Goal: Information Seeking & Learning: Learn about a topic

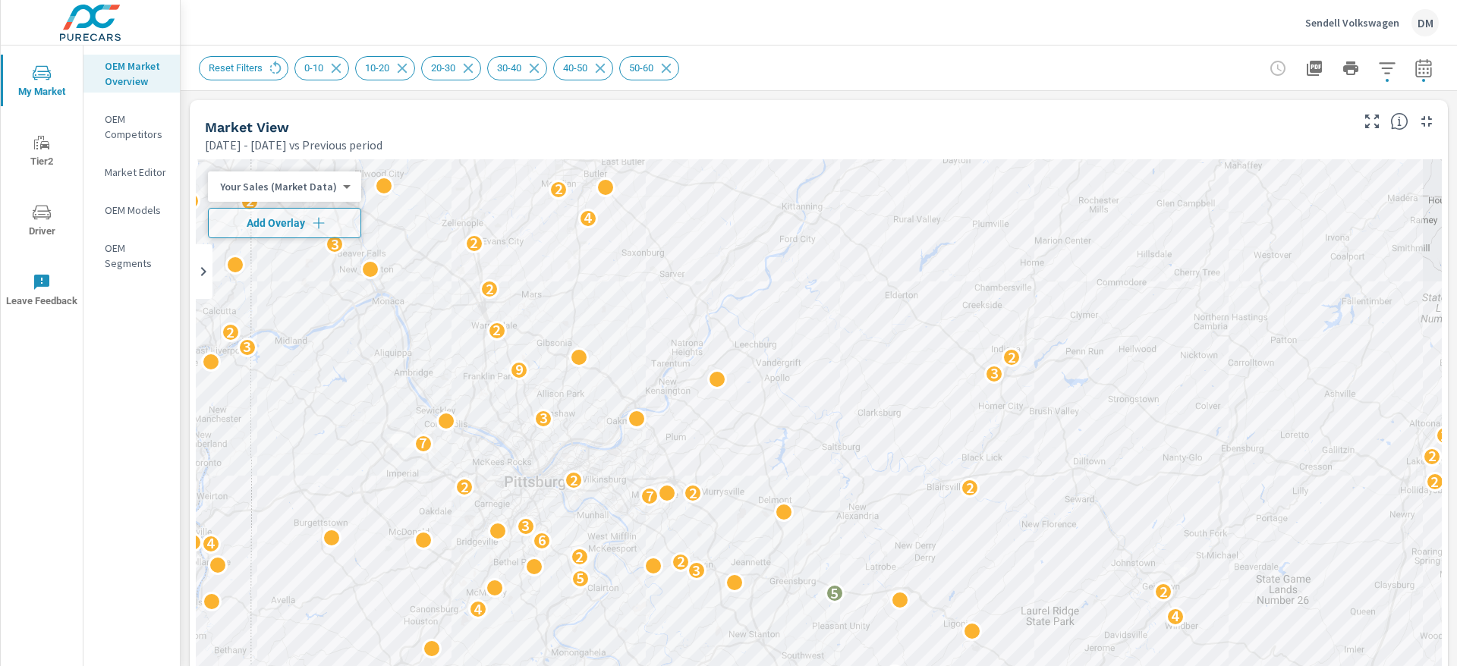
scroll to position [1, 0]
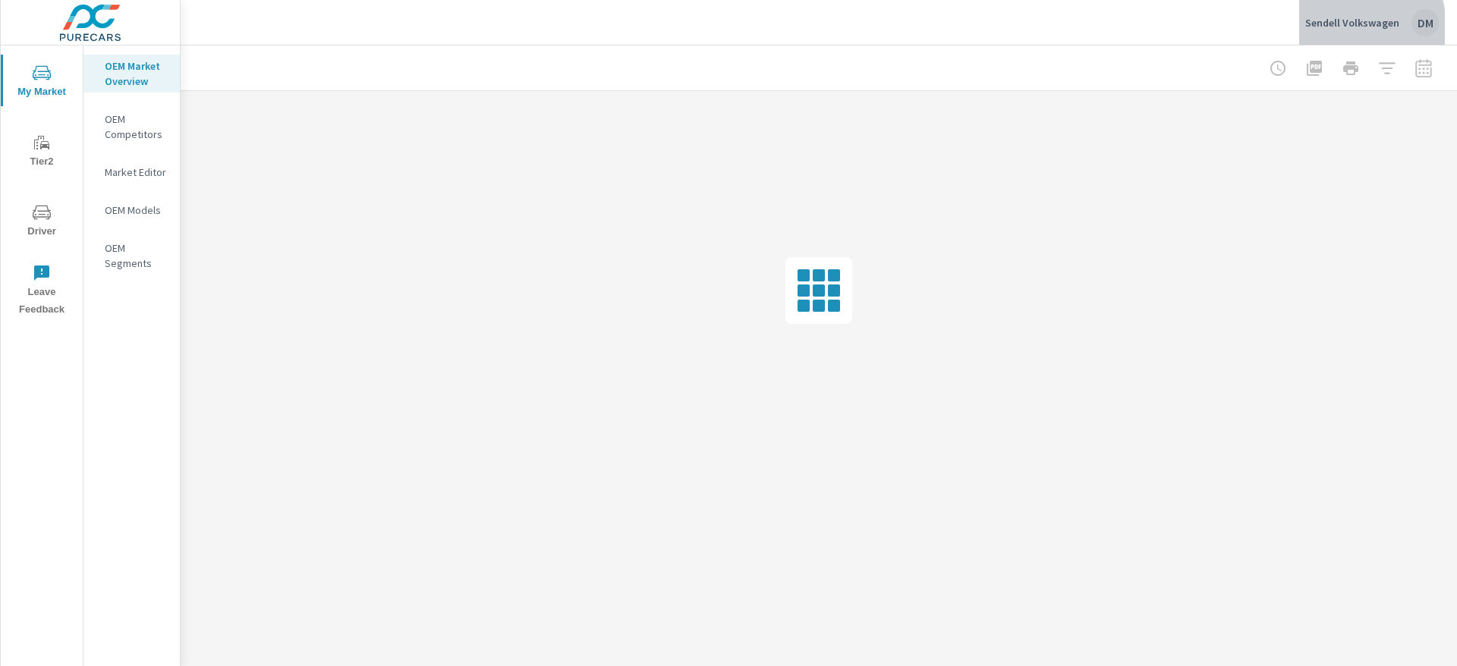
click at [1335, 27] on p "Sendell Volkswagen" at bounding box center [1352, 23] width 94 height 14
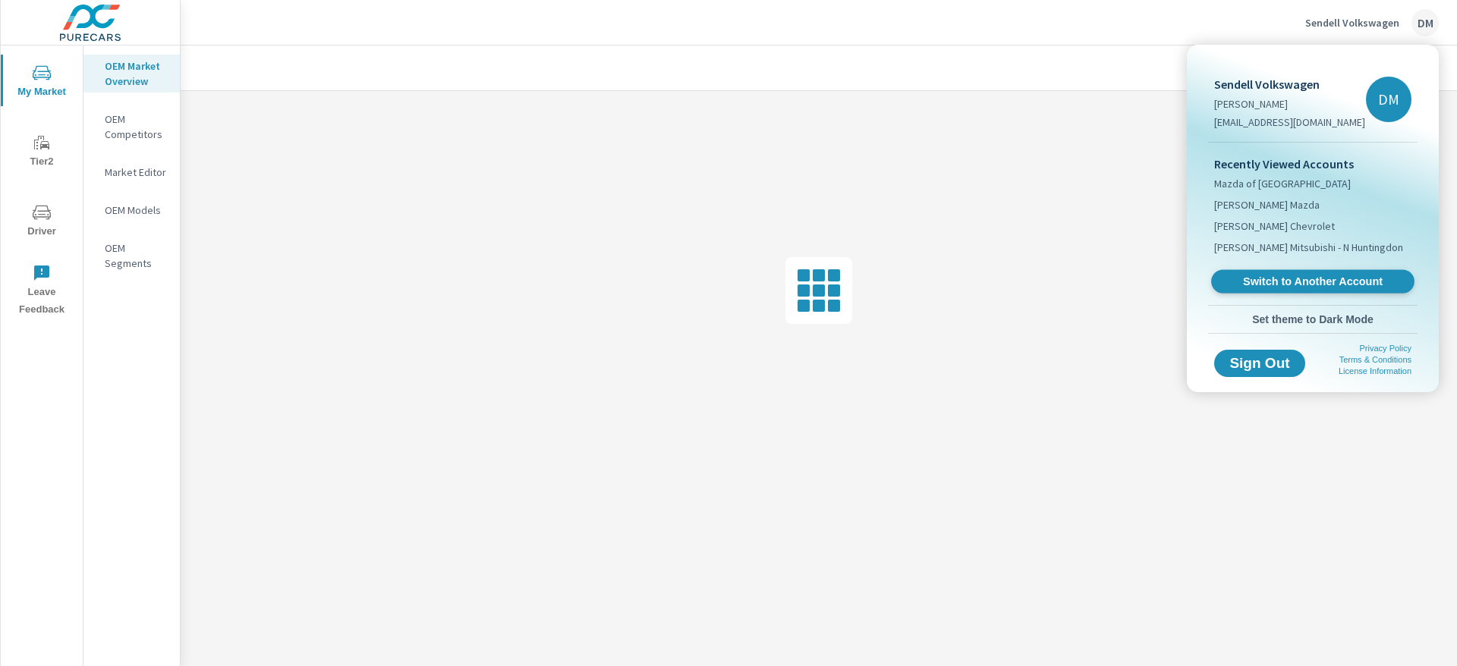
click at [1276, 279] on span "Switch to Another Account" at bounding box center [1312, 282] width 186 height 14
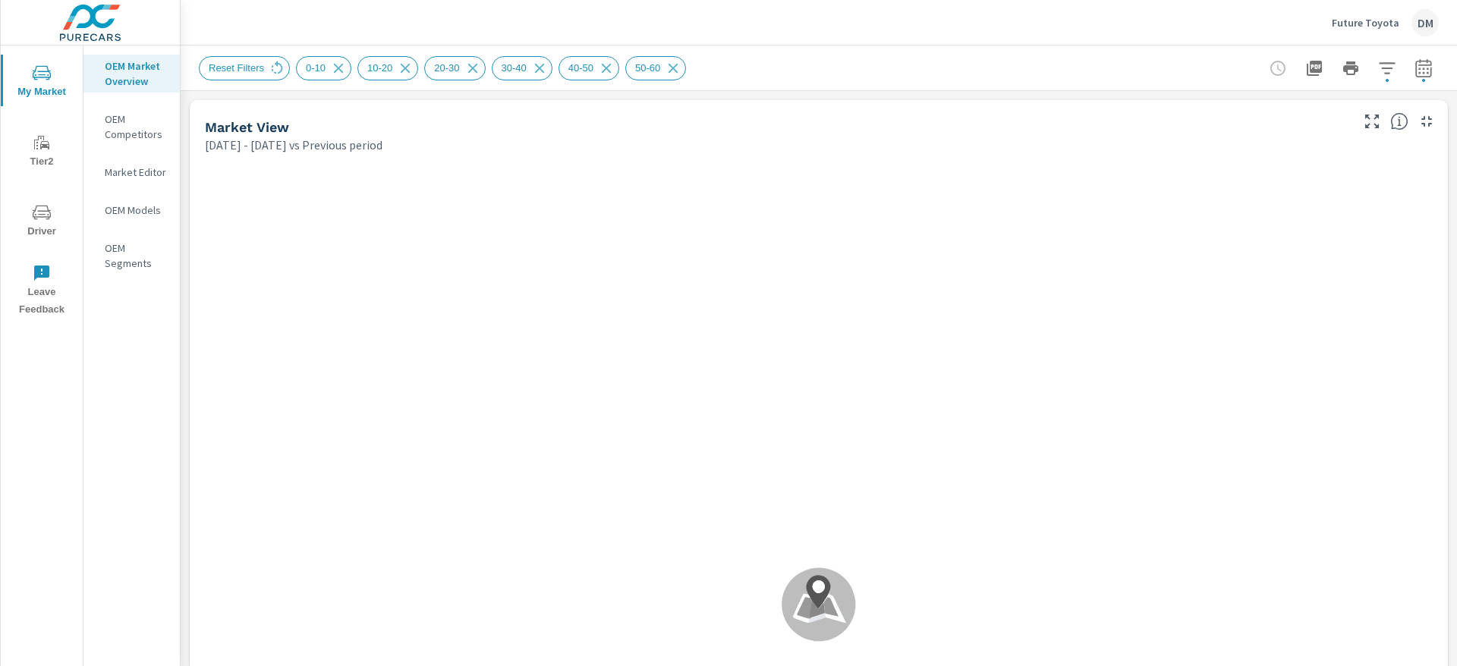
scroll to position [1, 0]
click at [1415, 65] on icon "button" at bounding box center [1423, 67] width 16 height 18
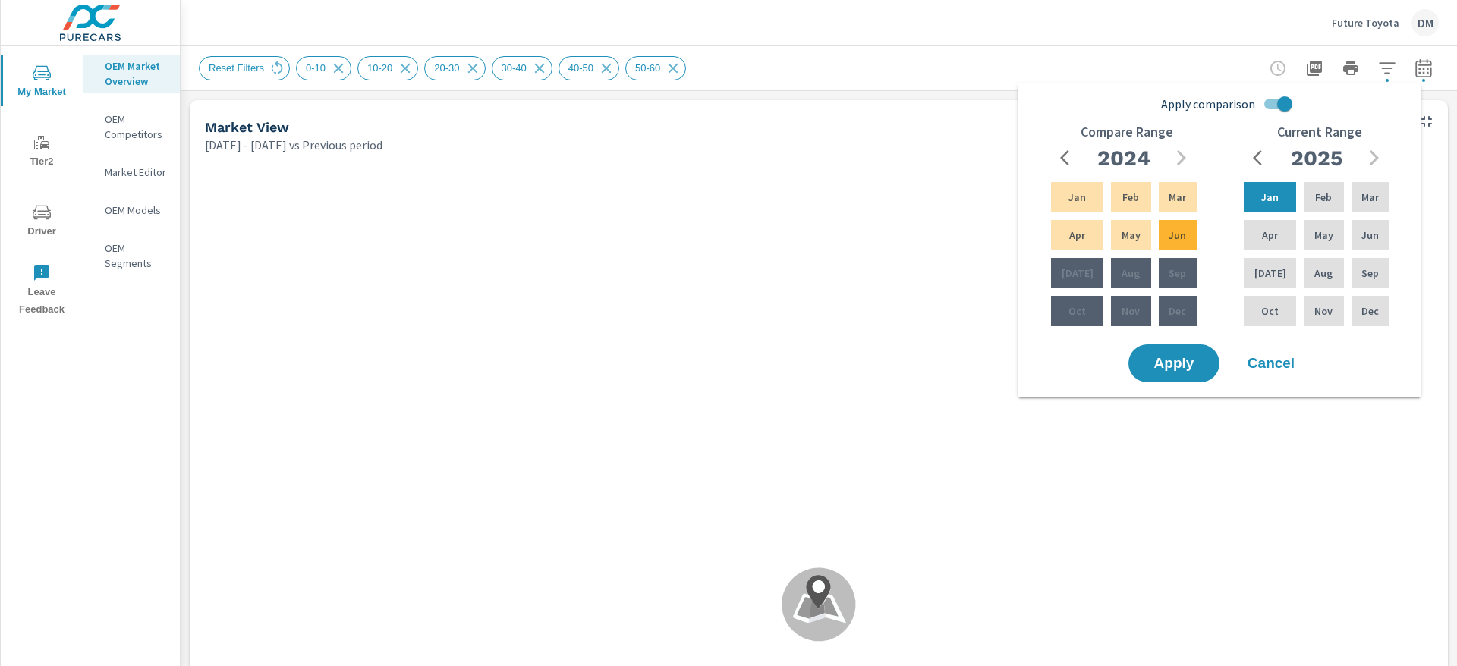
click at [1270, 102] on input "Apply comparison" at bounding box center [1284, 104] width 87 height 29
checkbox input "false"
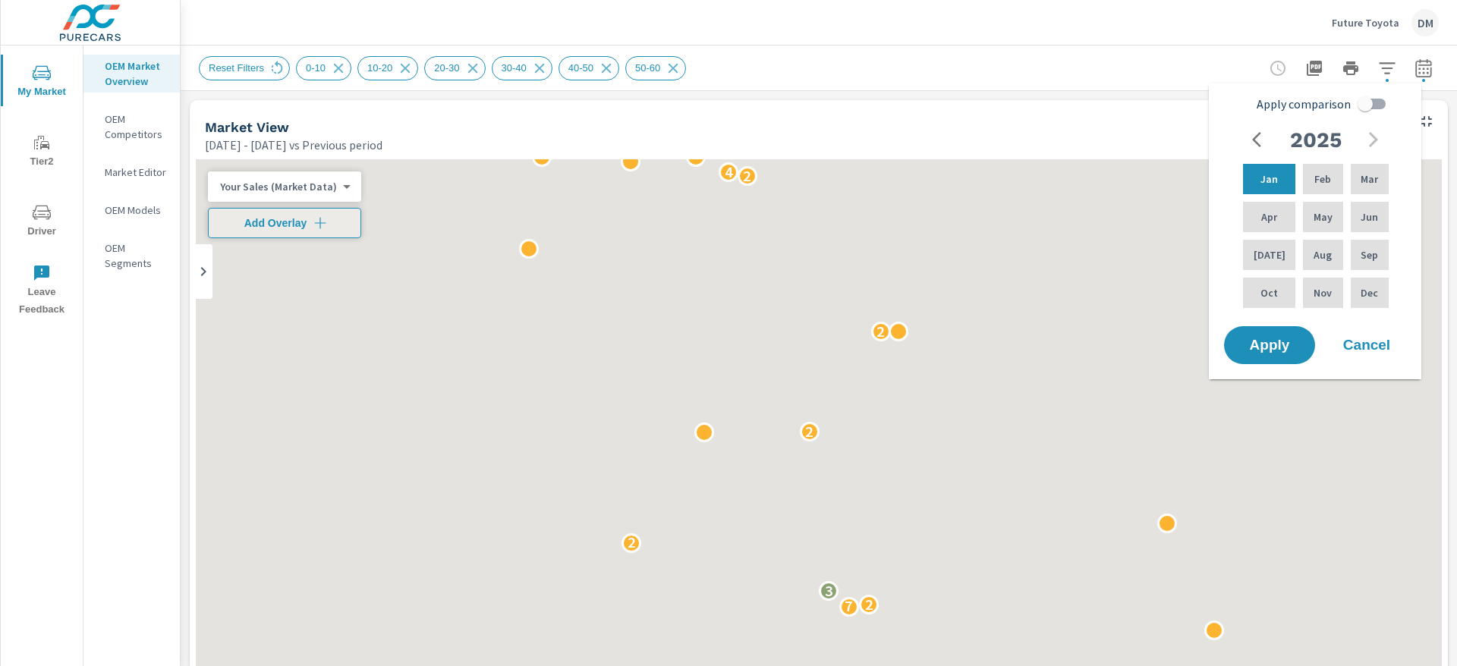
click at [1257, 138] on icon "button" at bounding box center [1261, 140] width 18 height 18
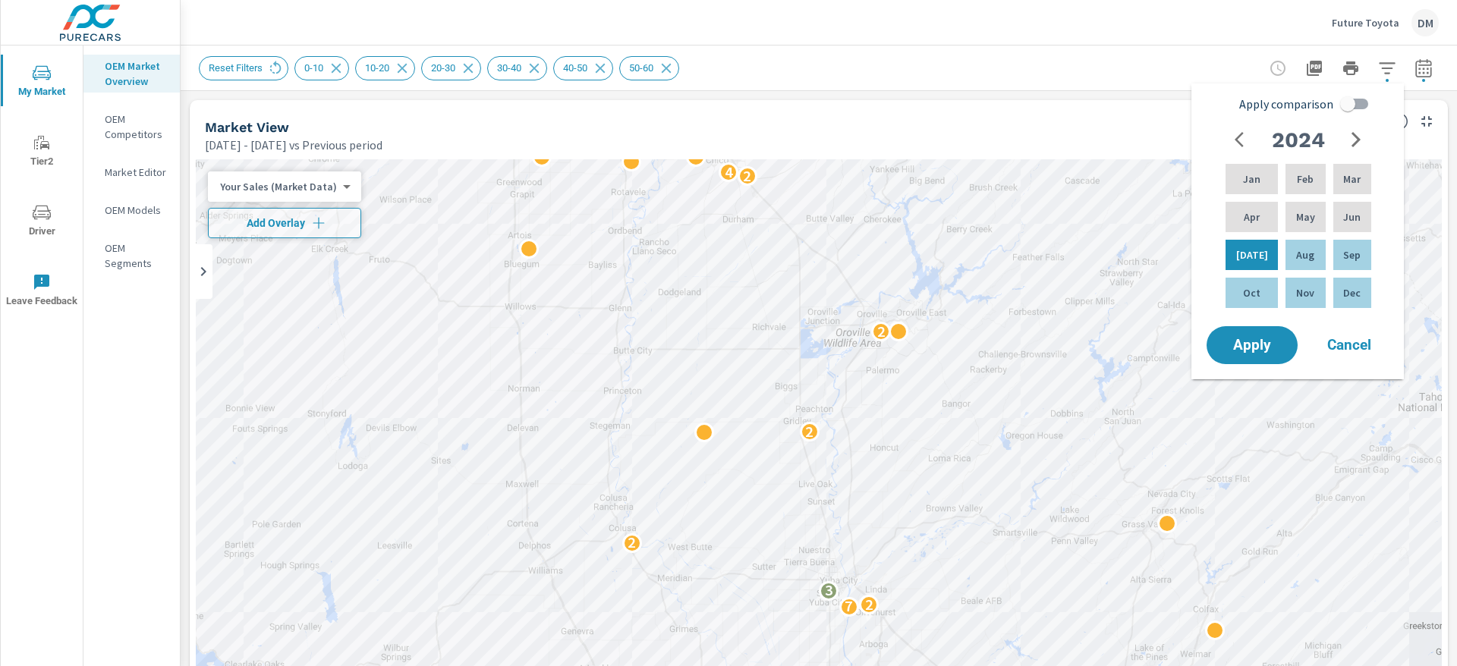
click at [1354, 277] on div "Dec" at bounding box center [1352, 293] width 44 height 36
click at [1345, 142] on button "button" at bounding box center [1356, 139] width 30 height 30
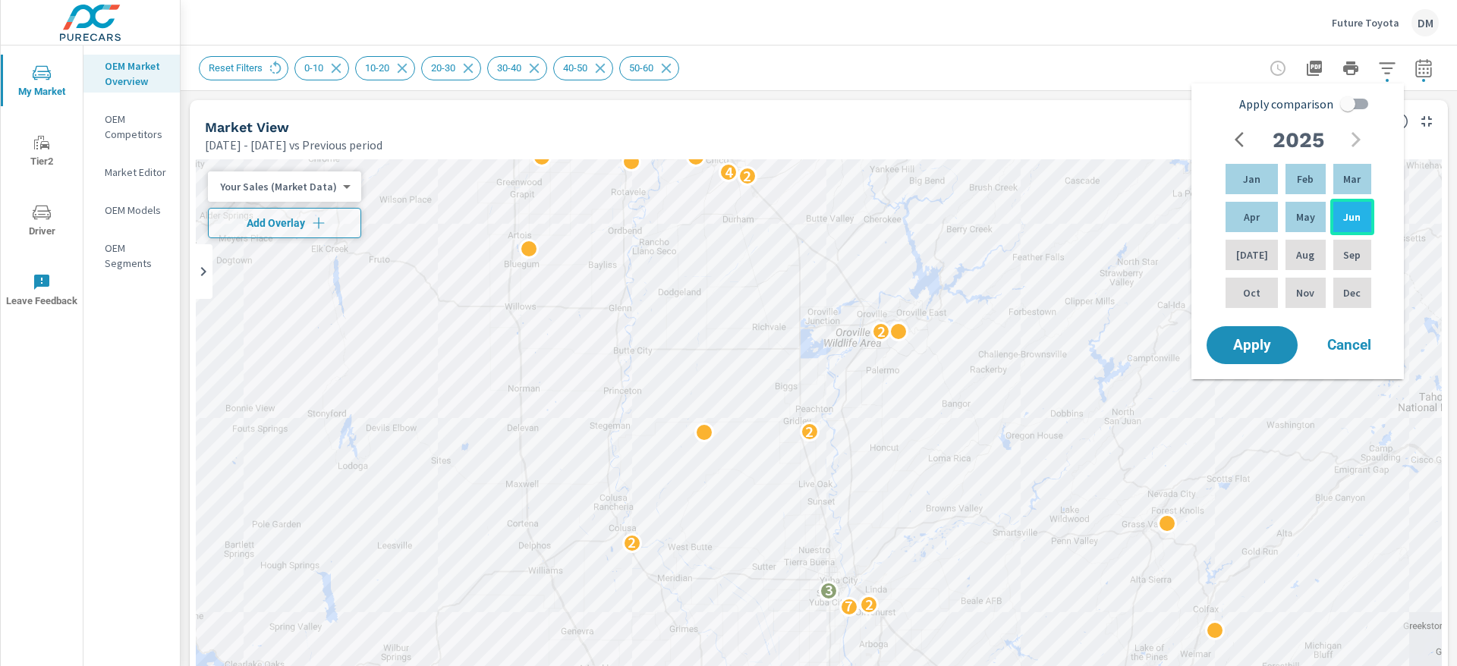
click at [1358, 224] on p "Jun" at bounding box center [1351, 216] width 17 height 15
click at [1264, 338] on span "Apply" at bounding box center [1252, 345] width 62 height 14
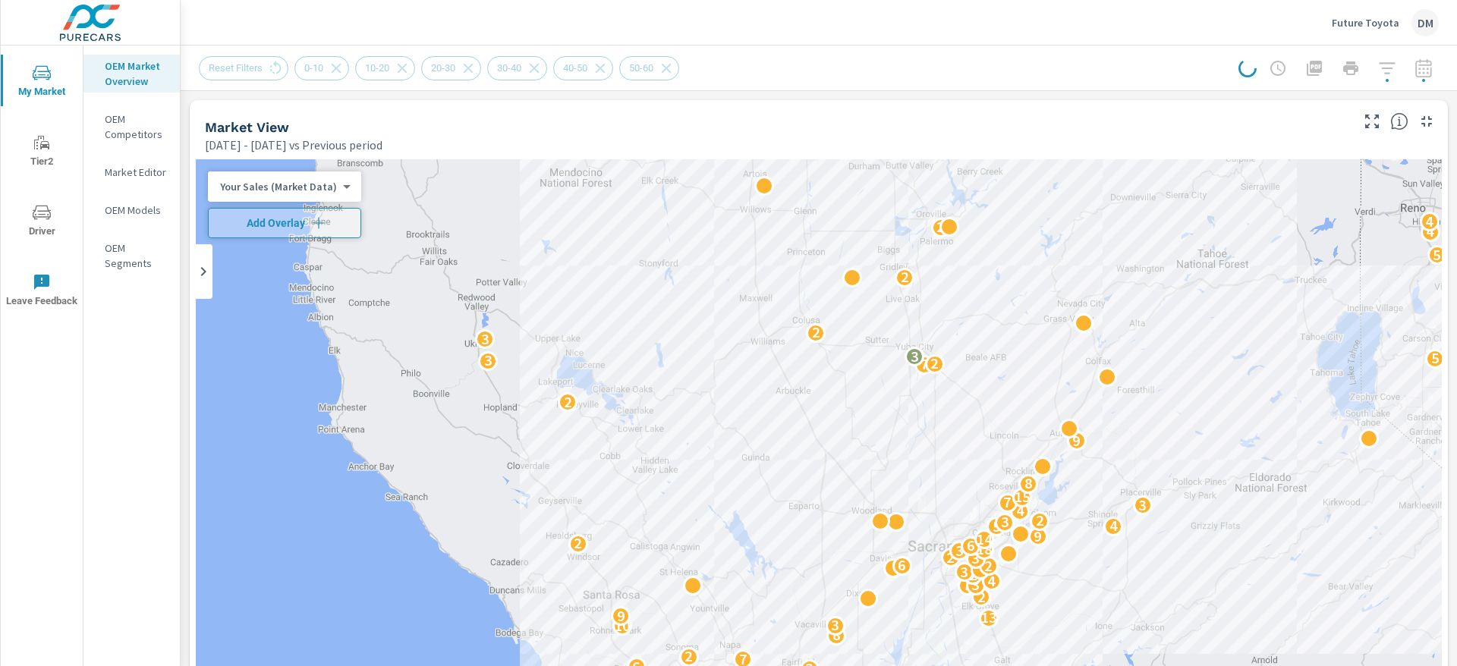
drag, startPoint x: 1195, startPoint y: 403, endPoint x: 1059, endPoint y: 285, distance: 180.2
click at [1059, 285] on div "7 5 7 2 2 9 7 2 4 19 4 4 3 3 11 17 6 2 2 2 7 2 8 3 6 6 3 3 7 3 6 7 2 8 10 3 13 …" at bounding box center [819, 581] width 1246 height 844
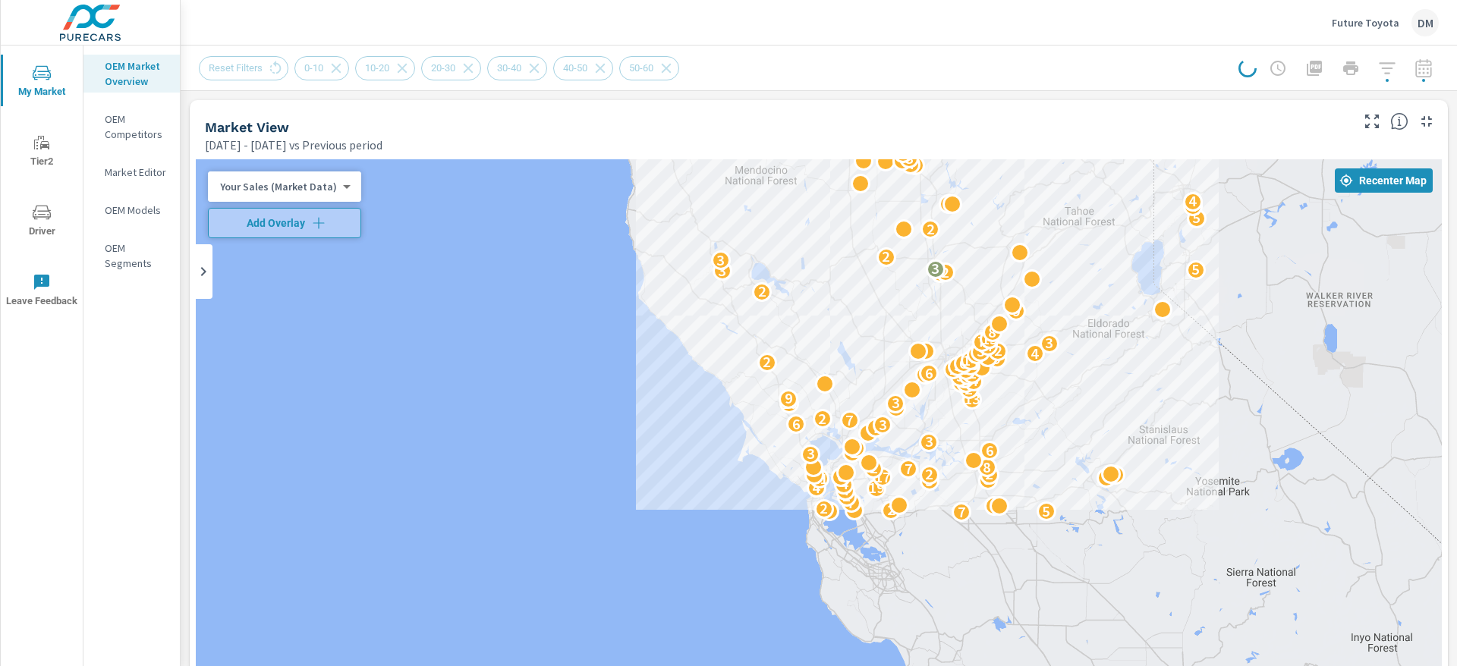
scroll to position [1, 0]
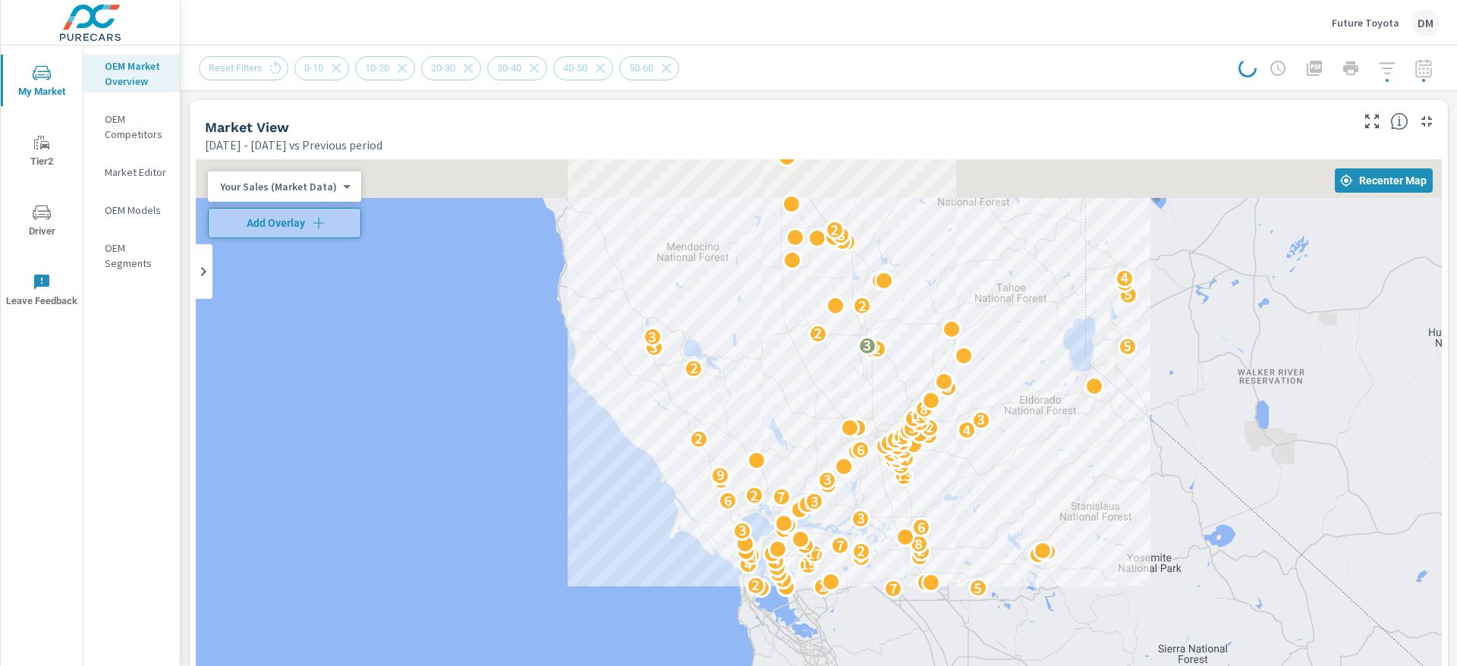
drag, startPoint x: 1101, startPoint y: 336, endPoint x: 956, endPoint y: 445, distance: 181.1
click at [959, 448] on div "7 5 7 2 2 9 7 2 4 19 4 4 3 3 11 17 6 2 2 2 7 2 8 3 6 6 3 3 7 3 6 7 2 8 10 3 13 …" at bounding box center [819, 581] width 1246 height 844
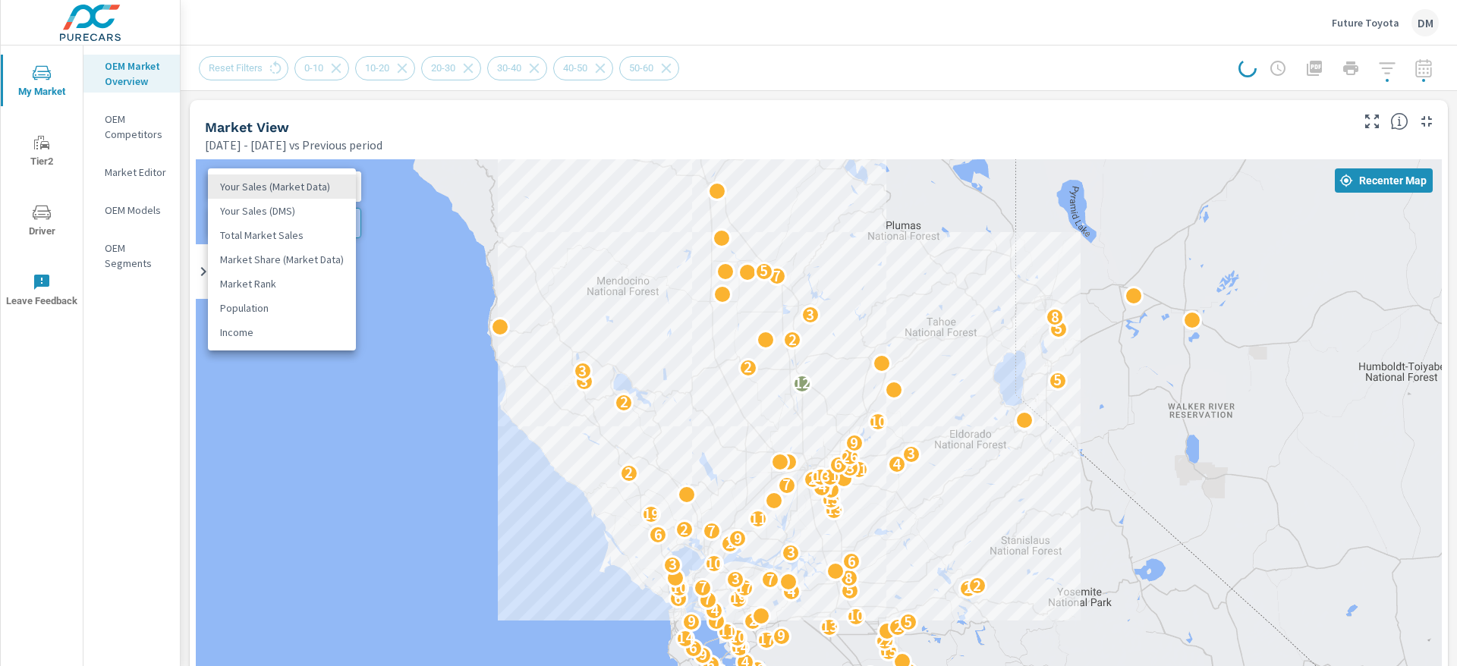
click at [303, 193] on body "My Market Tier2 Driver Leave Feedback OEM Market Overview OEM Competitors Marke…" at bounding box center [728, 333] width 1457 height 666
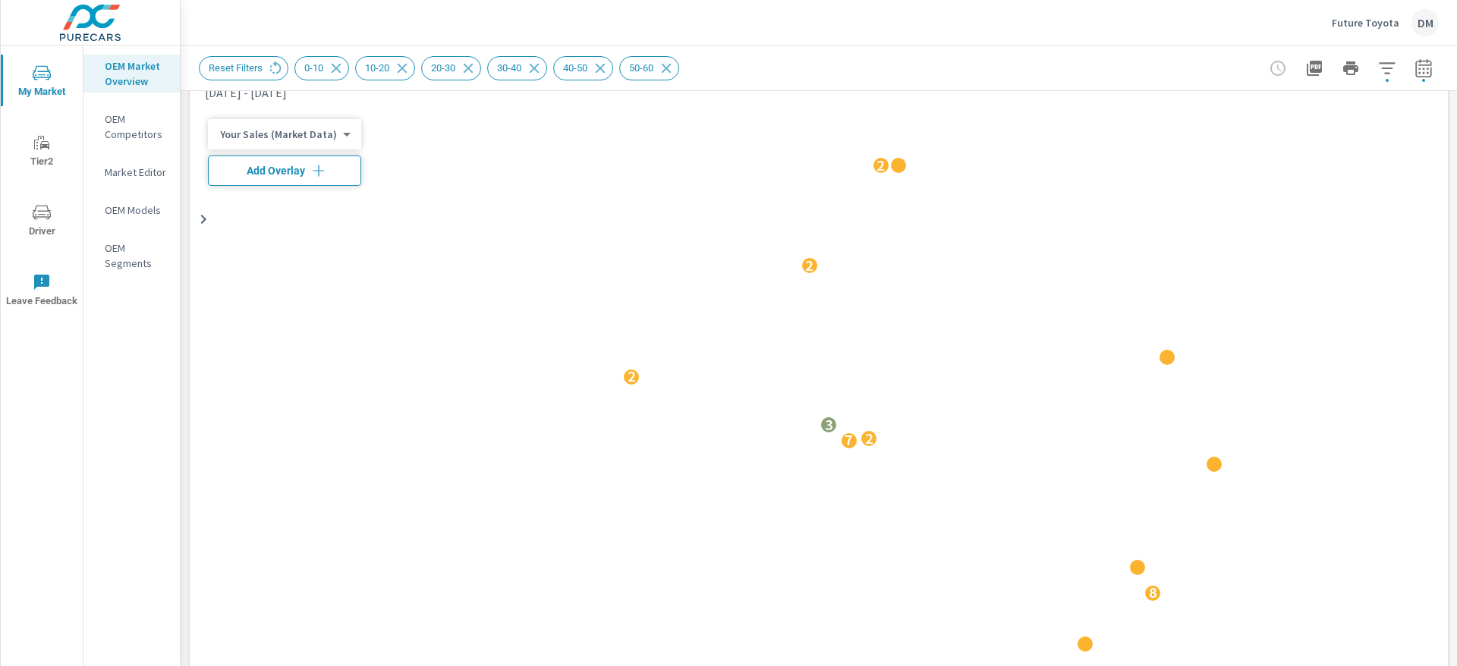
scroll to position [1, 0]
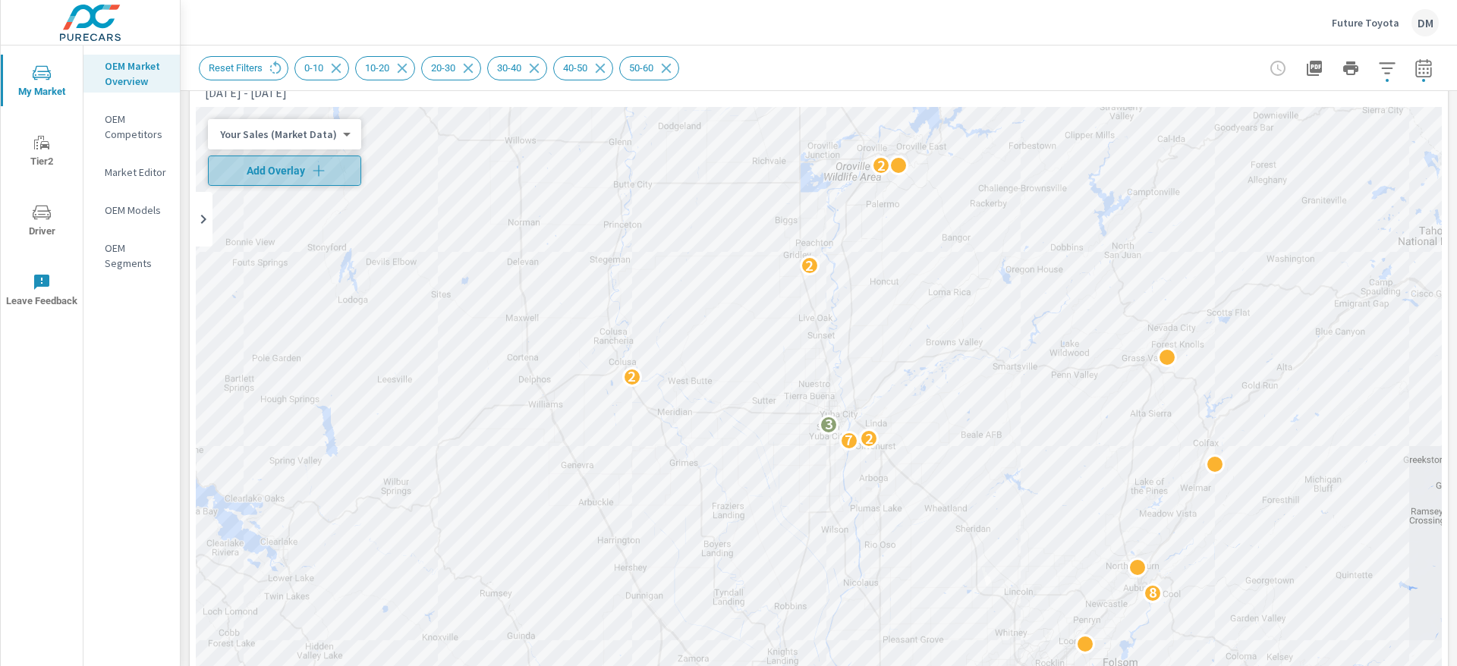
click at [304, 172] on span "Add Overlay" at bounding box center [285, 170] width 140 height 15
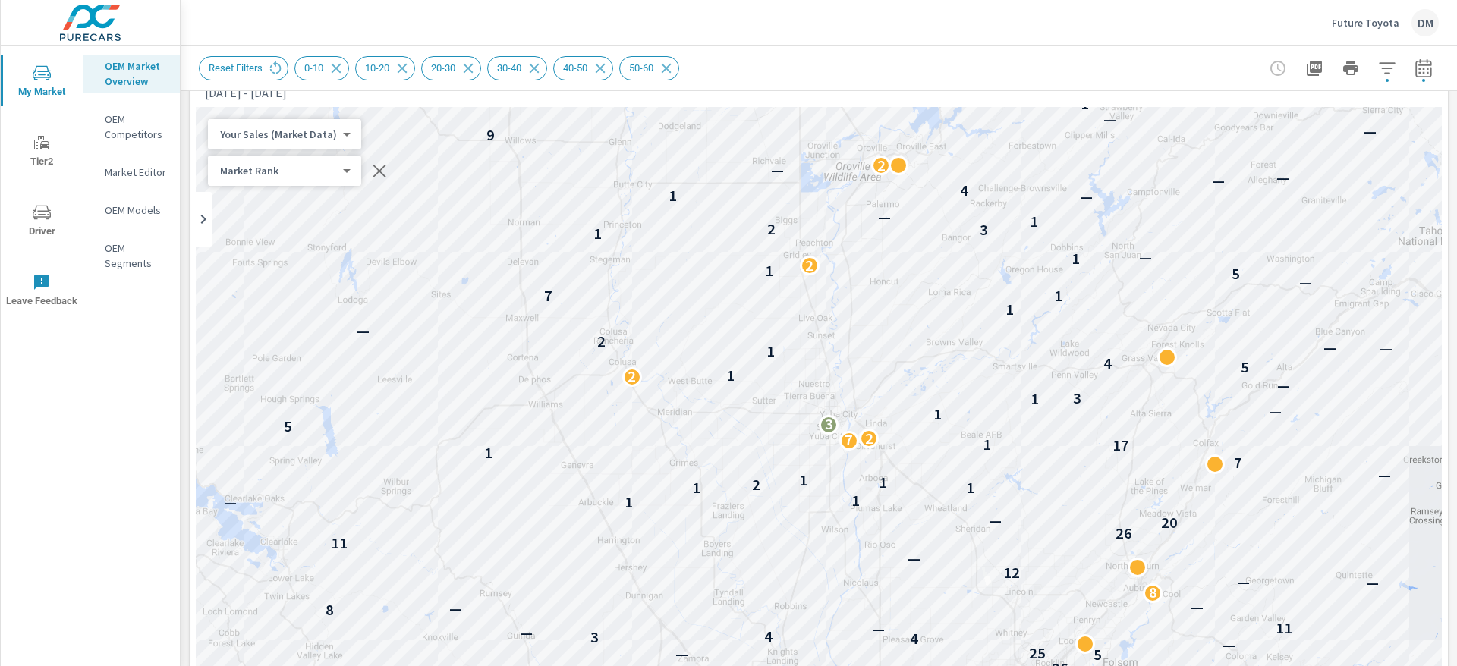
click at [311, 130] on body "My Market Tier2 Driver Leave Feedback OEM Market Overview OEM Competitors Marke…" at bounding box center [728, 333] width 1457 height 666
click at [308, 177] on li "Total Market Sales" at bounding box center [282, 183] width 148 height 24
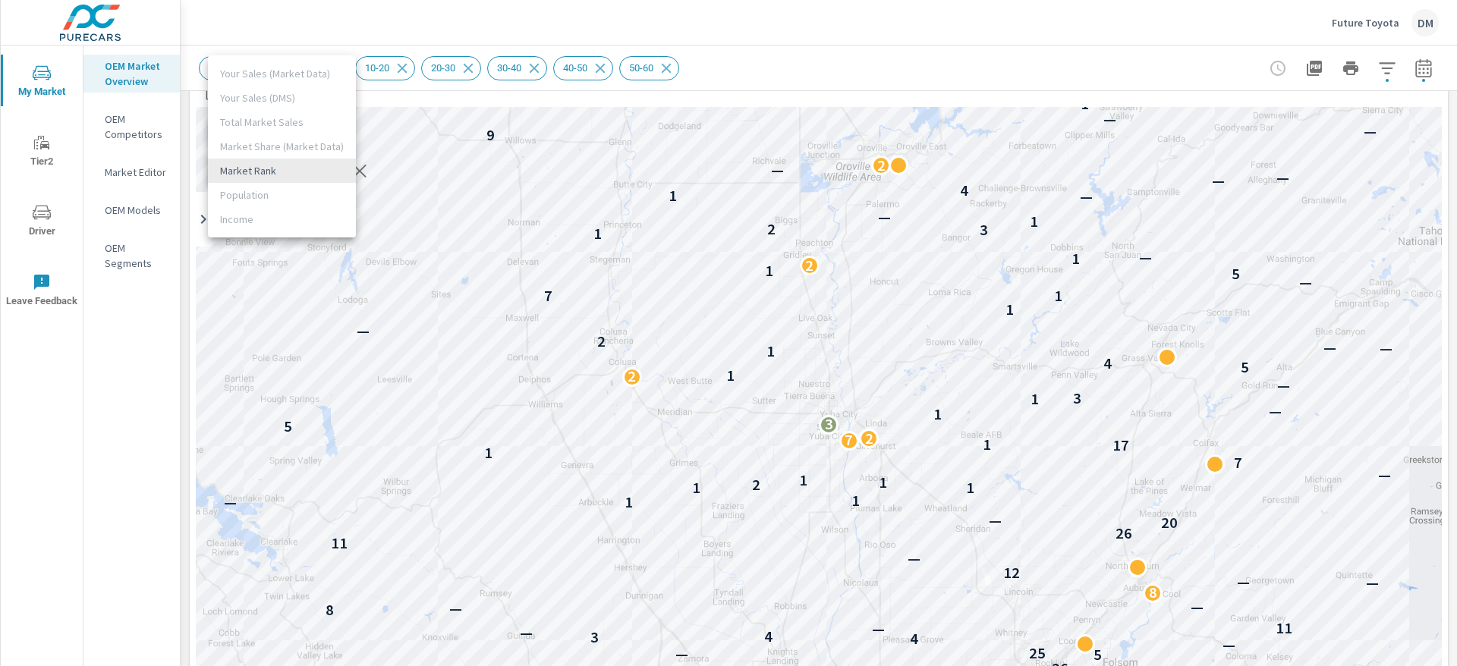
click at [310, 168] on body "My Market Tier2 Driver Leave Feedback OEM Market Overview OEM Competitors Marke…" at bounding box center [728, 333] width 1457 height 666
click at [310, 168] on li "Market Rank" at bounding box center [282, 171] width 148 height 24
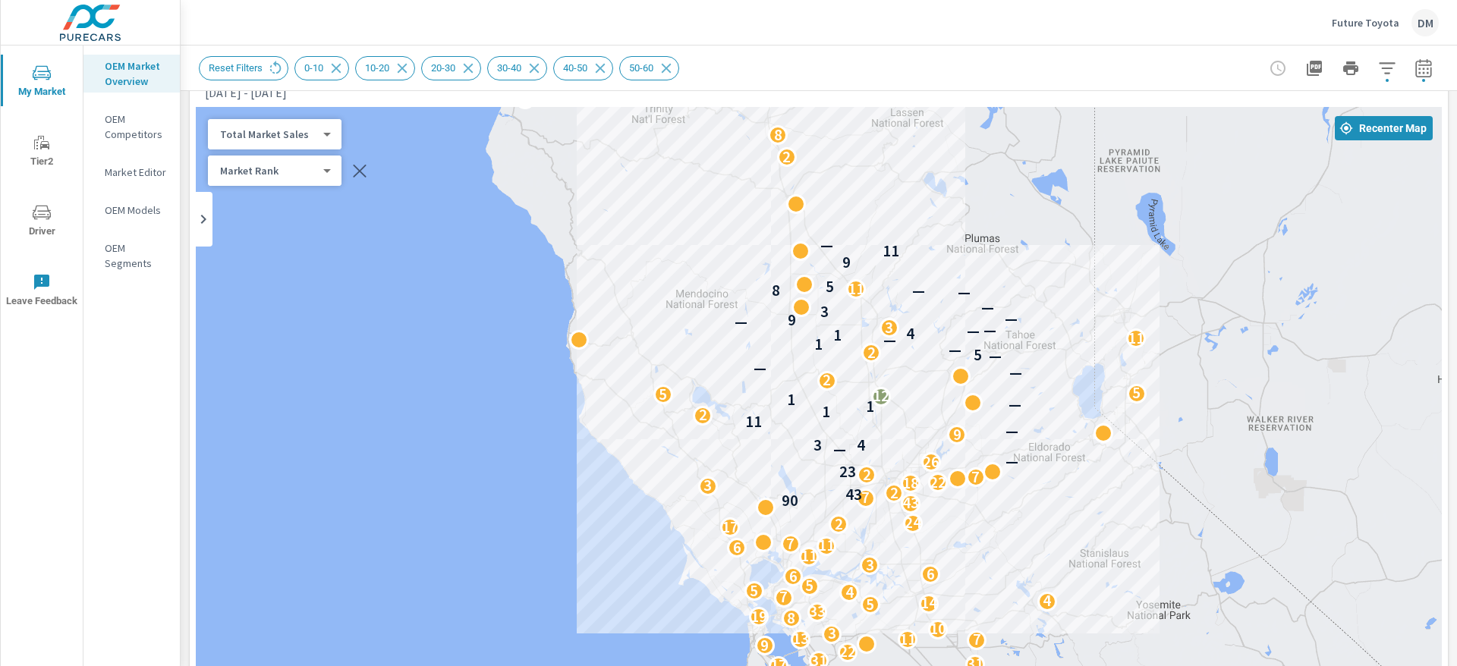
drag, startPoint x: 1183, startPoint y: 565, endPoint x: 934, endPoint y: 461, distance: 269.7
click at [995, 535] on div "12 9 26 2 4 2 6 5 2 3 45 10 8 8 17 2 2 6 17 23 17 31 31 22 9 7 11 13 3 10 8 19 …" at bounding box center [1120, 662] width 971 height 546
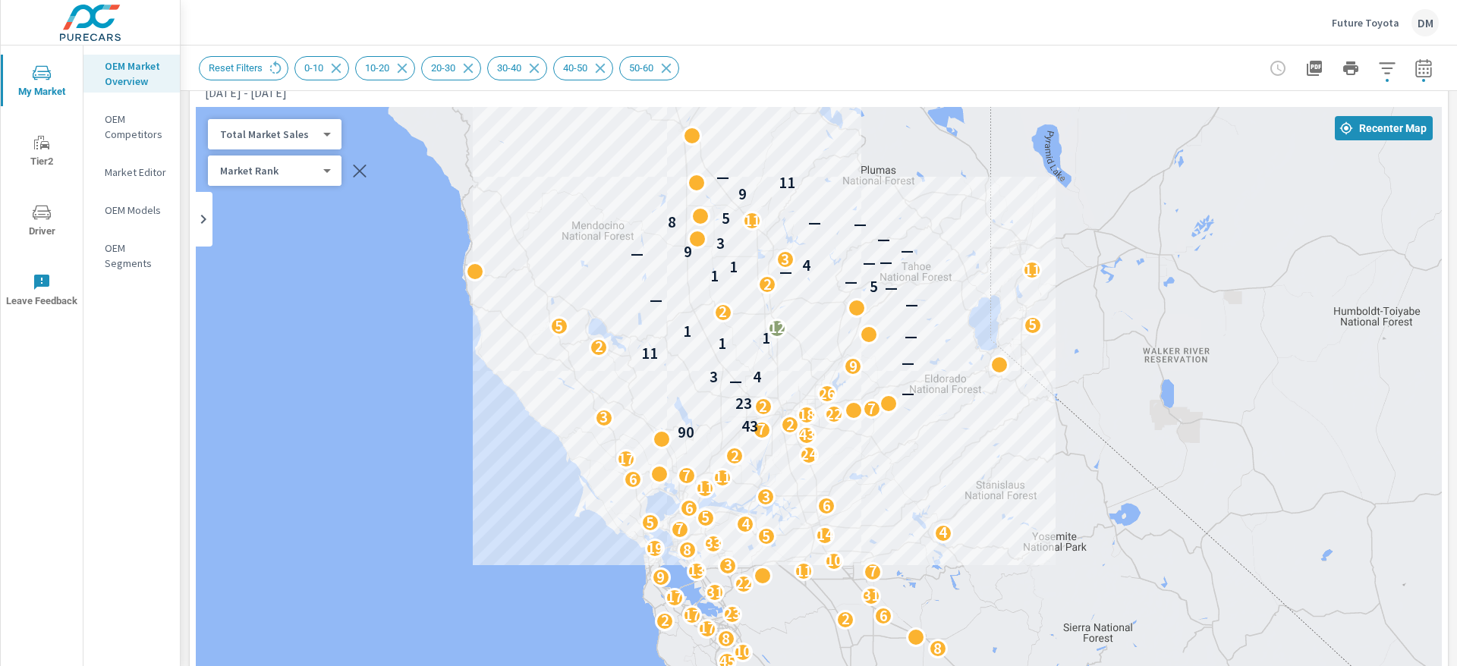
click at [1378, 66] on icon "button" at bounding box center [1387, 68] width 18 height 18
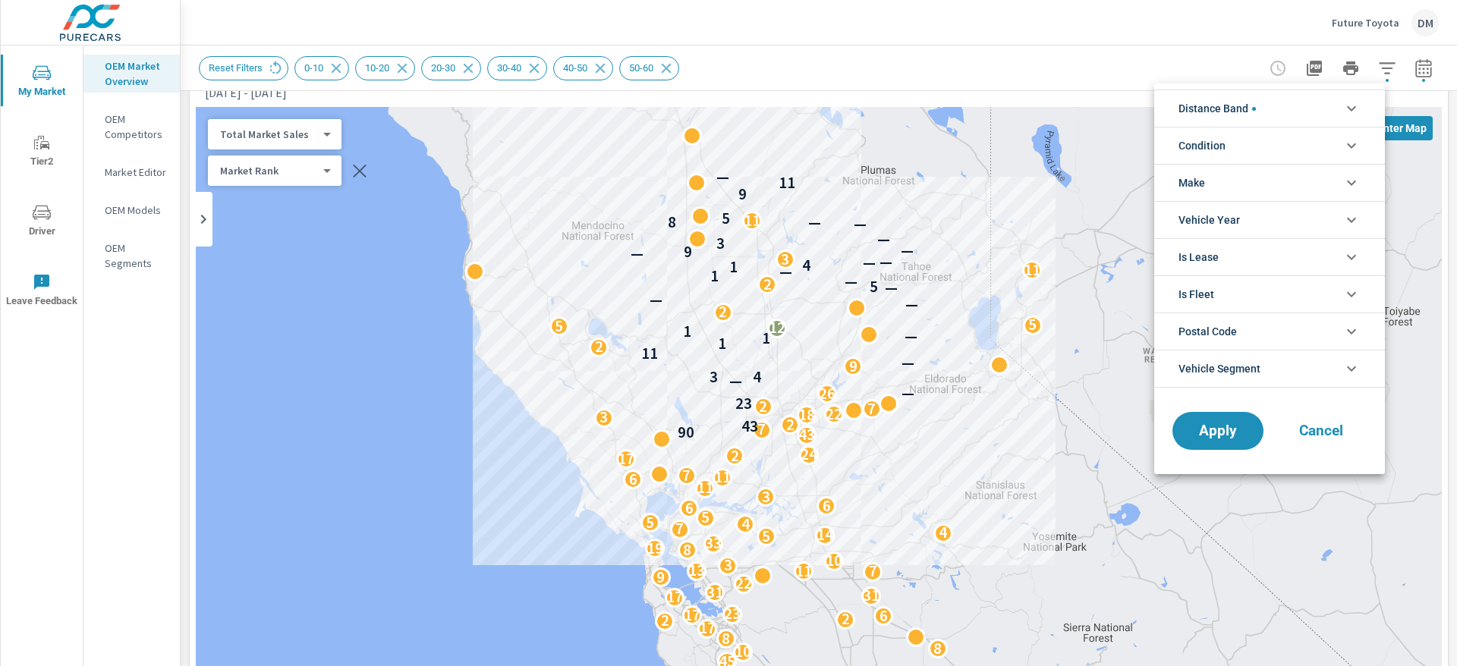
scroll to position [120, 0]
click at [1317, 104] on li "Distance Band" at bounding box center [1269, 108] width 231 height 37
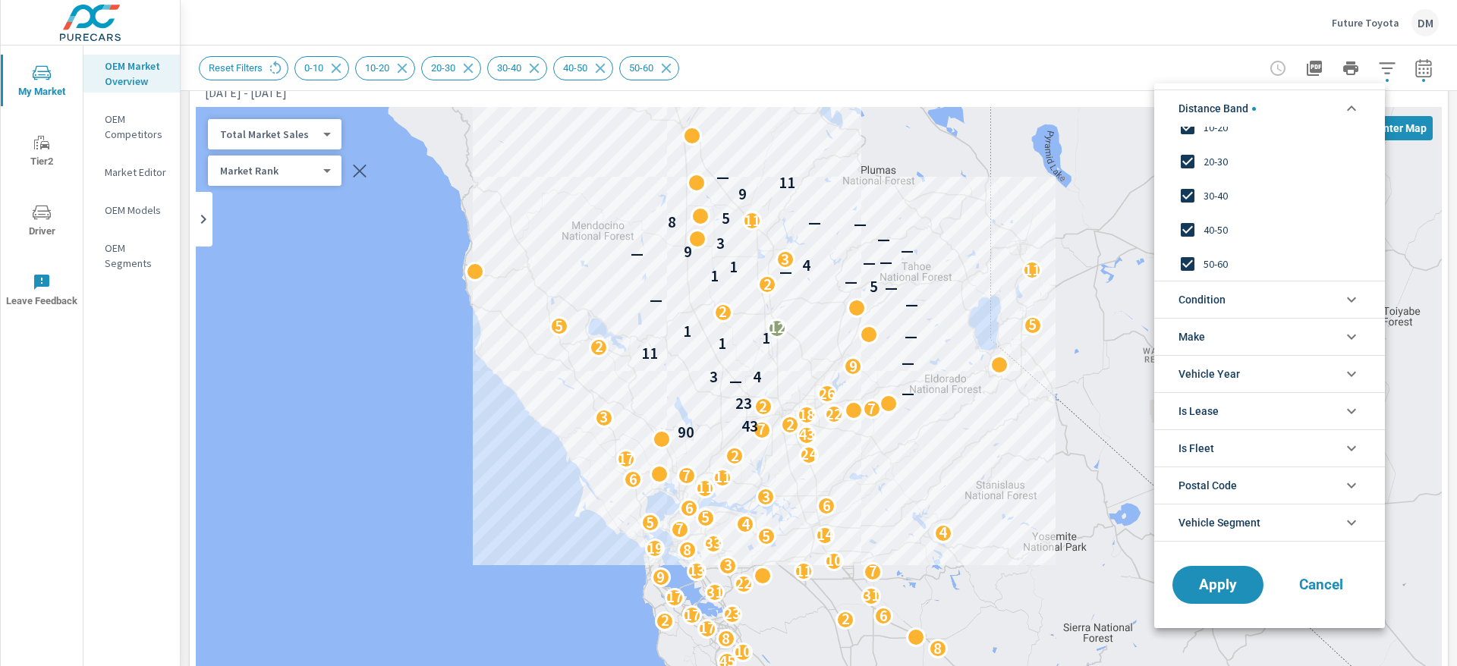
click at [1188, 258] on input "filter options" at bounding box center [1188, 264] width 32 height 32
click at [1188, 227] on input "filter options" at bounding box center [1188, 230] width 32 height 32
click at [1228, 295] on li "Condition" at bounding box center [1269, 299] width 231 height 37
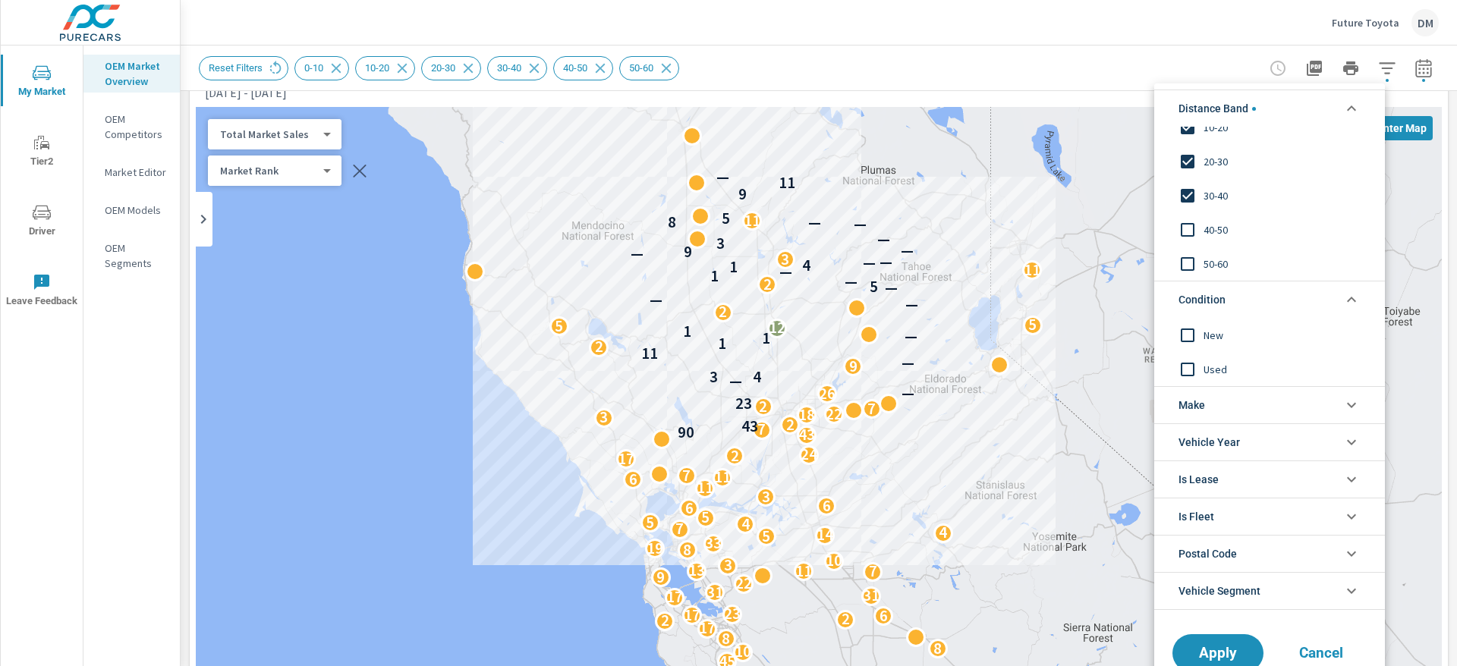
click at [1189, 332] on input "filter options" at bounding box center [1188, 335] width 32 height 32
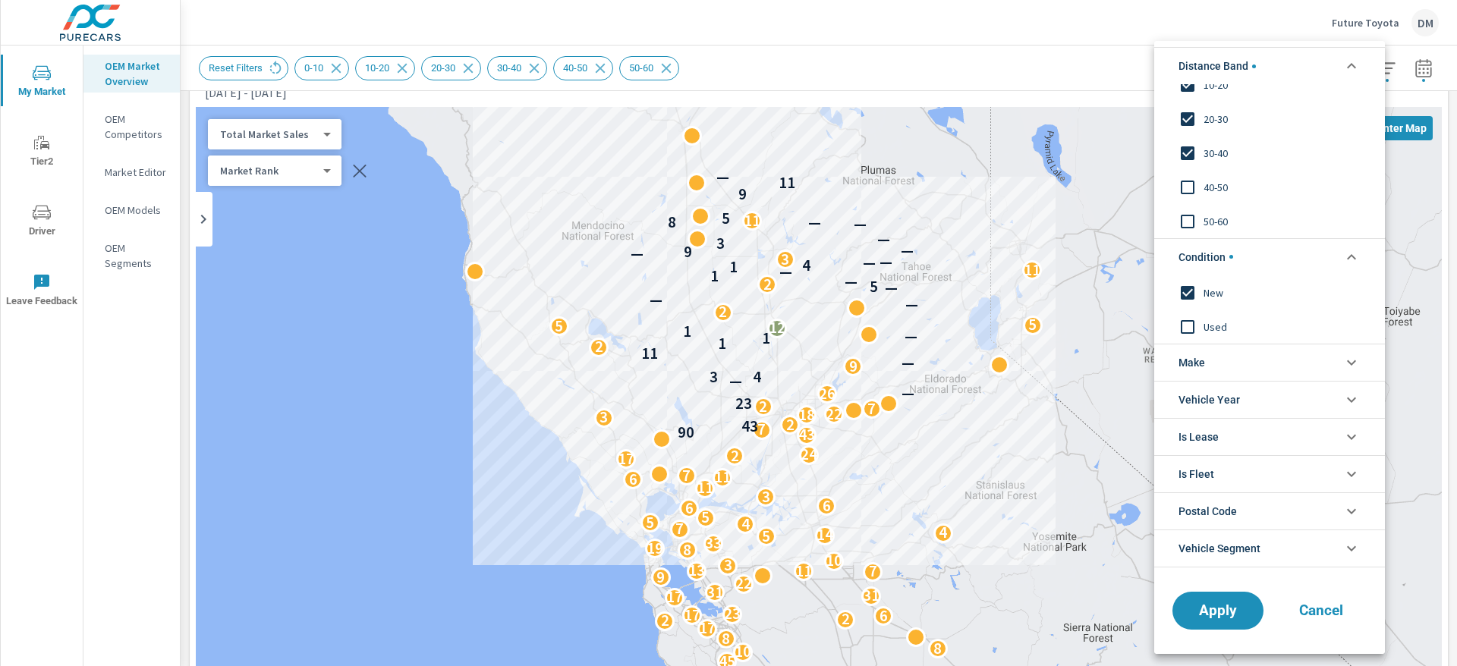
click at [1213, 360] on li "Make" at bounding box center [1269, 362] width 231 height 37
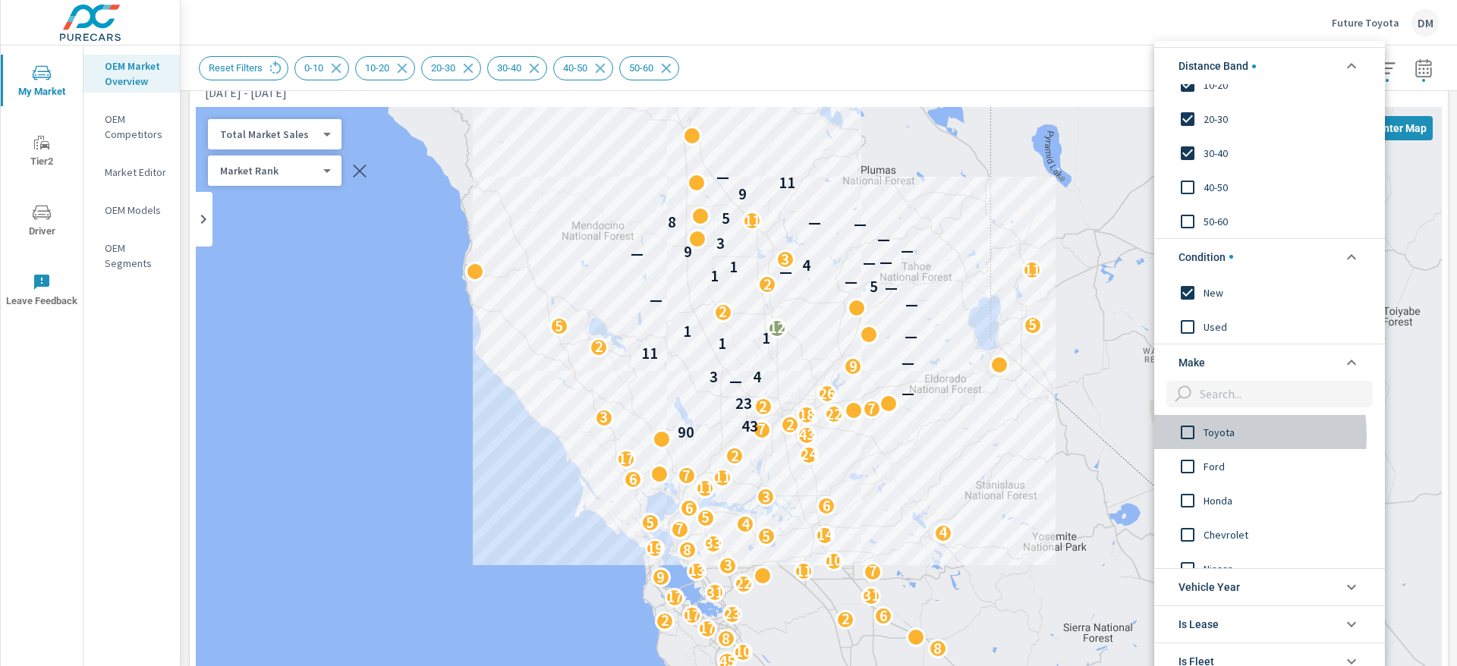
click at [1187, 436] on input "filter options" at bounding box center [1188, 432] width 32 height 32
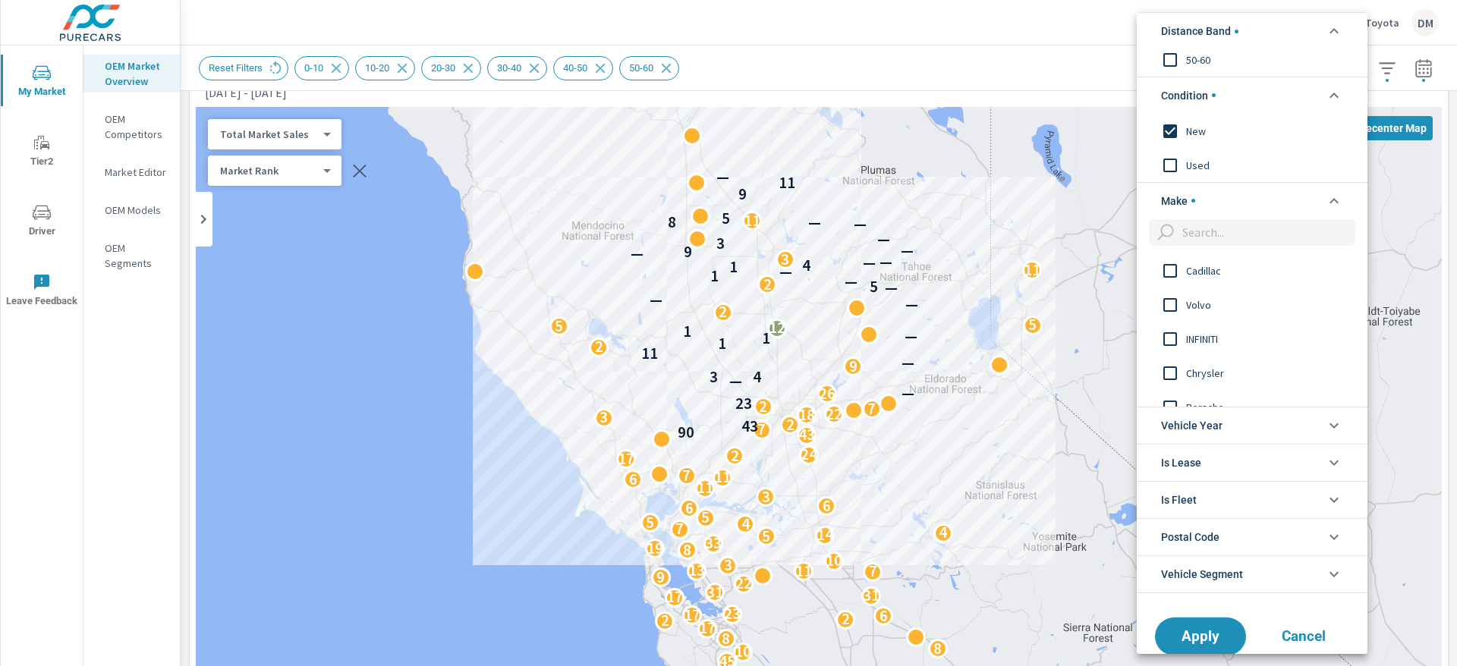
scroll to position [159, 0]
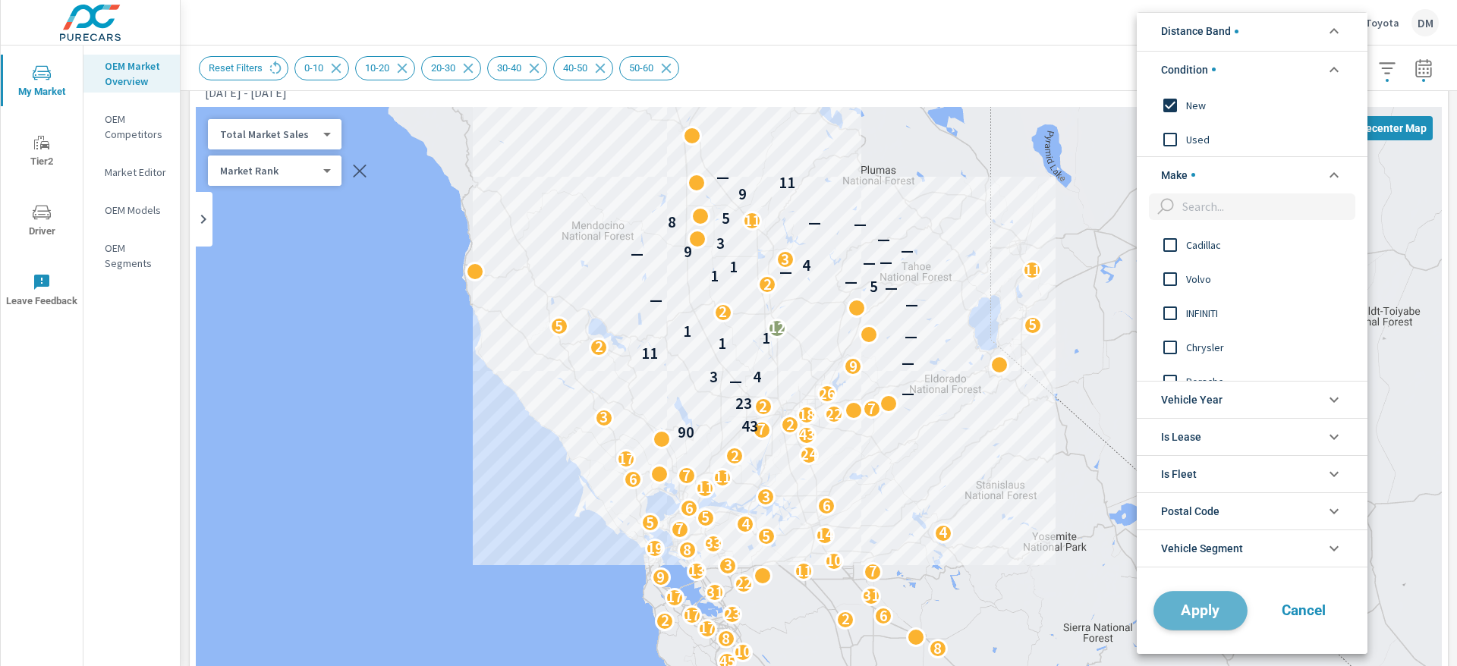
click at [1194, 604] on span "Apply" at bounding box center [1200, 611] width 62 height 14
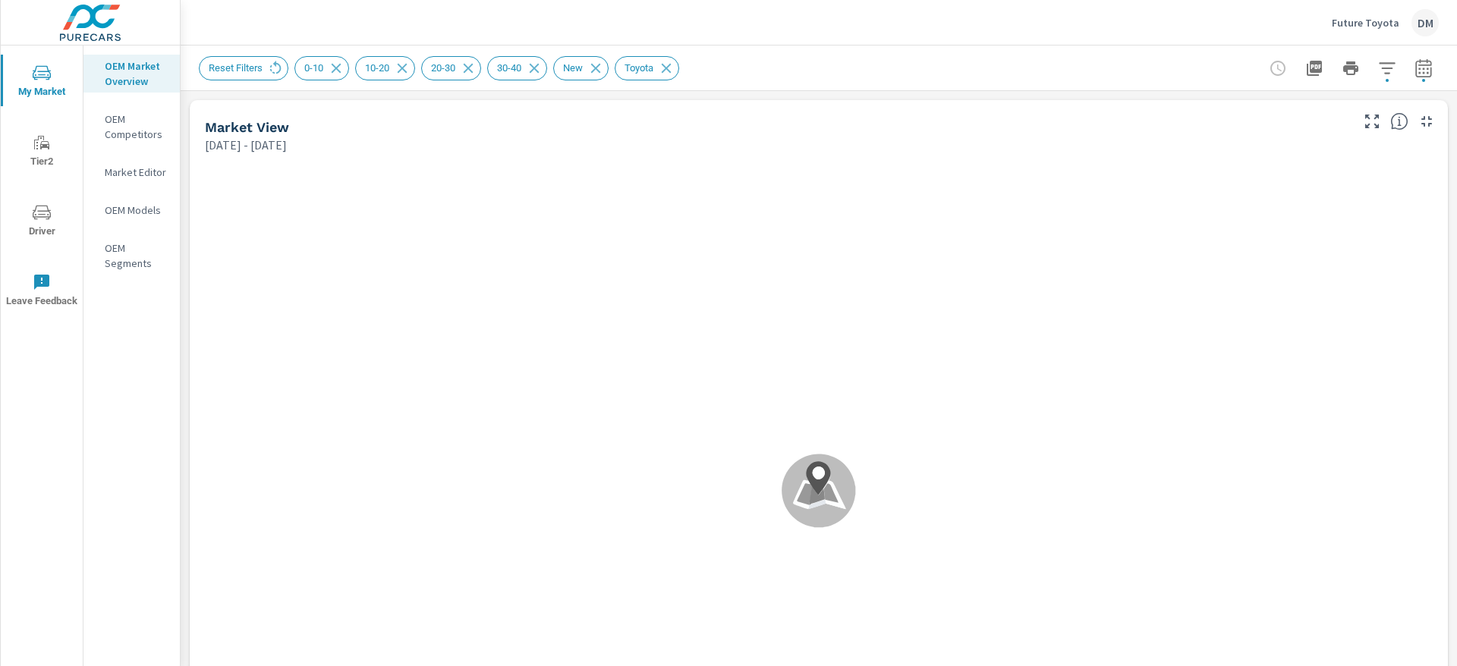
scroll to position [1, 0]
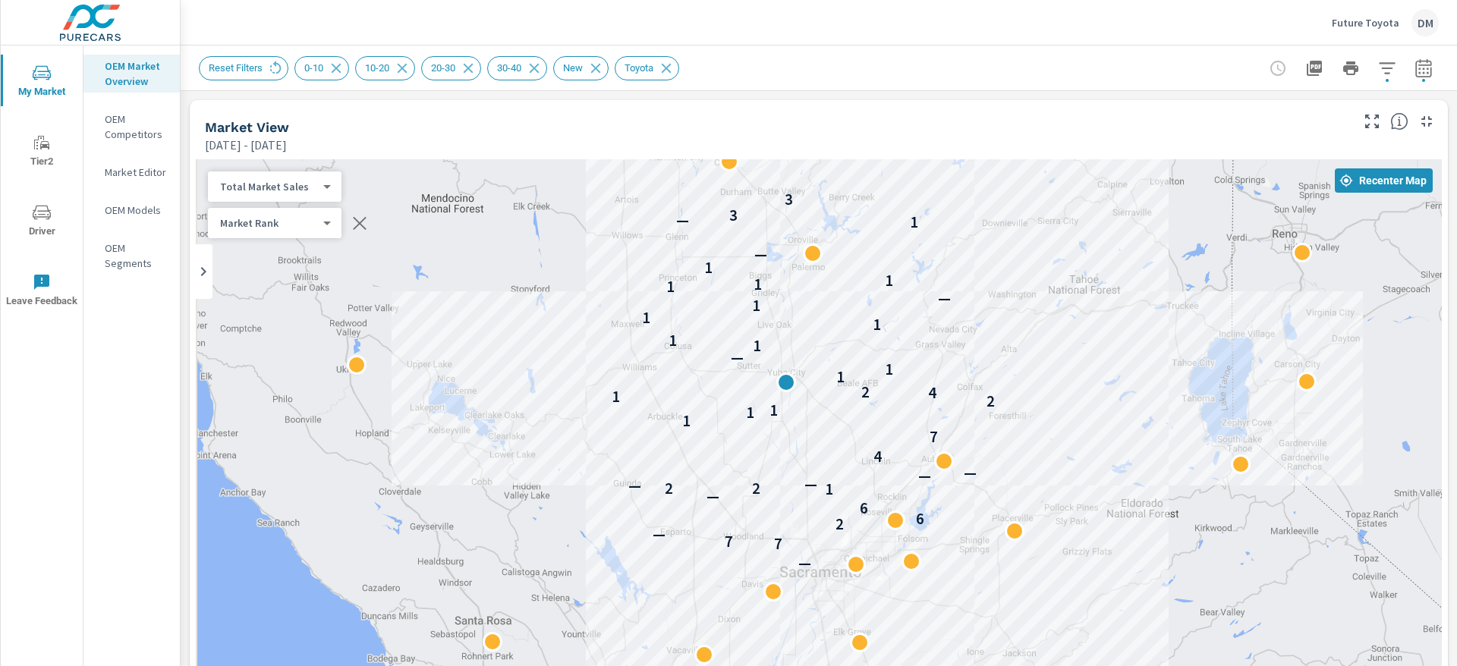
drag, startPoint x: 911, startPoint y: 376, endPoint x: 1082, endPoint y: 413, distance: 175.5
click at [1082, 413] on div "2 — 7 7 — 2 6 6 — 1 2 2 — — — — 4 7 1 1 1 2 1 4 2 1 1 — 1 1 1 1 1 — 1 1 1 1 — 1…" at bounding box center [819, 467] width 1246 height 616
click at [1379, 67] on icon "button" at bounding box center [1387, 67] width 16 height 11
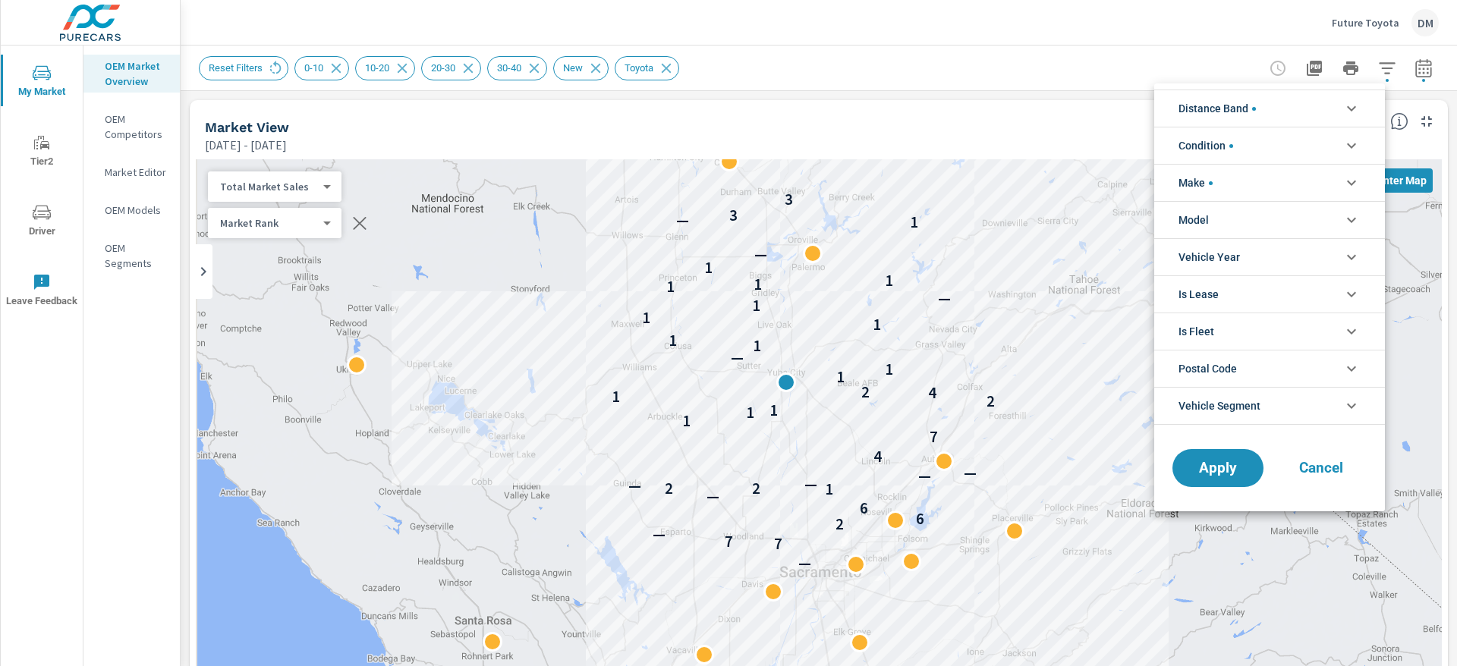
click at [1335, 105] on li "Distance Band" at bounding box center [1269, 108] width 231 height 37
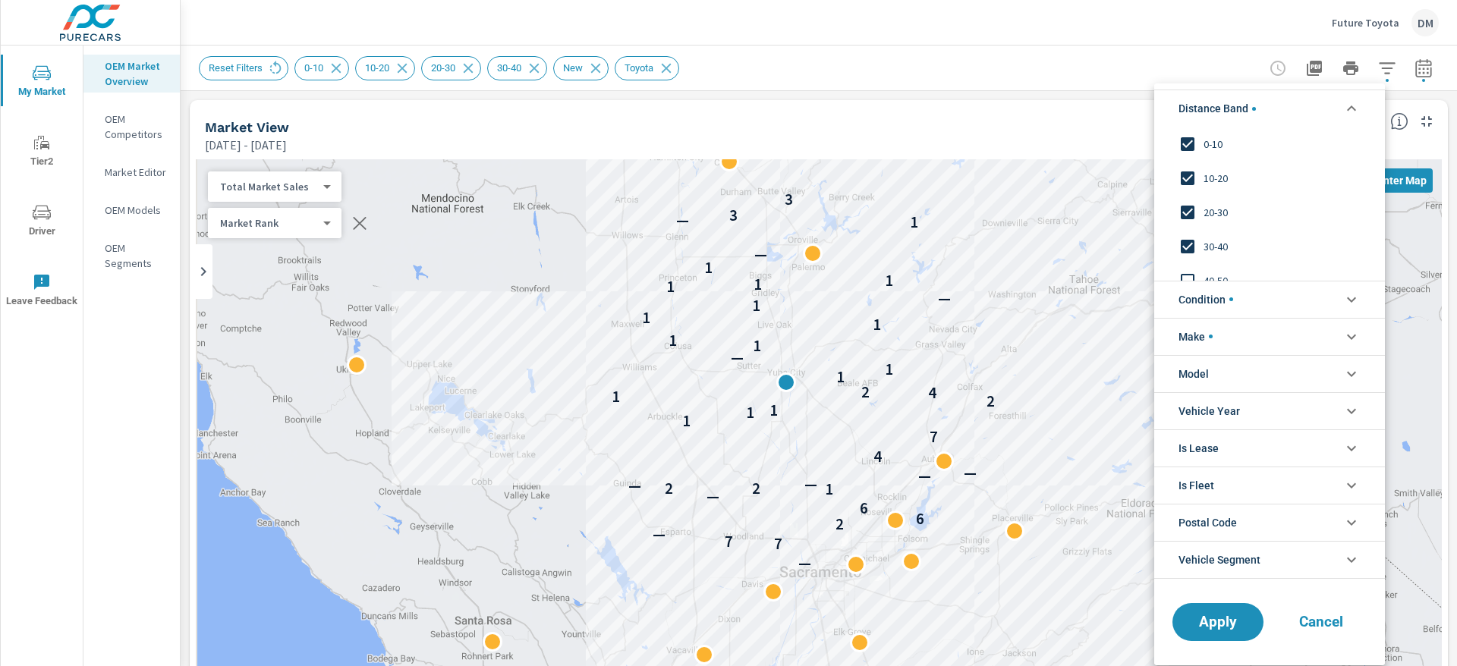
click at [1078, 72] on div at bounding box center [728, 333] width 1457 height 666
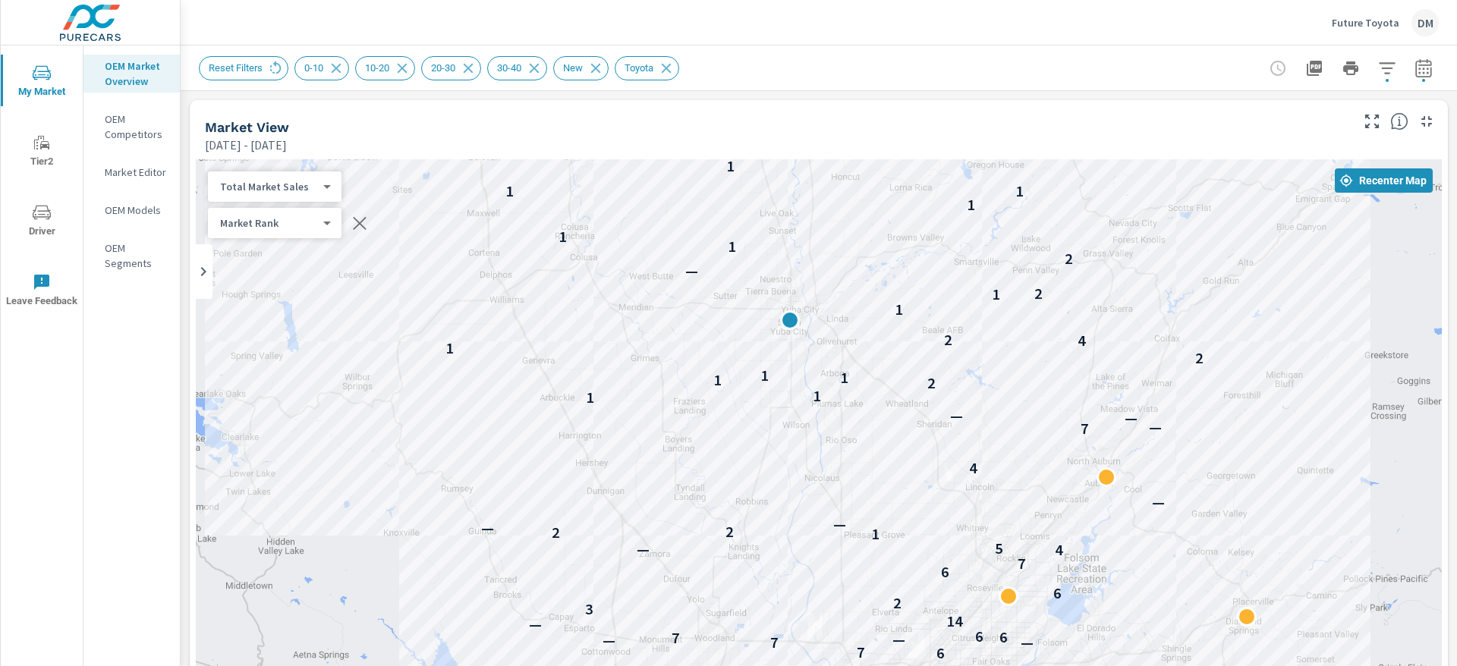
drag, startPoint x: 992, startPoint y: 404, endPoint x: 1238, endPoint y: 358, distance: 250.2
click at [1238, 358] on div "— 10 8 — 6 7 6 7 — 7 — — 7 6 6 — 14 3 2 6 6 7 4 — 5 1 2 2 — — — 4 7 — — — 1 1 2…" at bounding box center [819, 467] width 1246 height 616
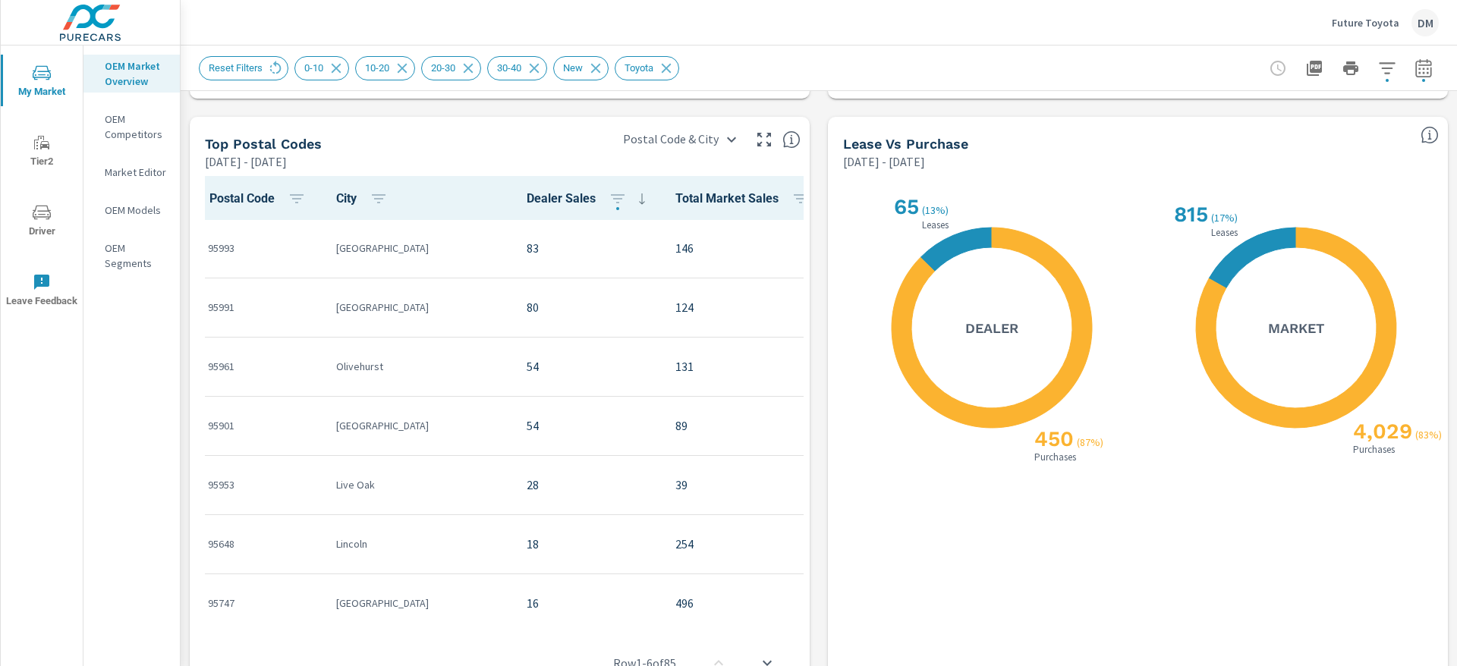
scroll to position [1339, 0]
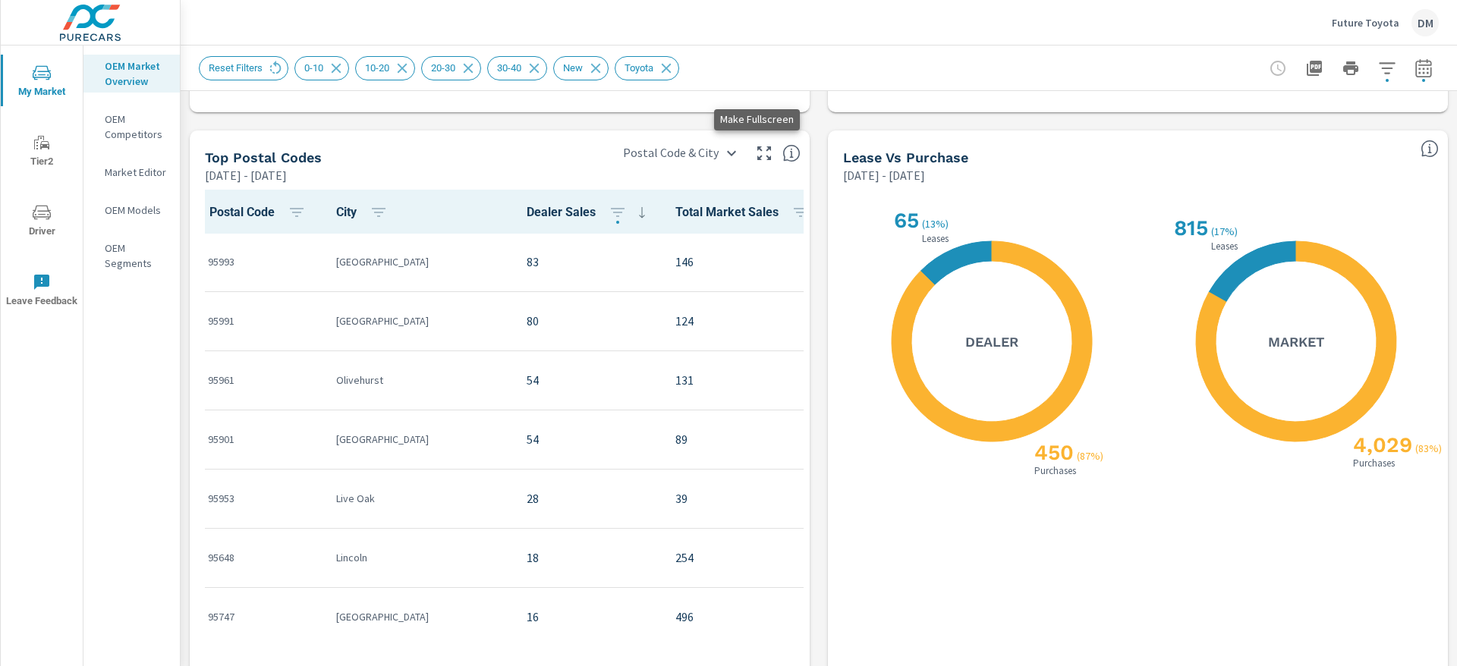
click at [755, 153] on icon "button" at bounding box center [764, 153] width 18 height 18
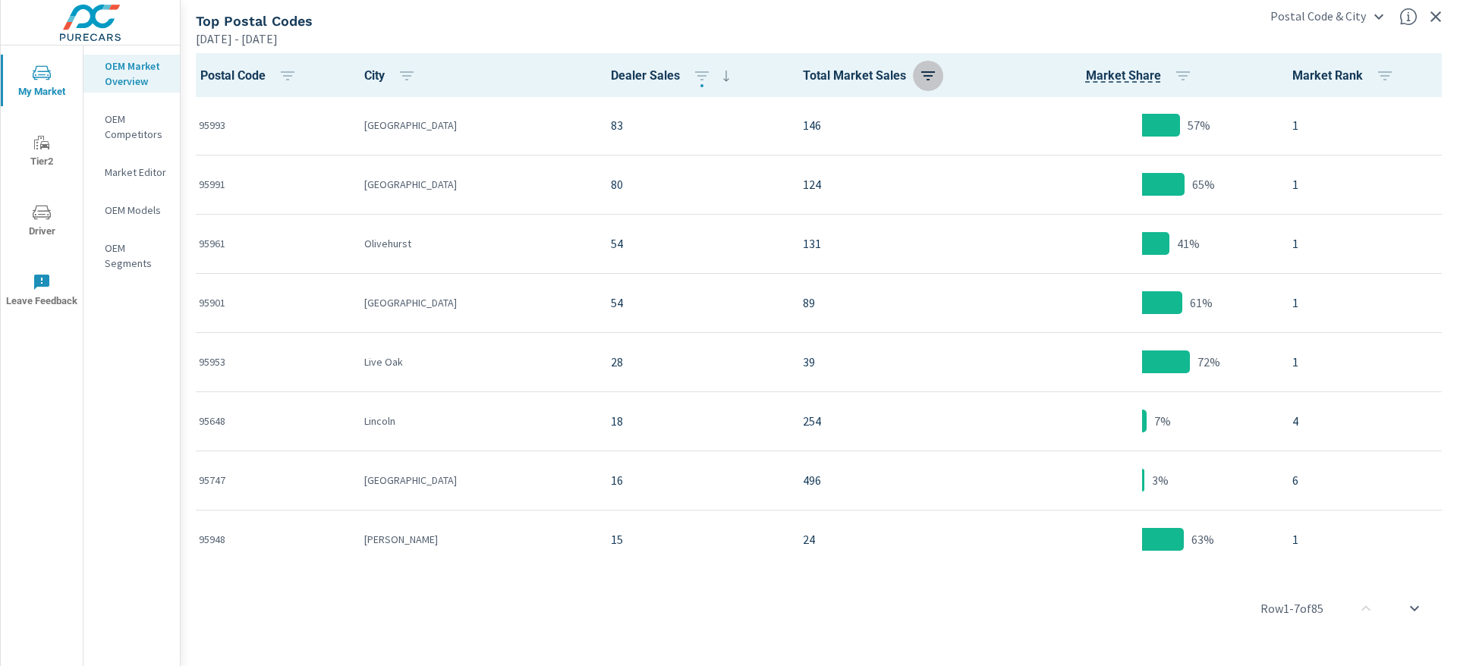
click at [919, 77] on icon "button" at bounding box center [928, 76] width 18 height 18
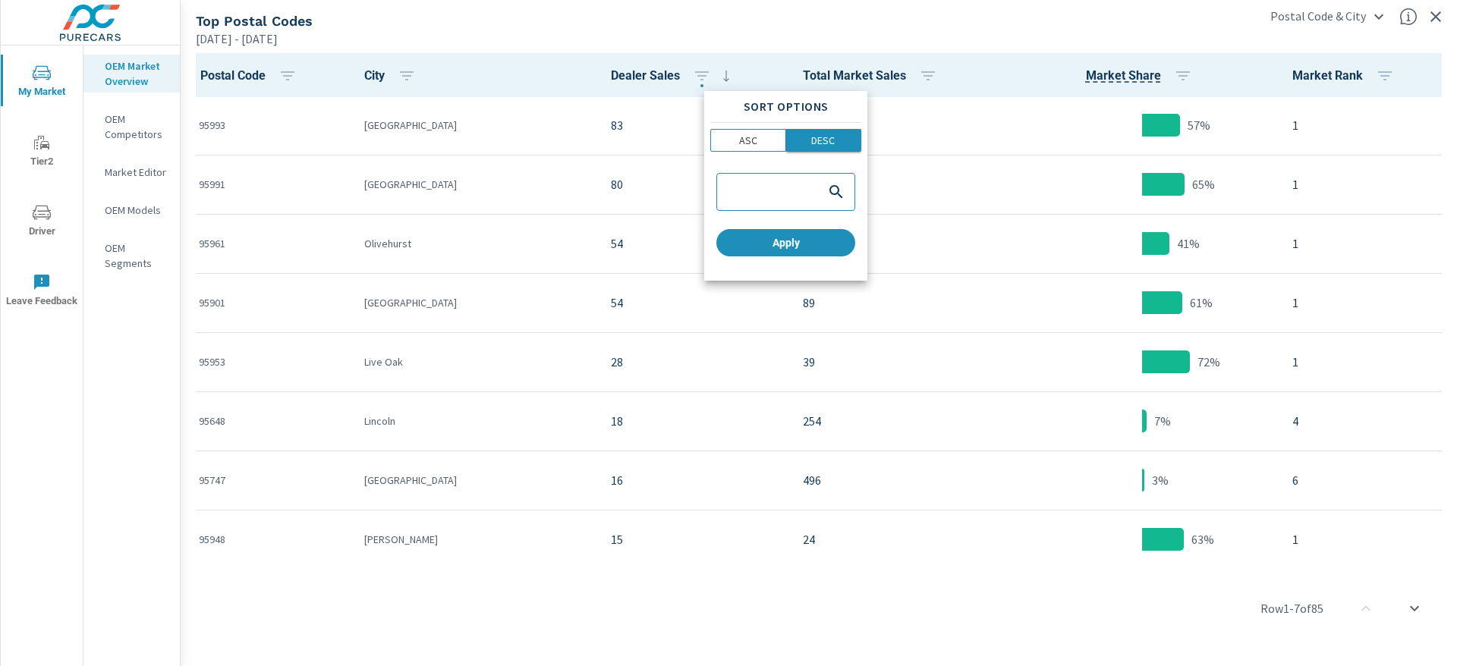
click at [824, 141] on p "DESC" at bounding box center [823, 140] width 24 height 15
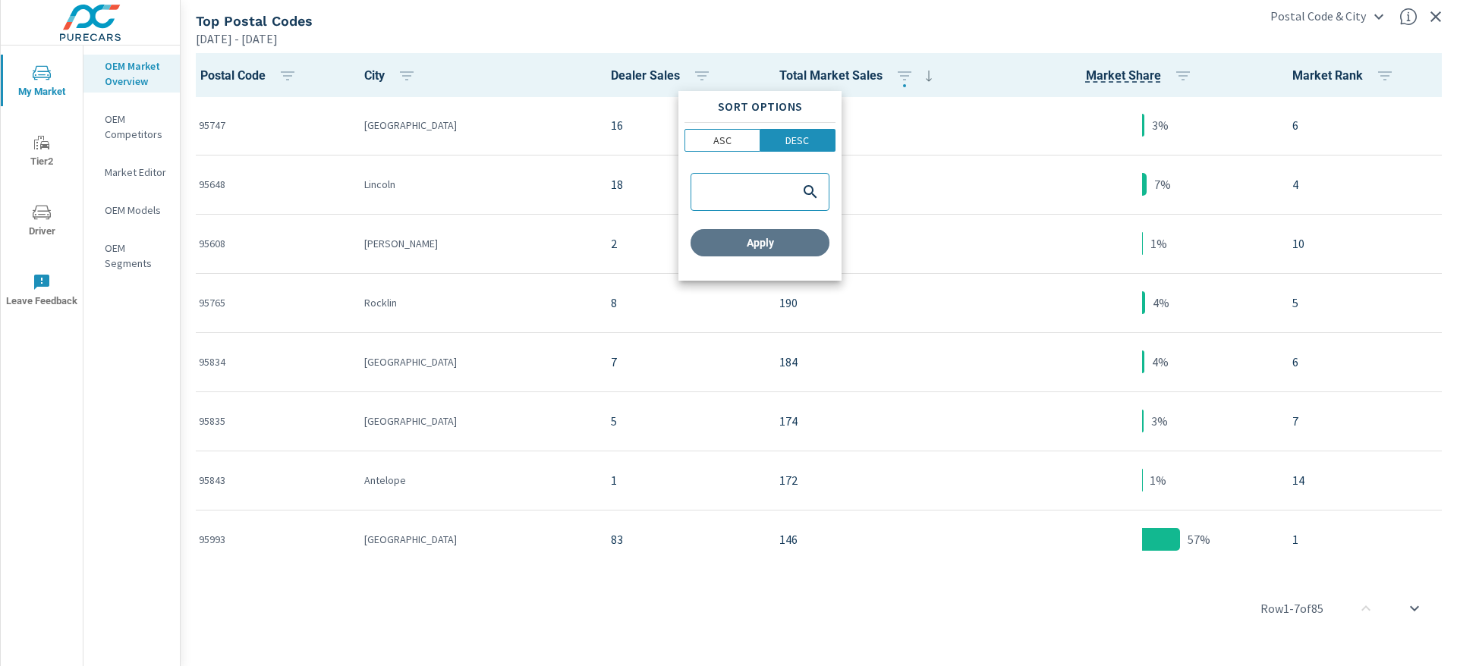
click at [769, 241] on span "Apply" at bounding box center [760, 243] width 127 height 14
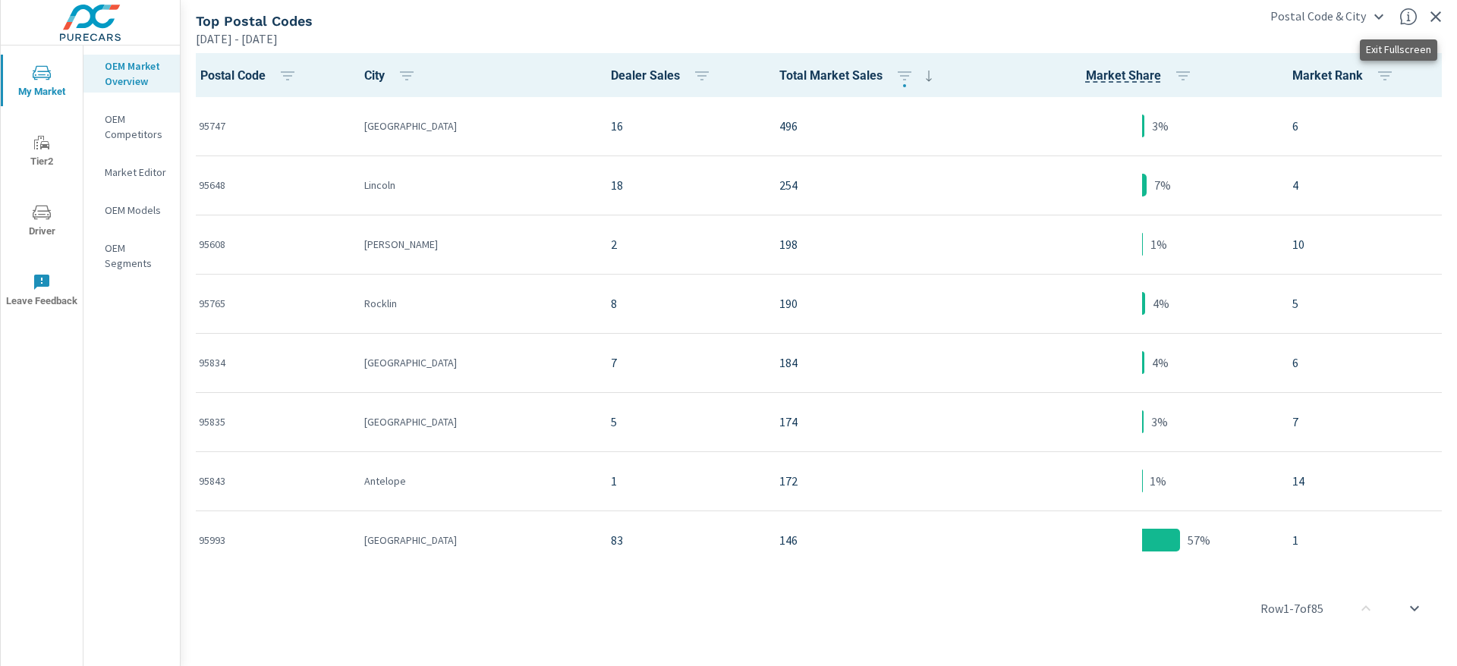
click at [1438, 18] on icon "button" at bounding box center [1435, 16] width 11 height 11
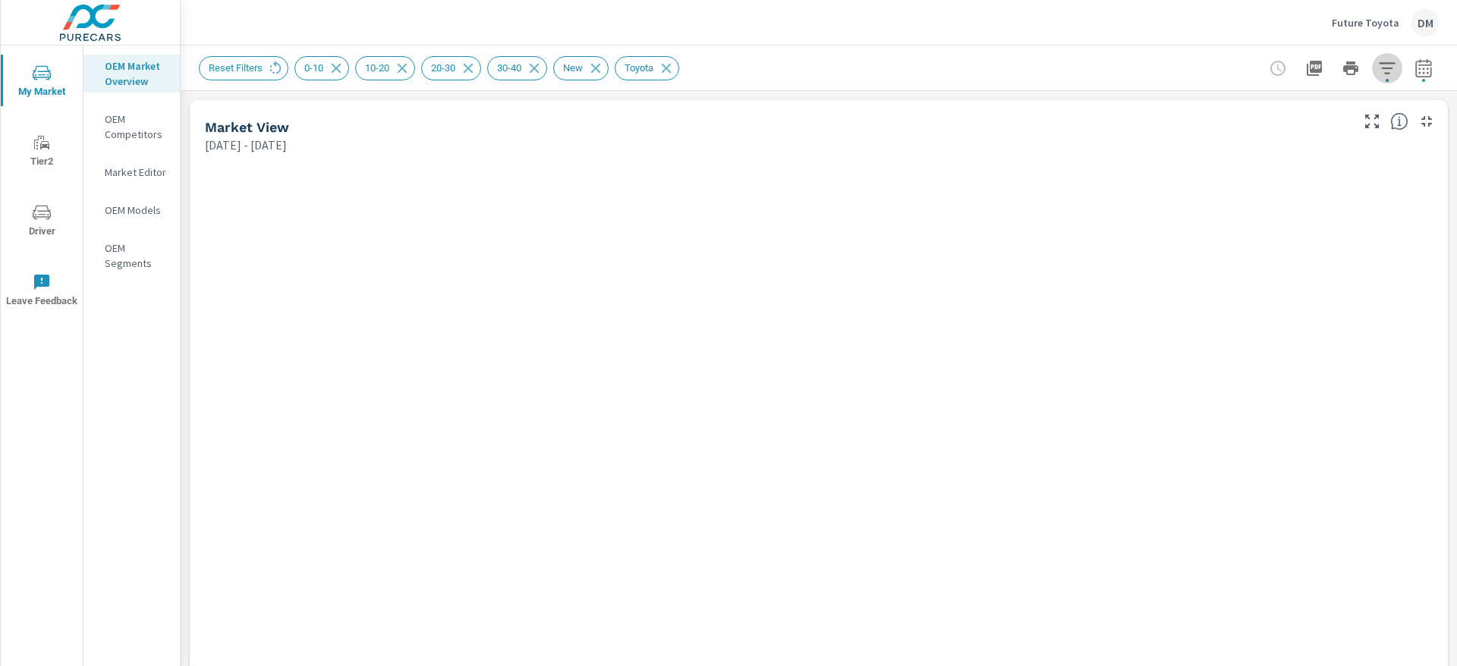
click at [1378, 69] on icon "button" at bounding box center [1387, 68] width 18 height 18
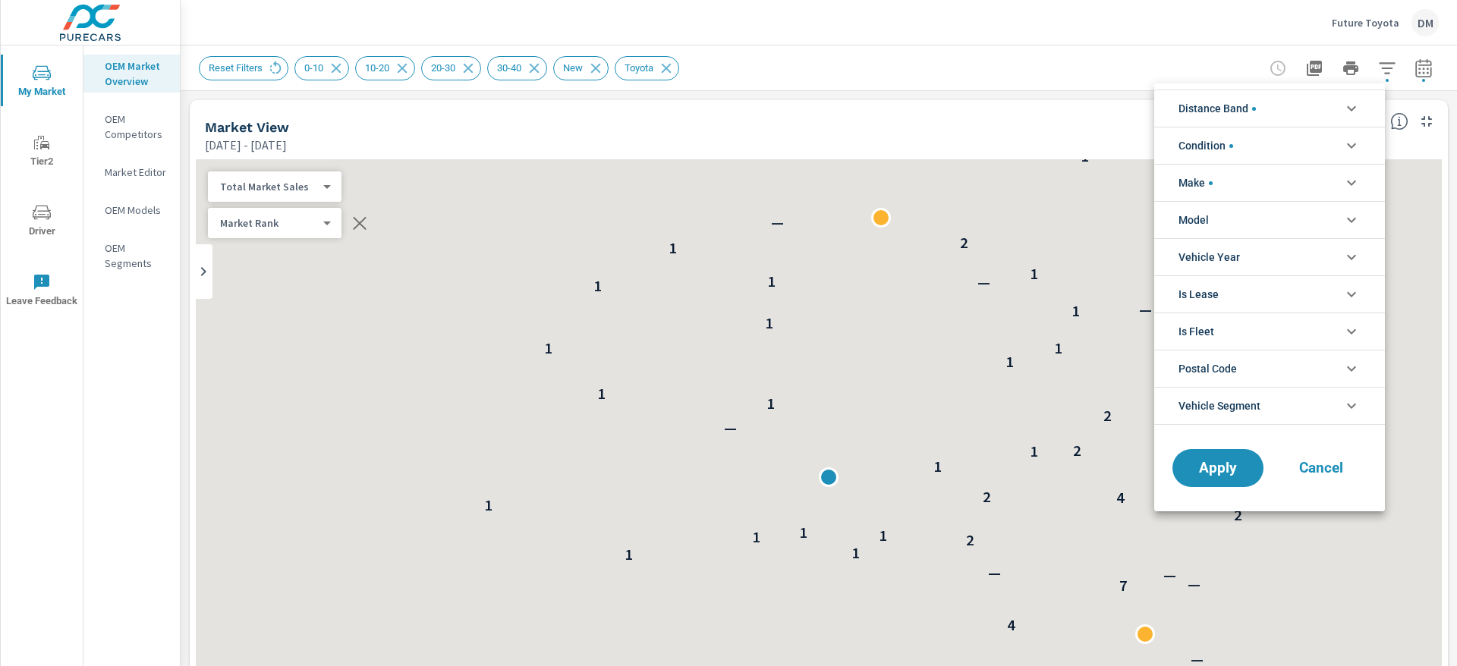
scroll to position [1, 0]
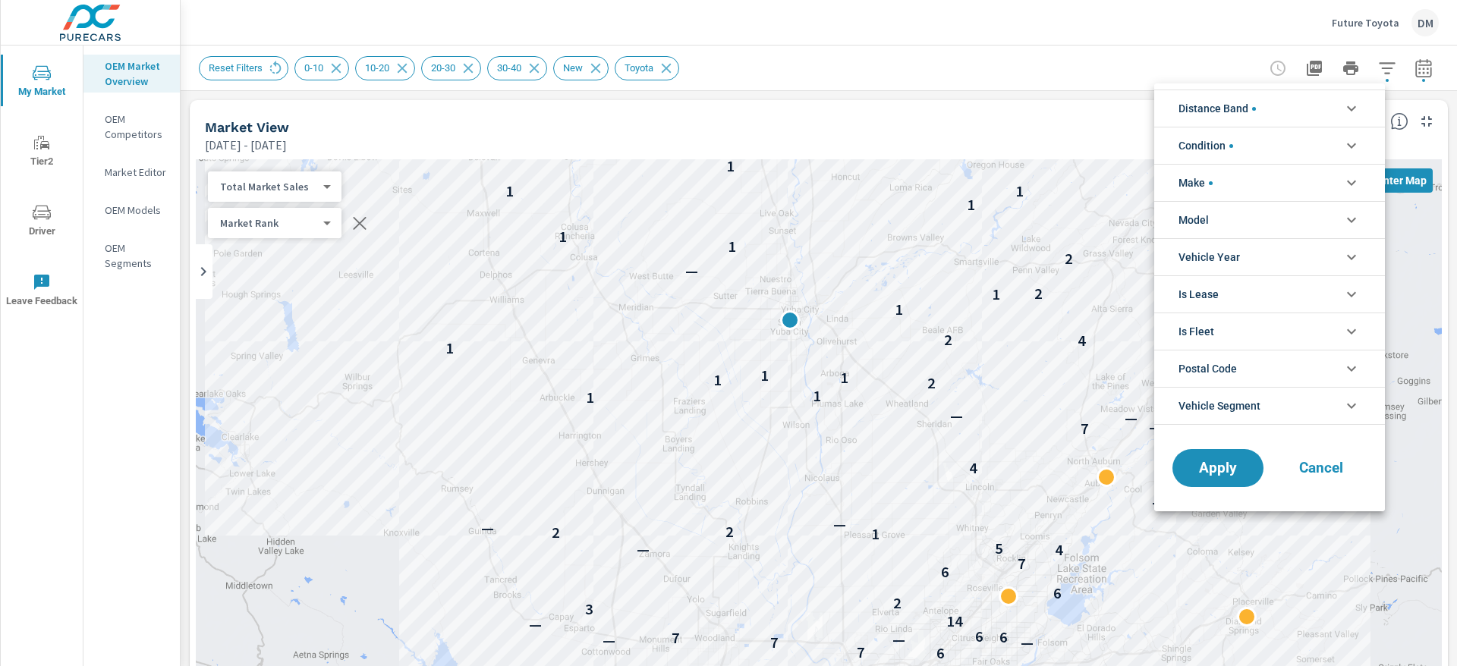
click at [998, 39] on div at bounding box center [728, 333] width 1457 height 666
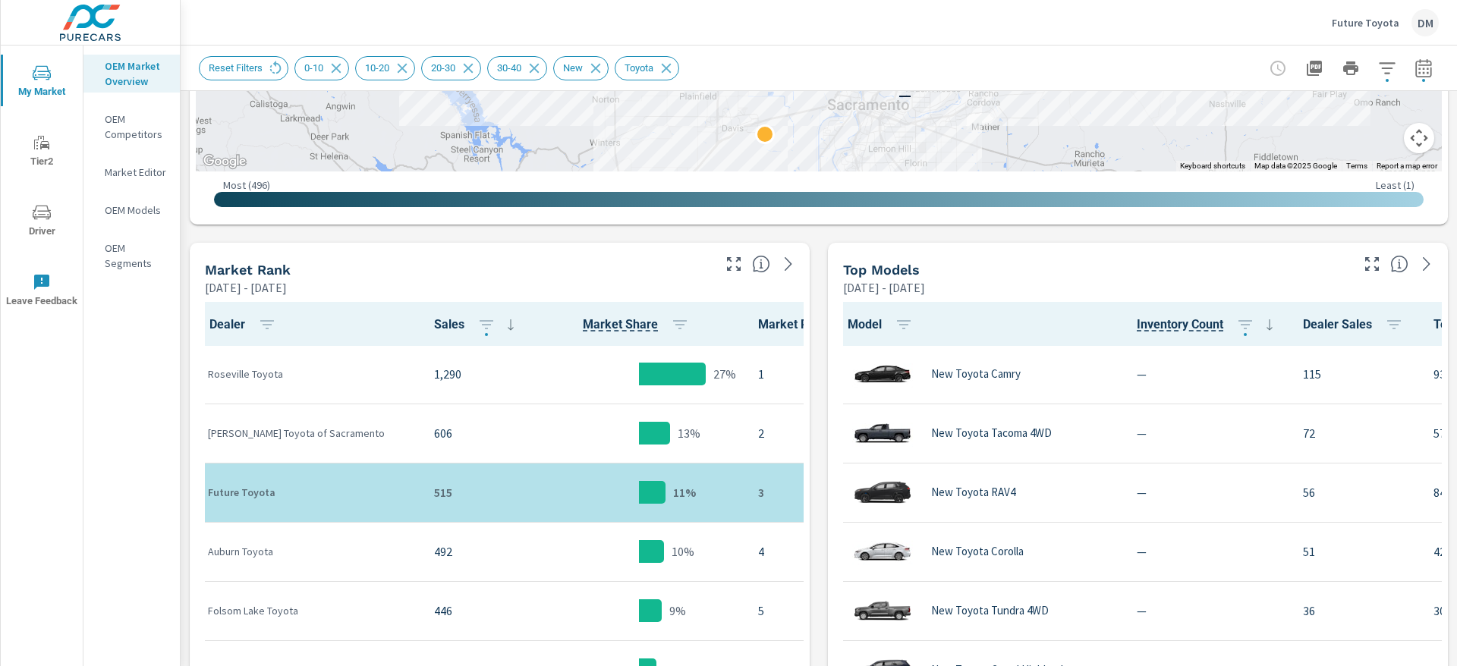
scroll to position [647, 0]
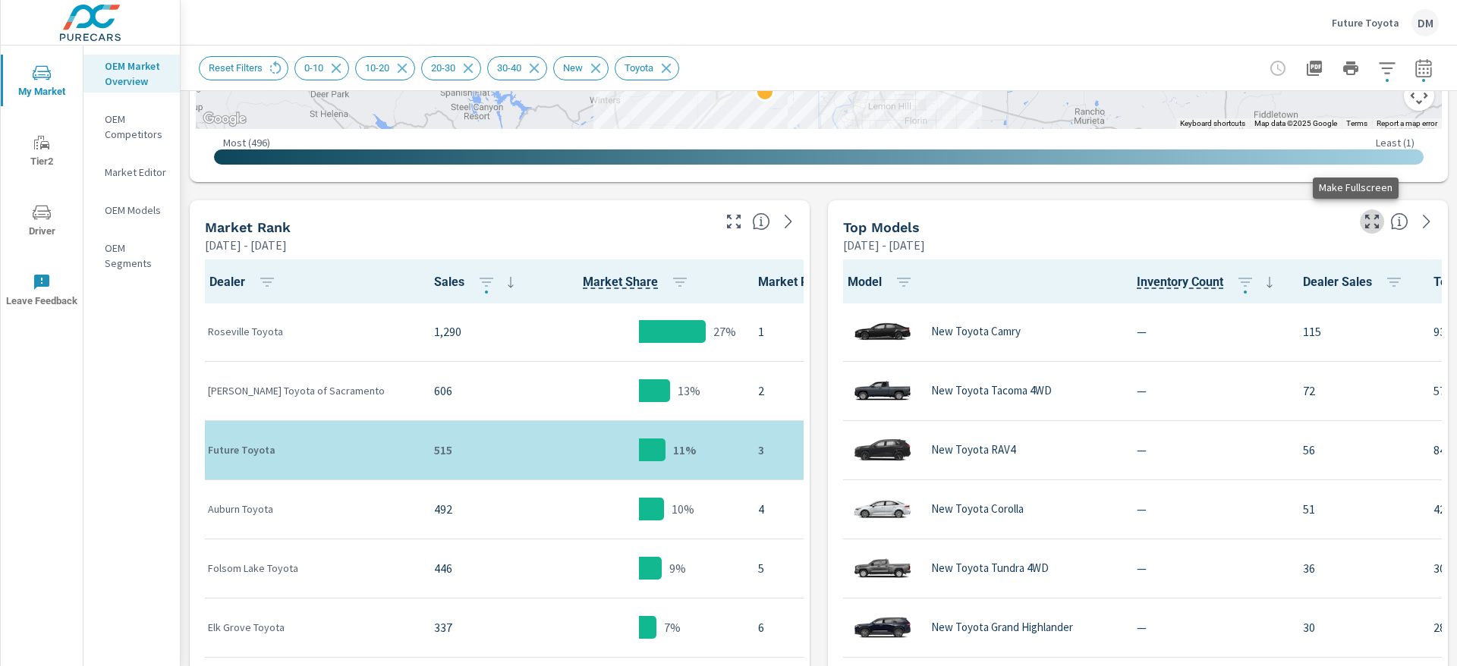
click at [1363, 218] on icon "button" at bounding box center [1372, 221] width 18 height 18
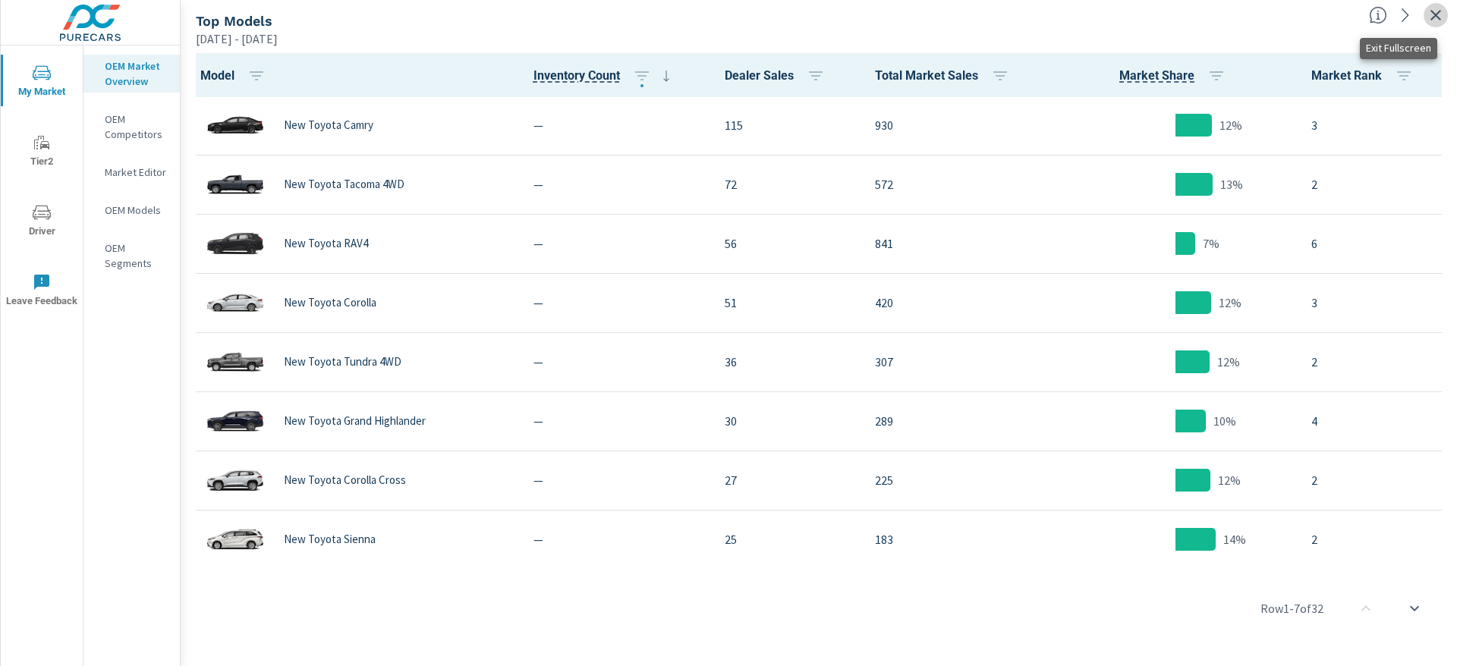
click at [1433, 14] on icon "button" at bounding box center [1436, 15] width 18 height 18
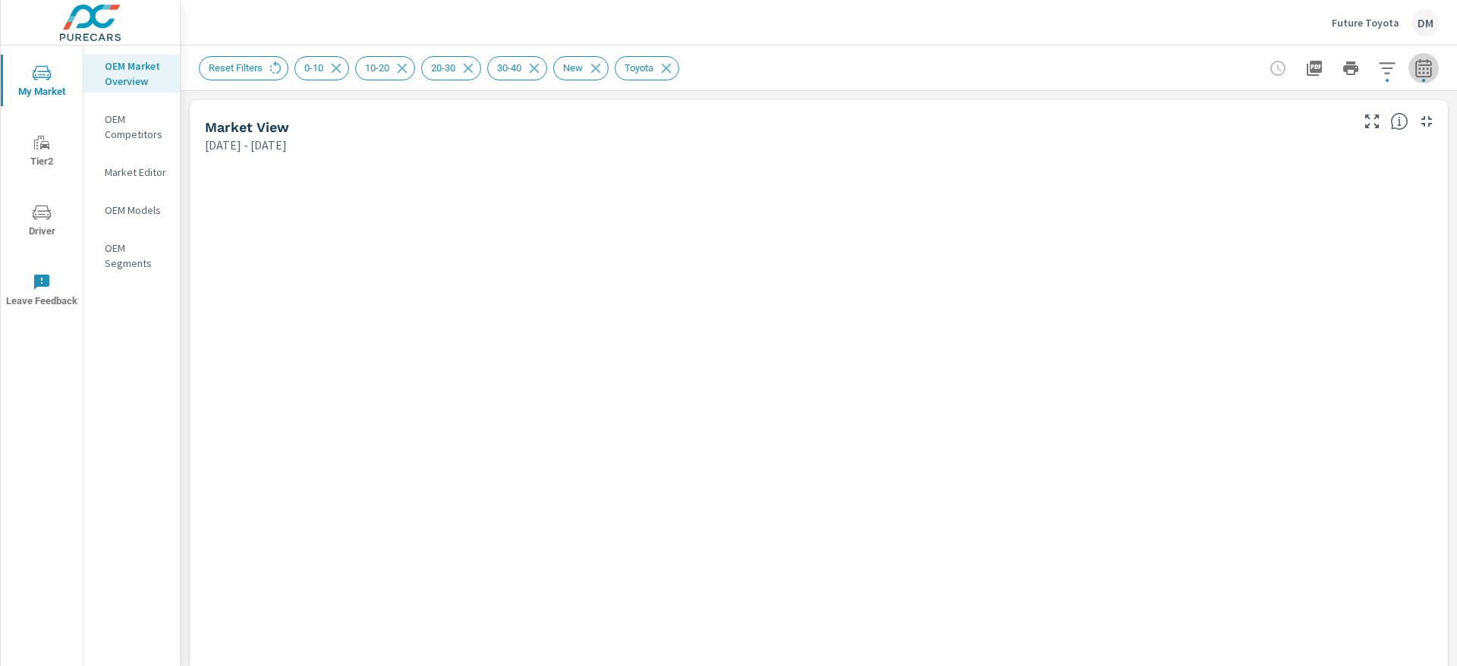
click at [1414, 65] on icon "button" at bounding box center [1423, 68] width 18 height 18
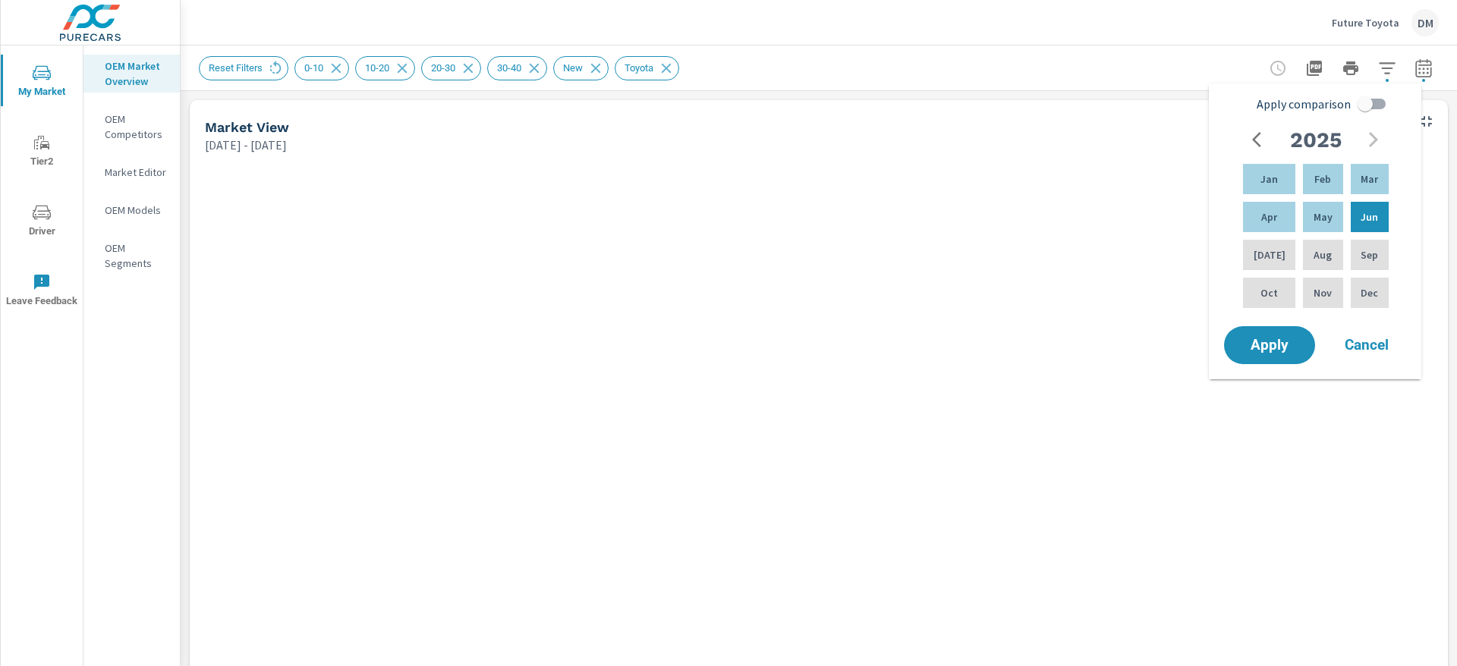
click at [1383, 107] on input "Apply comparison" at bounding box center [1365, 104] width 87 height 29
checkbox input "true"
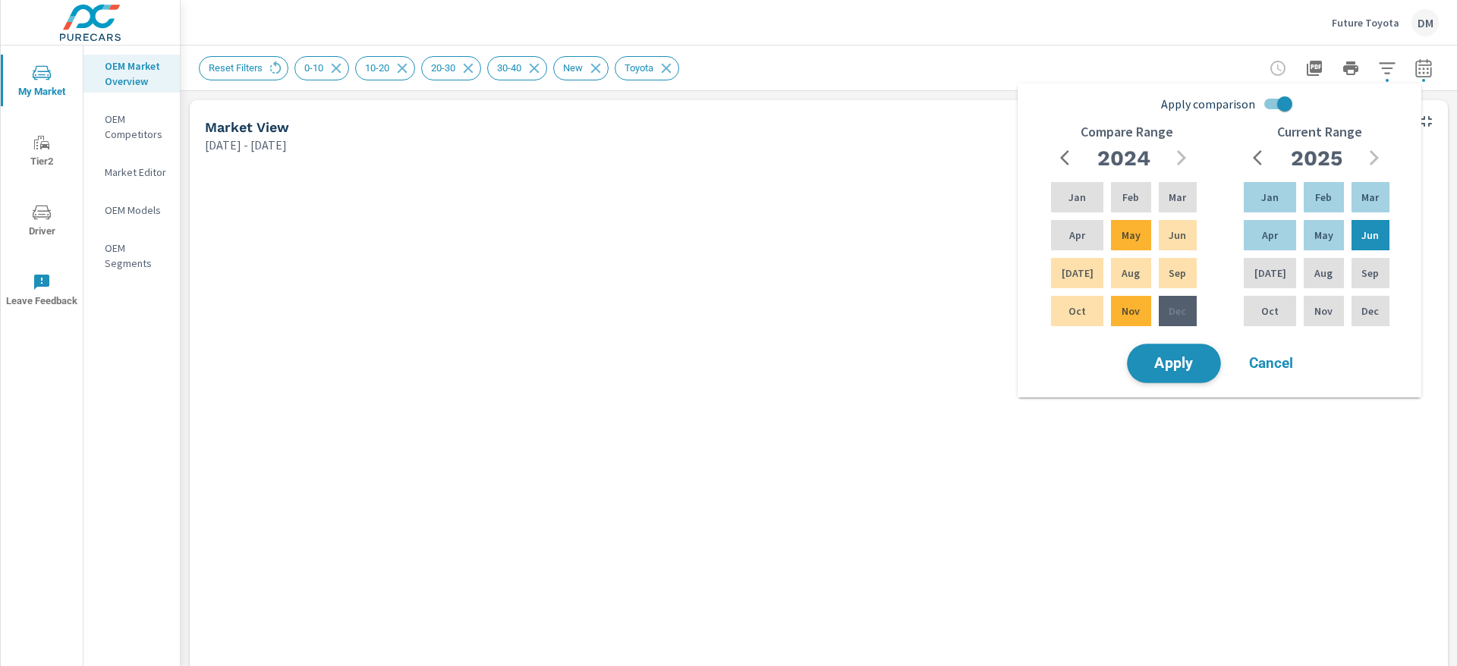
click at [1172, 360] on span "Apply" at bounding box center [1174, 364] width 62 height 14
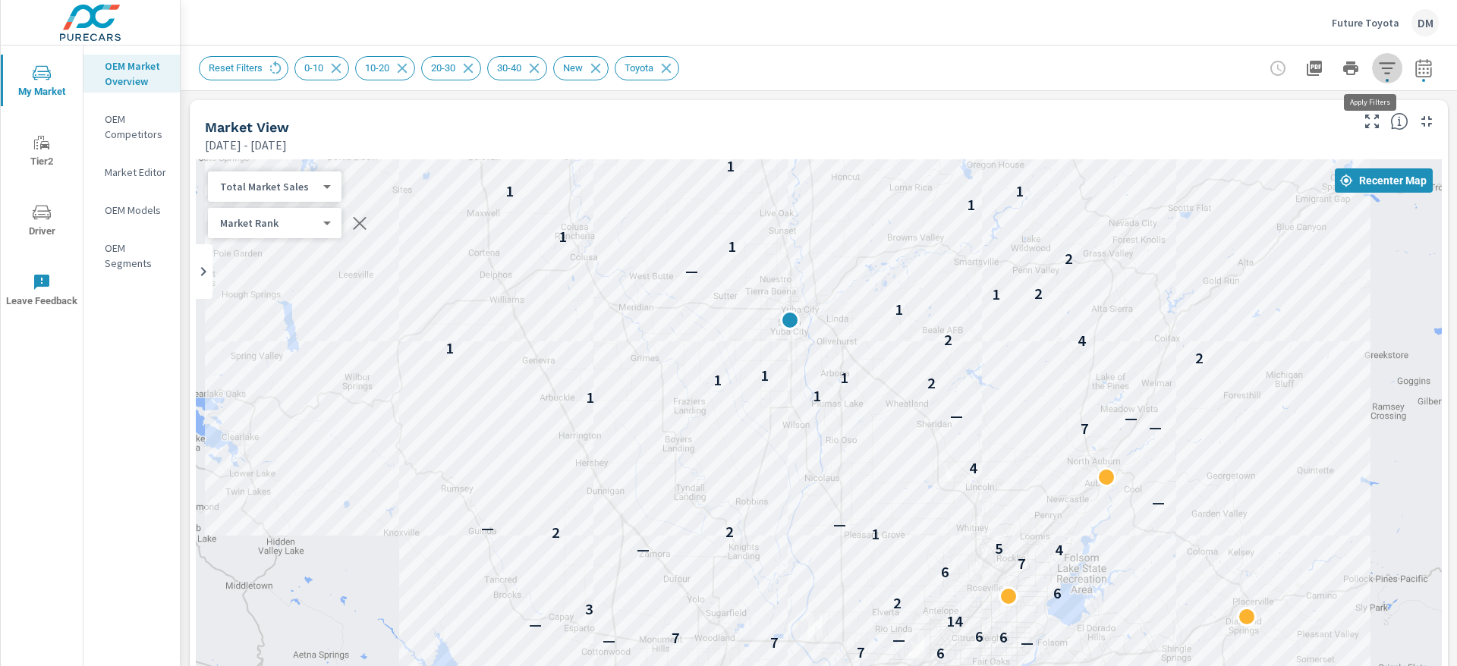
click at [1378, 64] on icon "button" at bounding box center [1387, 68] width 18 height 18
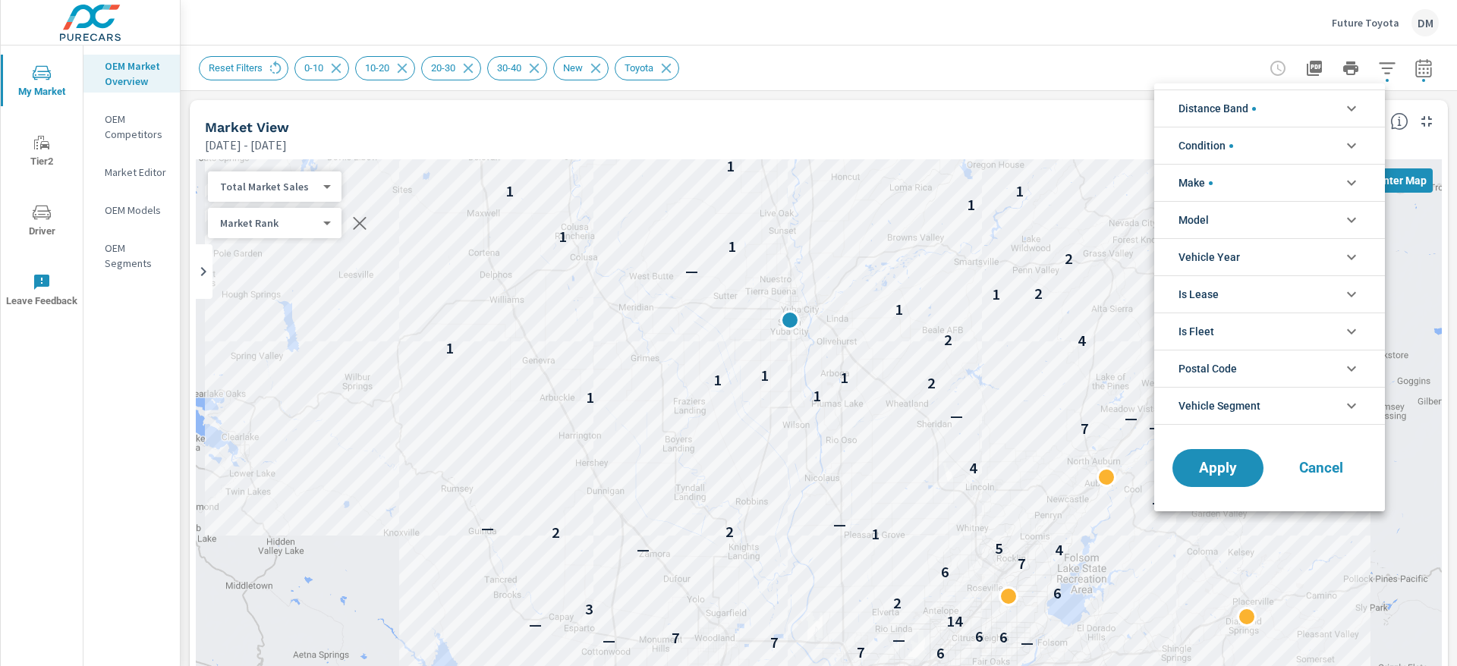
click at [1071, 121] on div at bounding box center [728, 333] width 1457 height 666
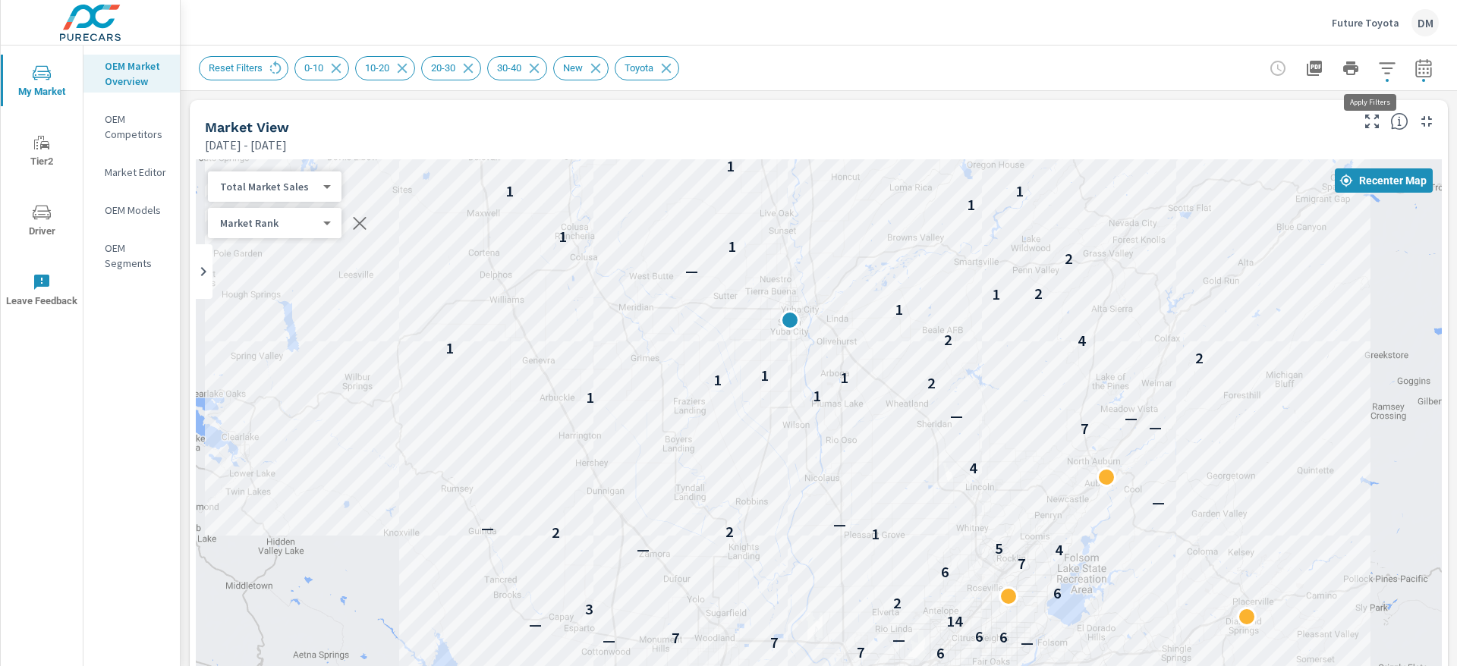
click at [1379, 73] on icon "button" at bounding box center [1387, 67] width 16 height 11
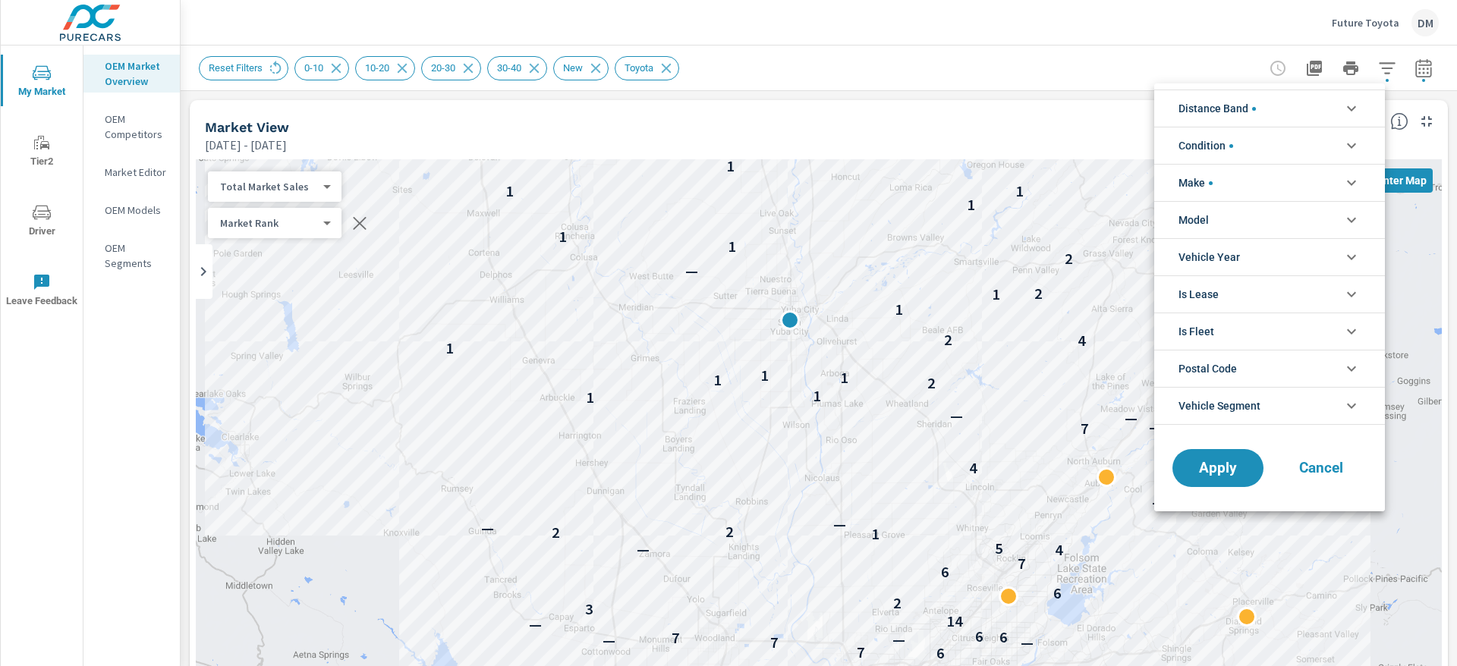
click at [1338, 404] on li "Vehicle Segment" at bounding box center [1269, 406] width 231 height 38
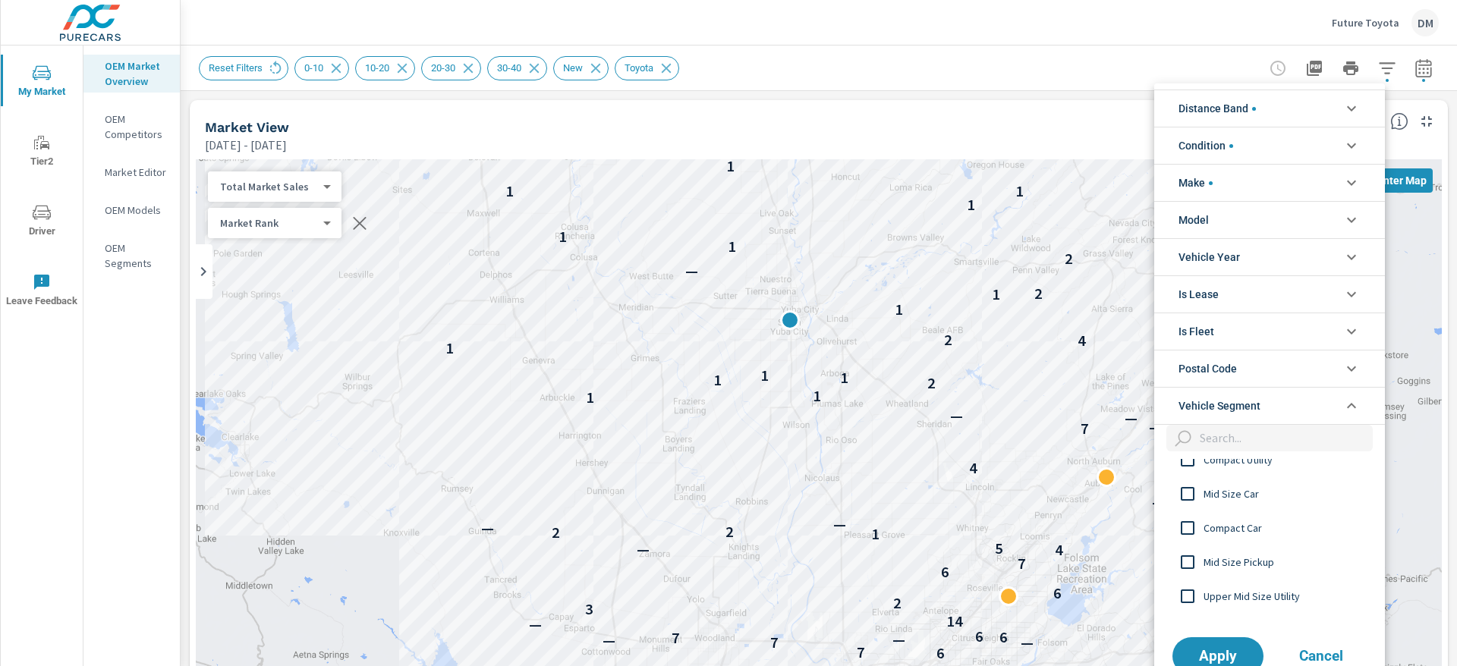
scroll to position [65, 0]
click at [1186, 511] on input "filter options" at bounding box center [1188, 515] width 32 height 32
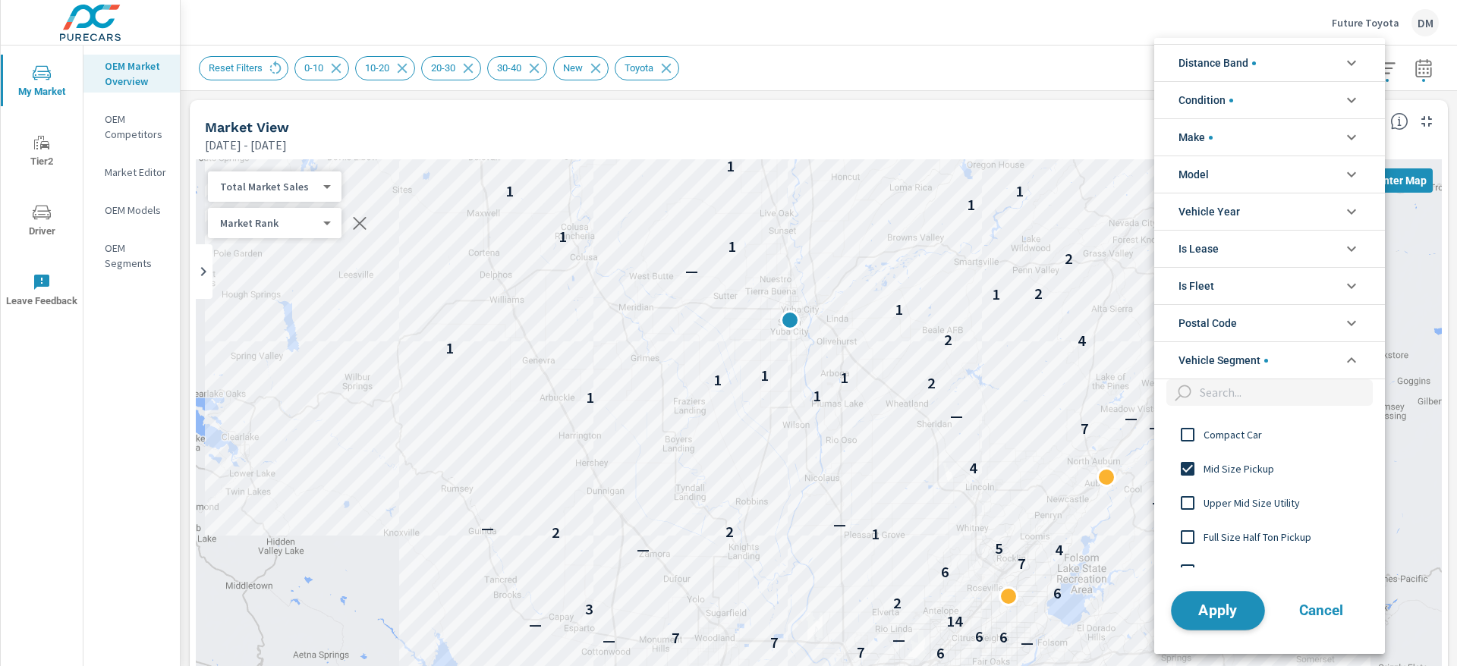
click at [1219, 609] on span "Apply" at bounding box center [1218, 610] width 62 height 14
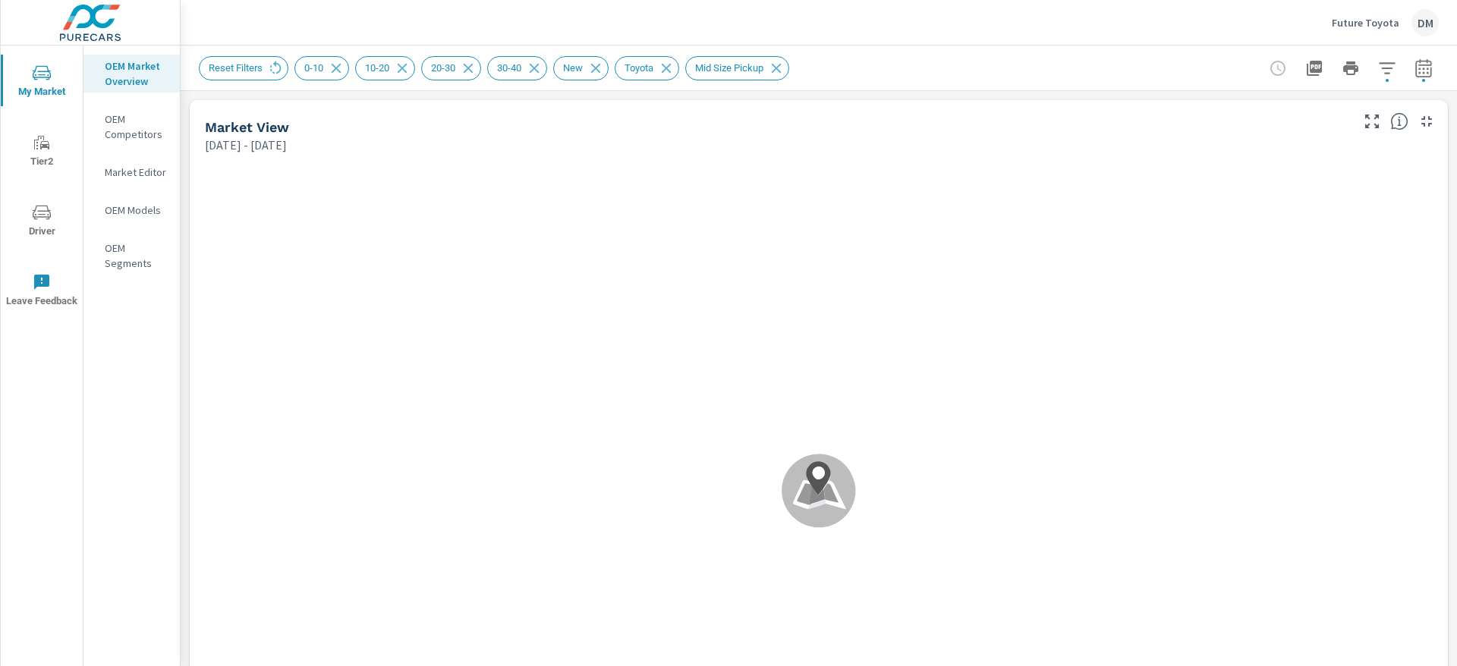
scroll to position [1, 0]
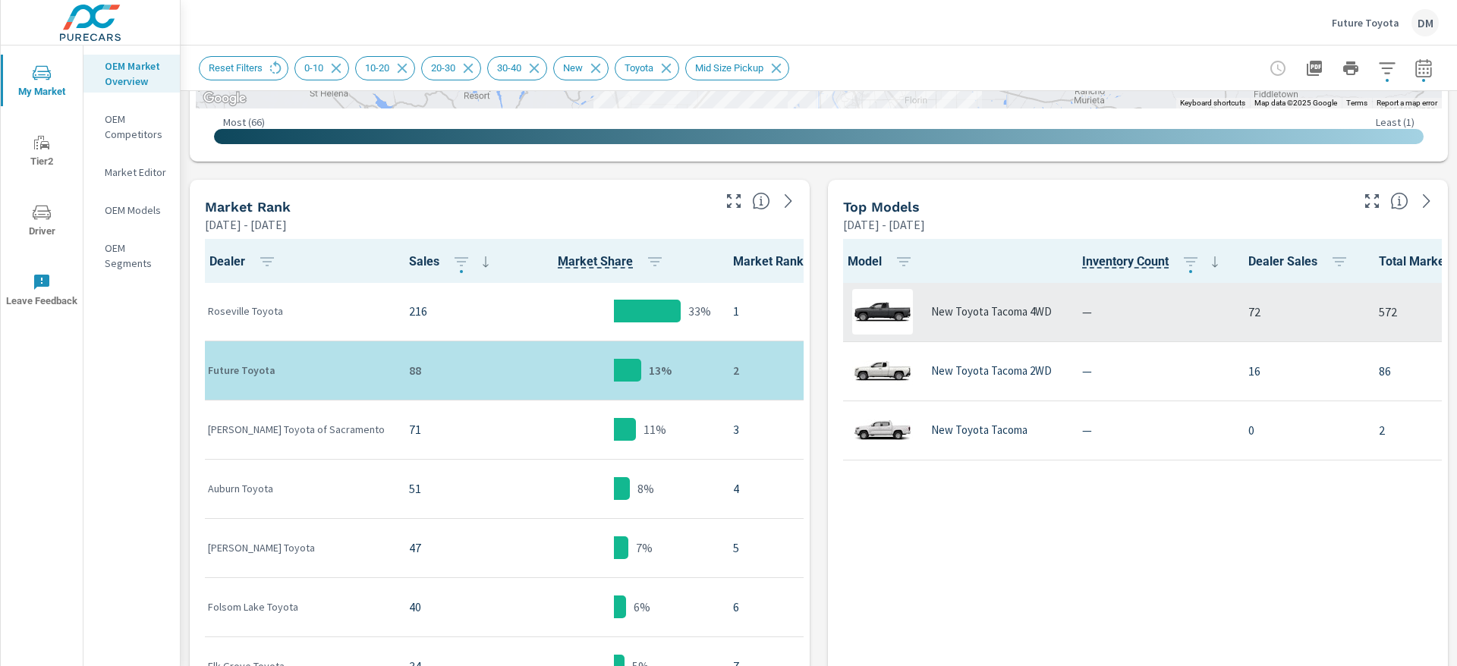
scroll to position [659, 0]
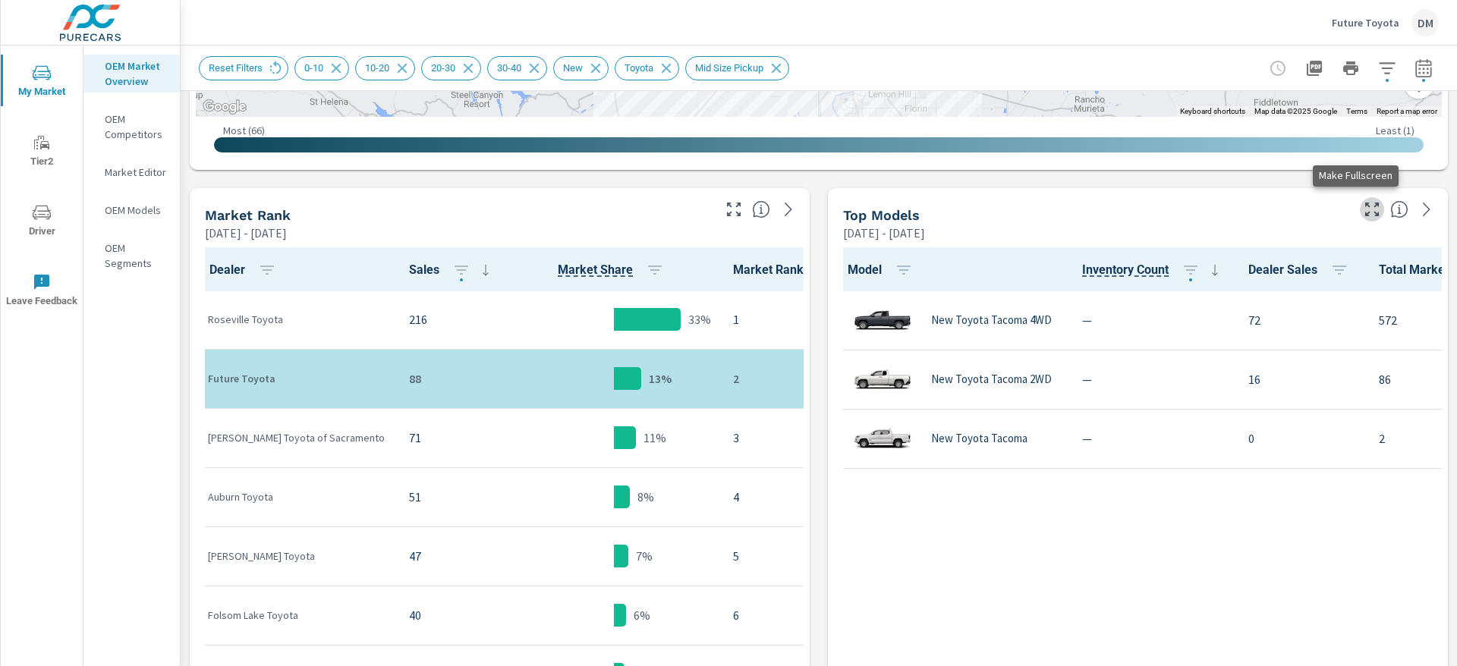
click at [1363, 203] on icon "button" at bounding box center [1372, 209] width 18 height 18
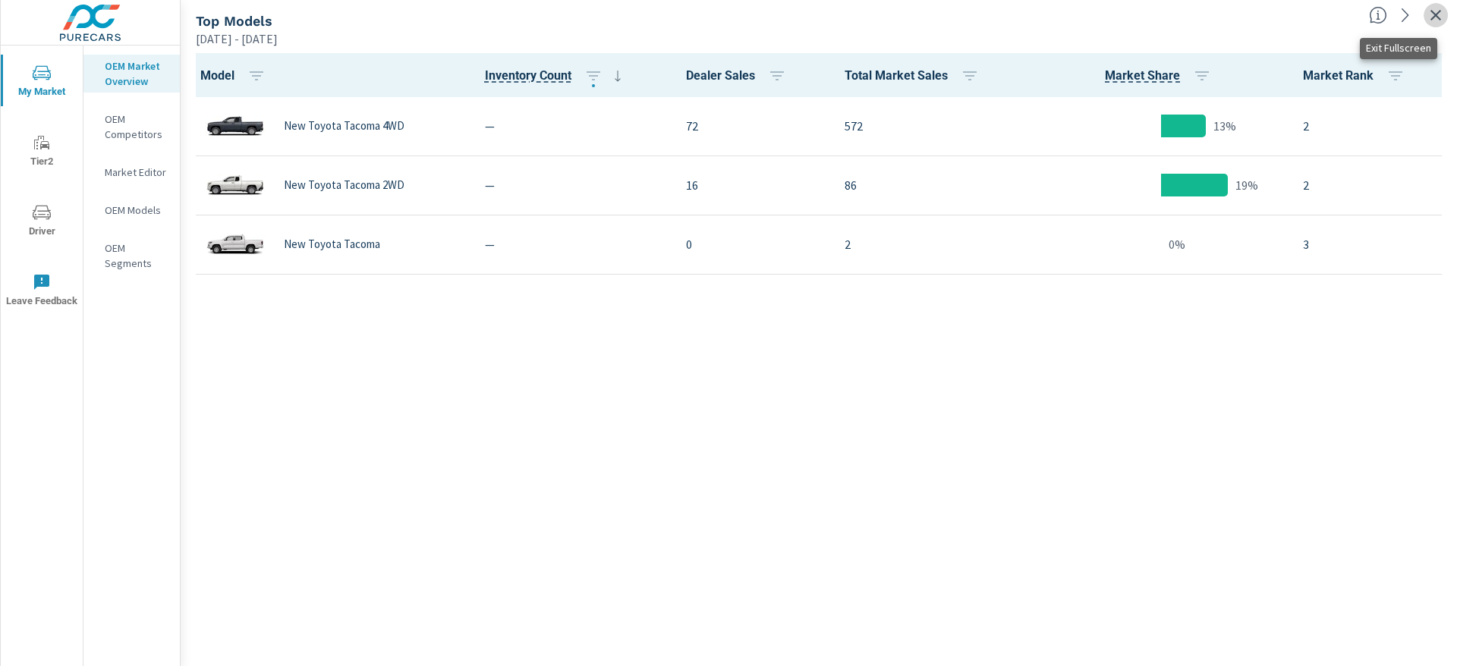
click at [1433, 18] on icon "button" at bounding box center [1435, 15] width 11 height 11
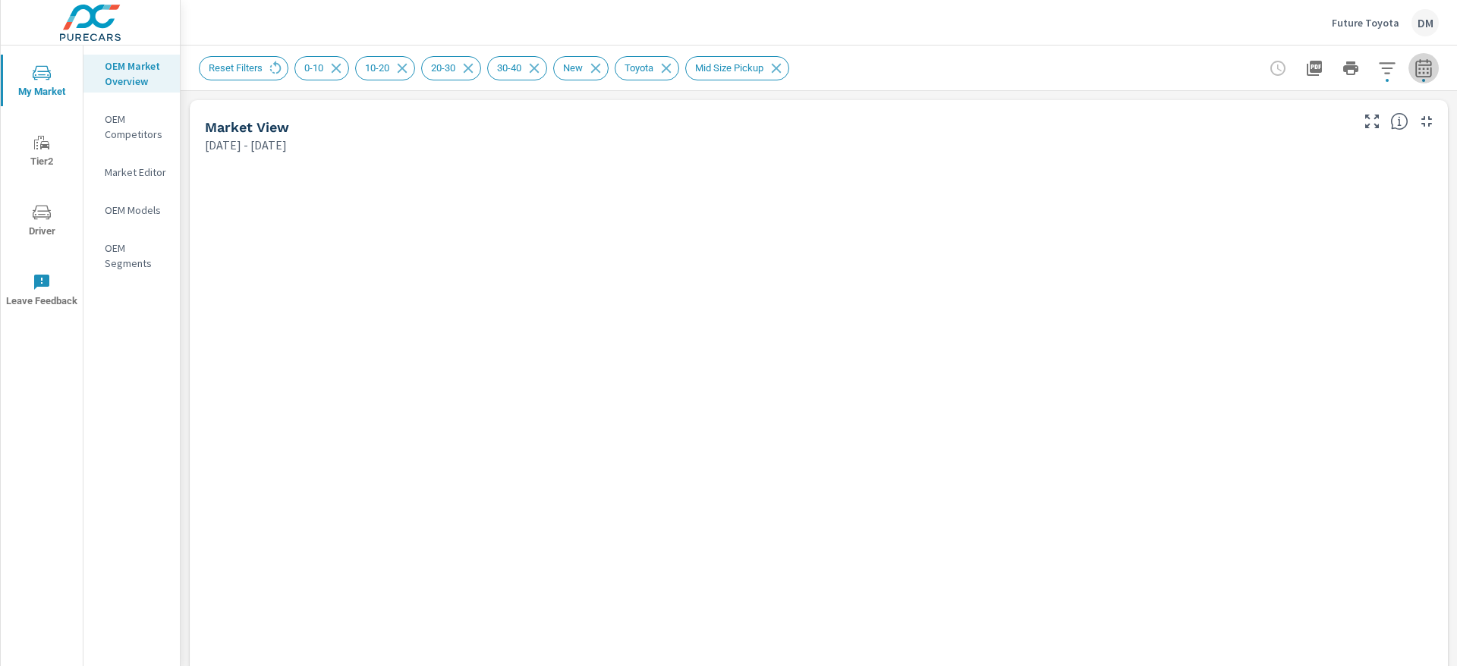
click at [1414, 66] on icon "button" at bounding box center [1423, 68] width 18 height 18
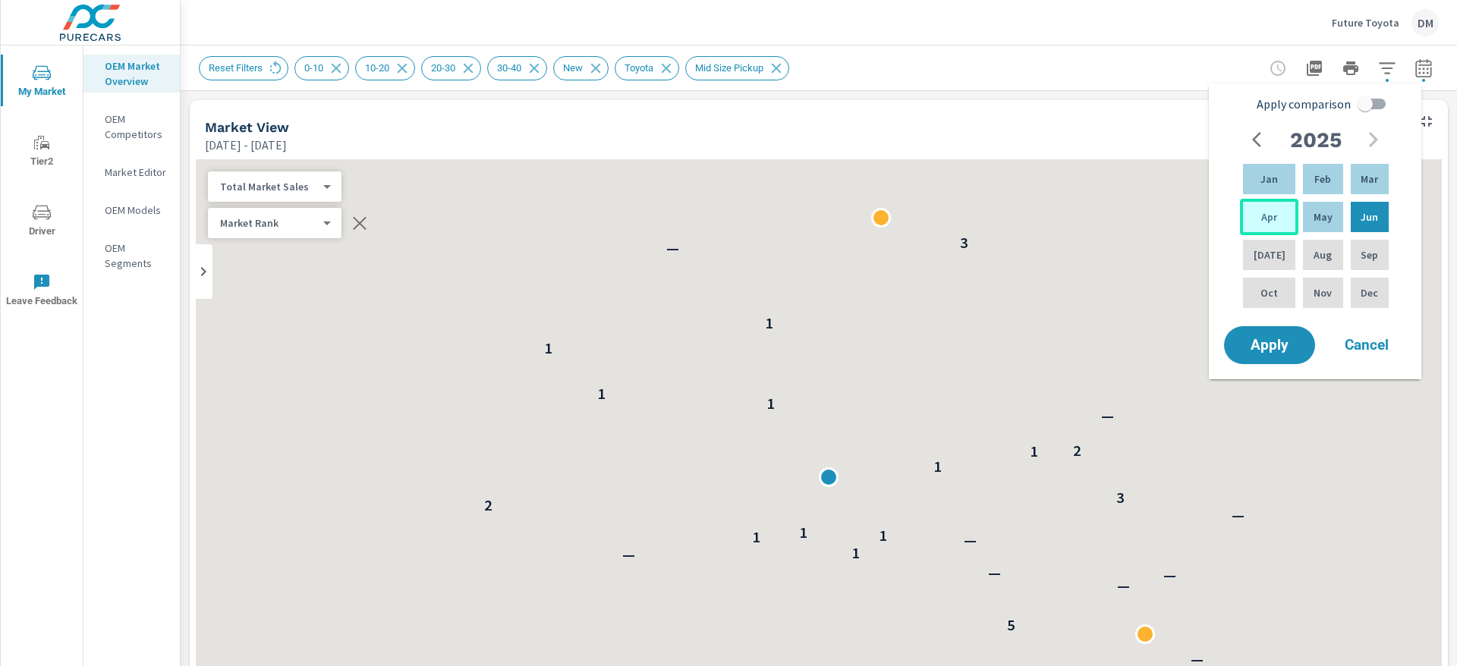
scroll to position [1, 0]
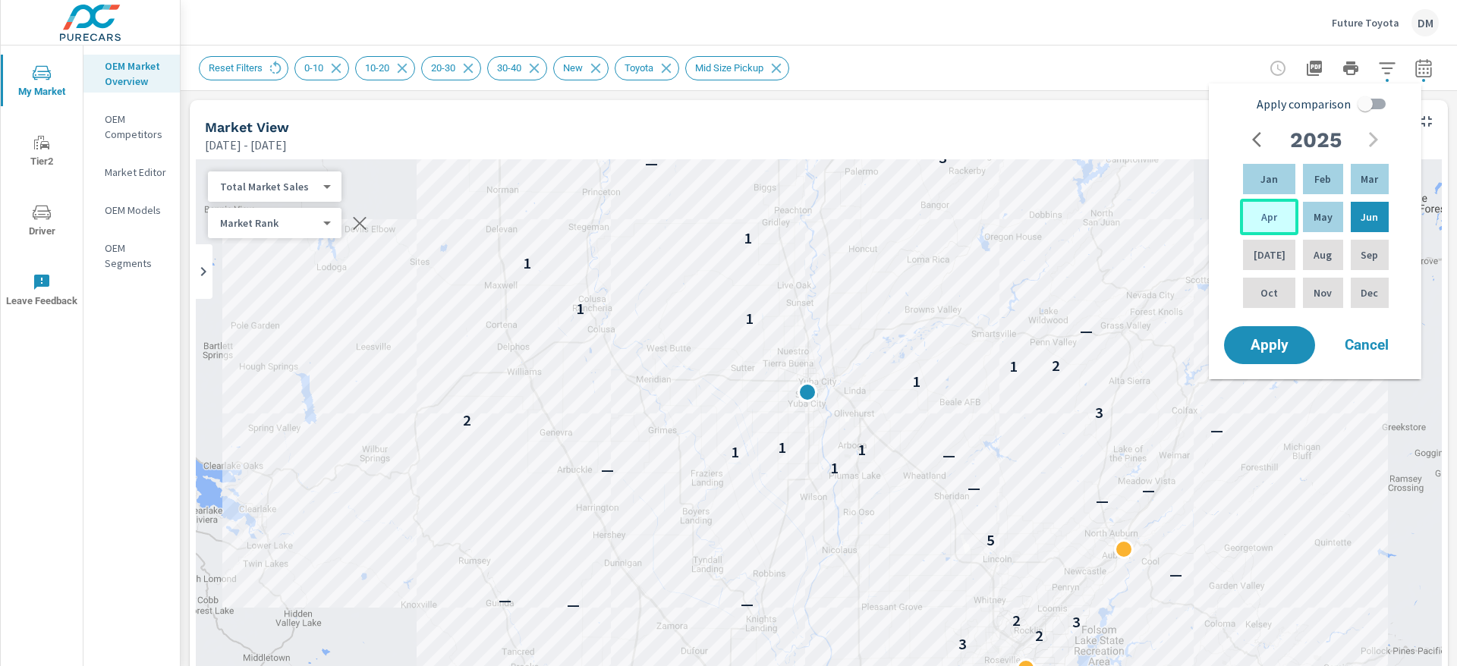
click at [1264, 216] on p "Apr" at bounding box center [1269, 216] width 16 height 15
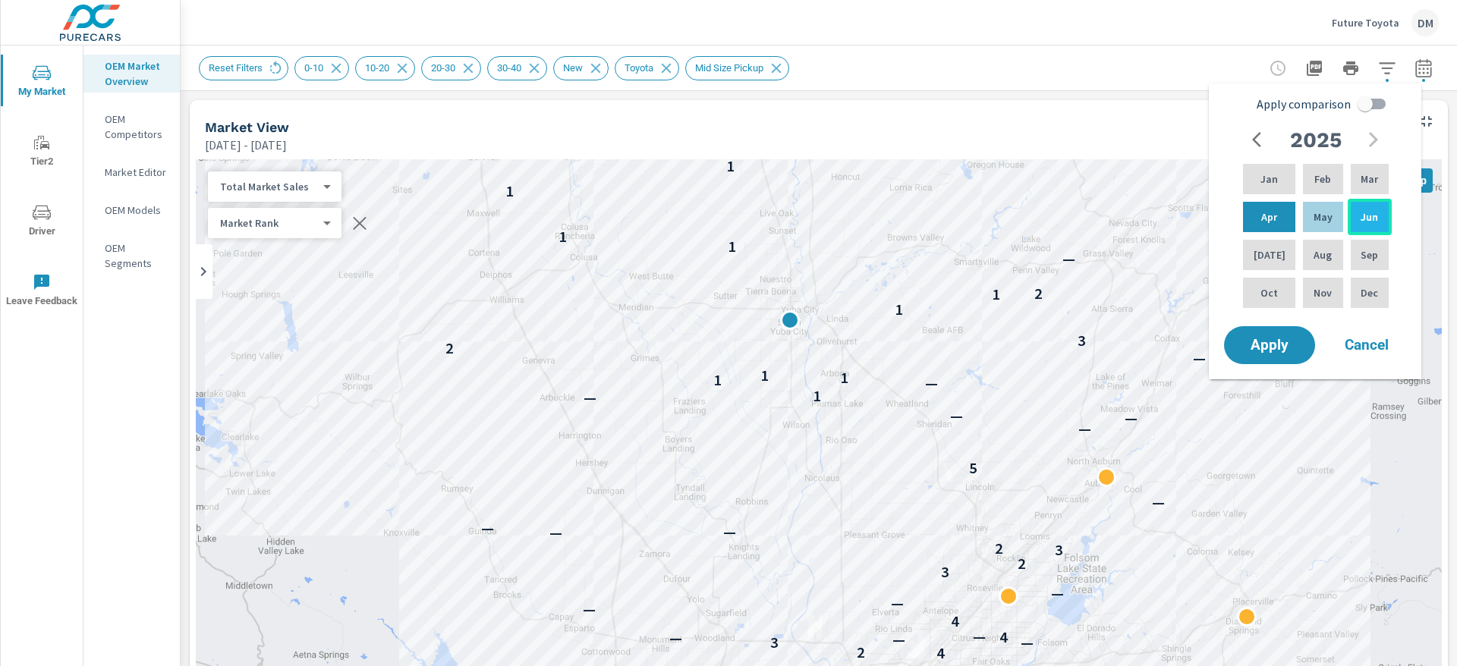
click at [1384, 215] on div "Jun" at bounding box center [1370, 217] width 44 height 36
click at [1376, 96] on input "Apply comparison" at bounding box center [1365, 104] width 87 height 29
checkbox input "true"
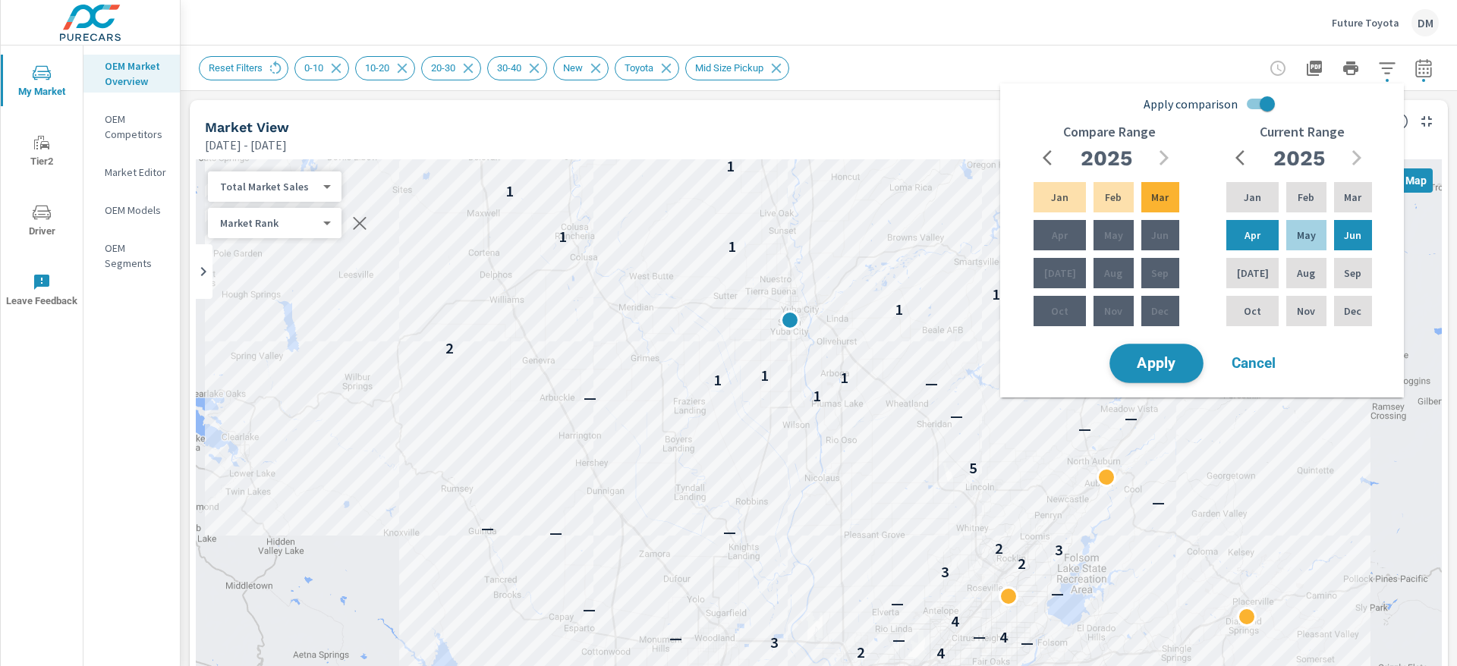
click at [1171, 363] on span "Apply" at bounding box center [1156, 364] width 62 height 14
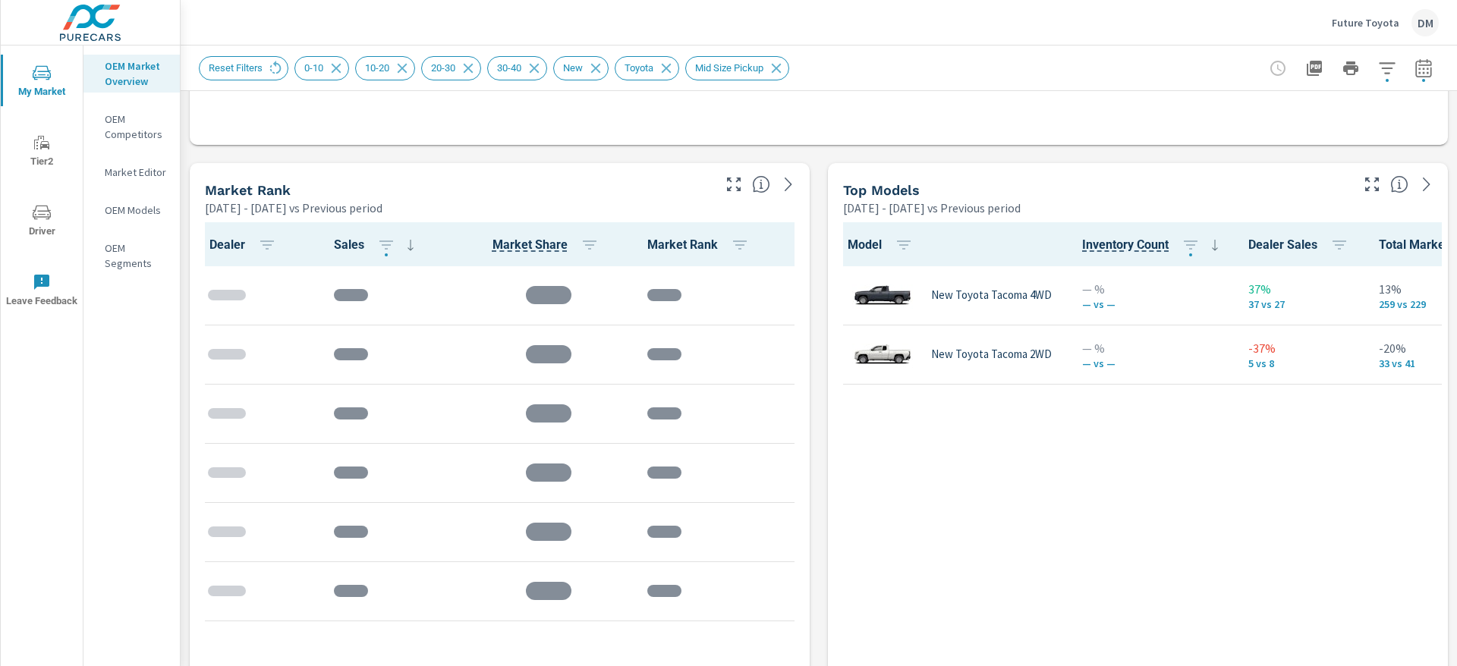
scroll to position [1, 0]
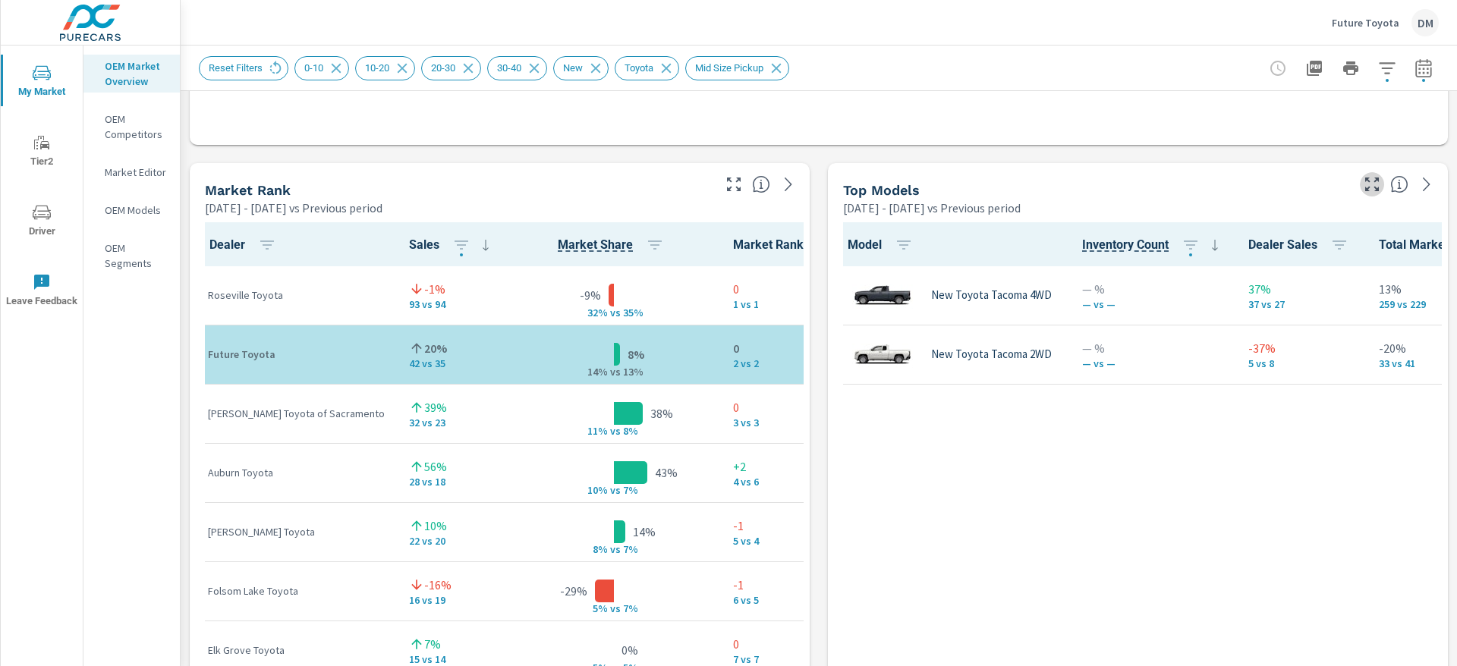
click at [1363, 178] on icon "button" at bounding box center [1372, 184] width 18 height 18
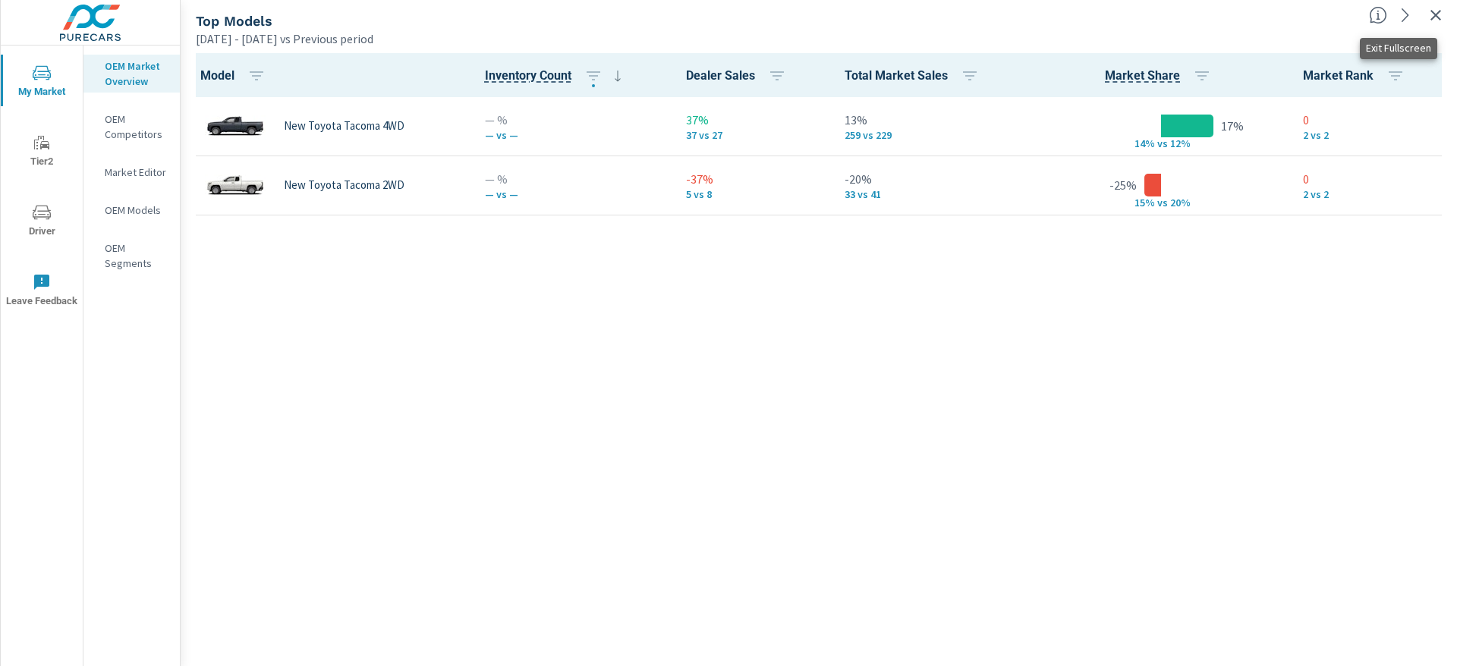
click at [1436, 14] on icon "button" at bounding box center [1435, 15] width 11 height 11
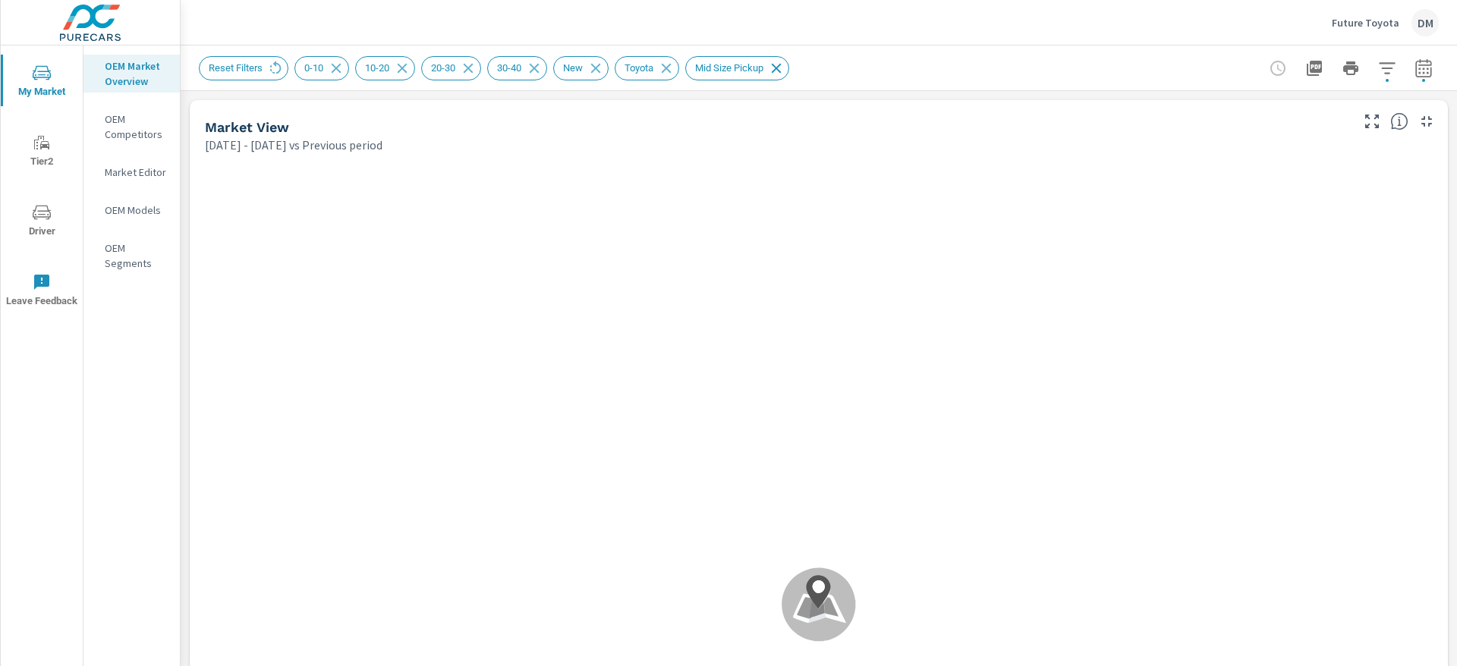
scroll to position [1, 0]
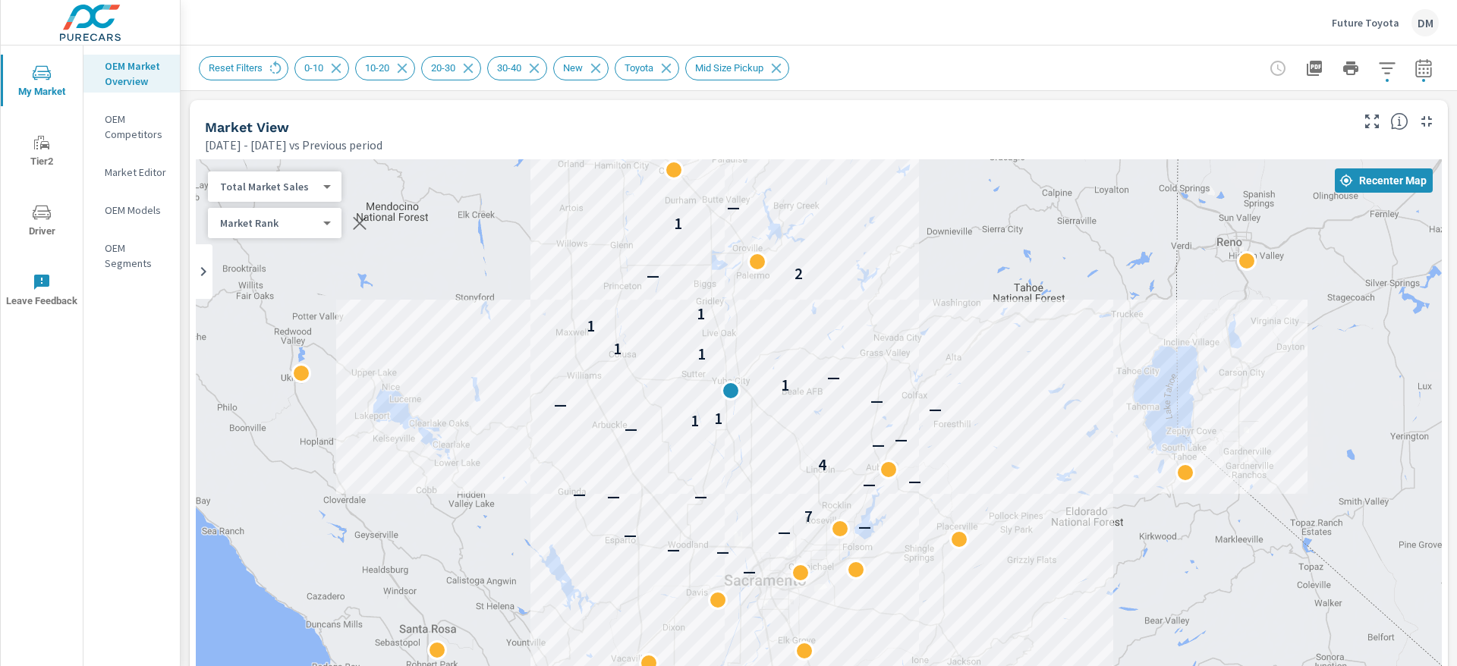
drag, startPoint x: 1229, startPoint y: 466, endPoint x: 938, endPoint y: 401, distance: 298.6
click at [938, 401] on div "— — — — — — 7 — — — — — 4 — — — 1 1 — — — 1 — 1 1 1 1 — 2 1 —" at bounding box center [819, 581] width 1246 height 844
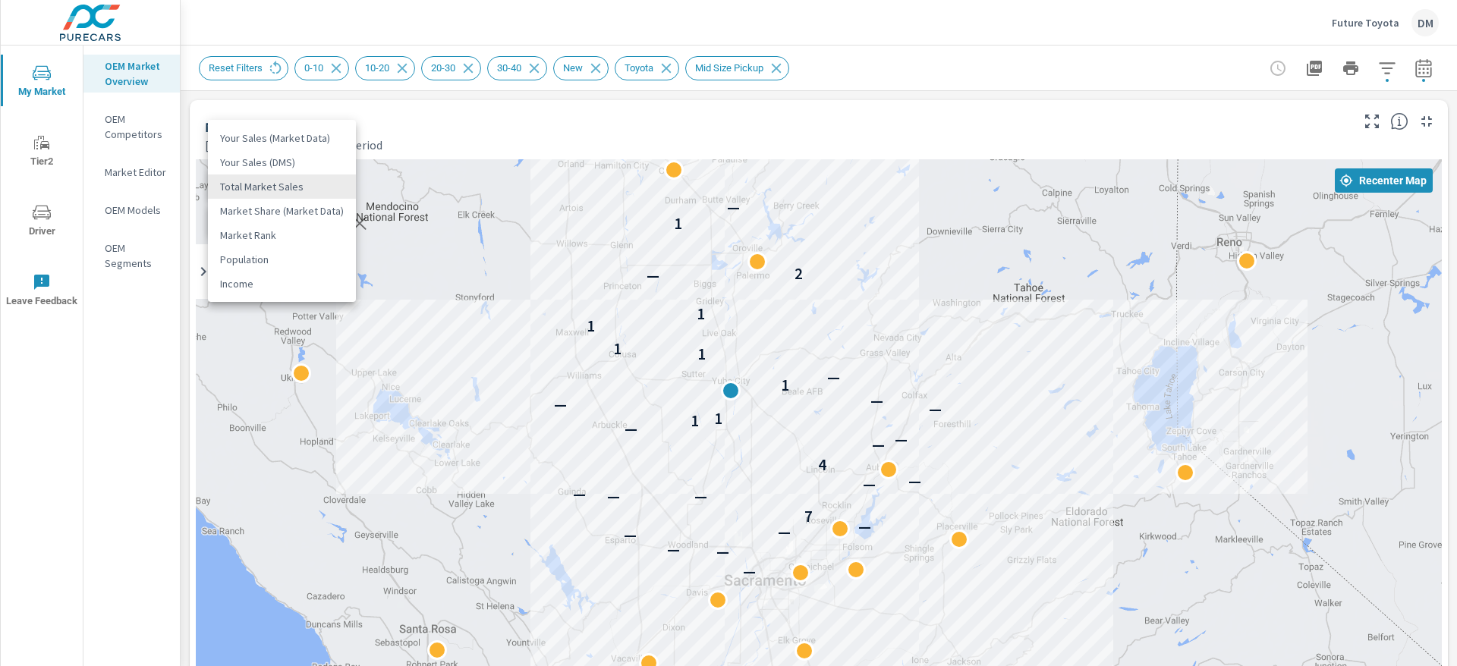
click at [325, 183] on body "My Market Tier2 Driver Leave Feedback OEM Market Overview OEM Competitors Marke…" at bounding box center [728, 333] width 1457 height 666
click at [299, 162] on li "Your Sales (DMS)" at bounding box center [282, 162] width 148 height 24
click at [297, 185] on body "My Market Tier2 Driver Leave Feedback OEM Market Overview OEM Competitors Marke…" at bounding box center [728, 333] width 1457 height 666
click at [291, 209] on li "Total Market Sales" at bounding box center [282, 211] width 148 height 24
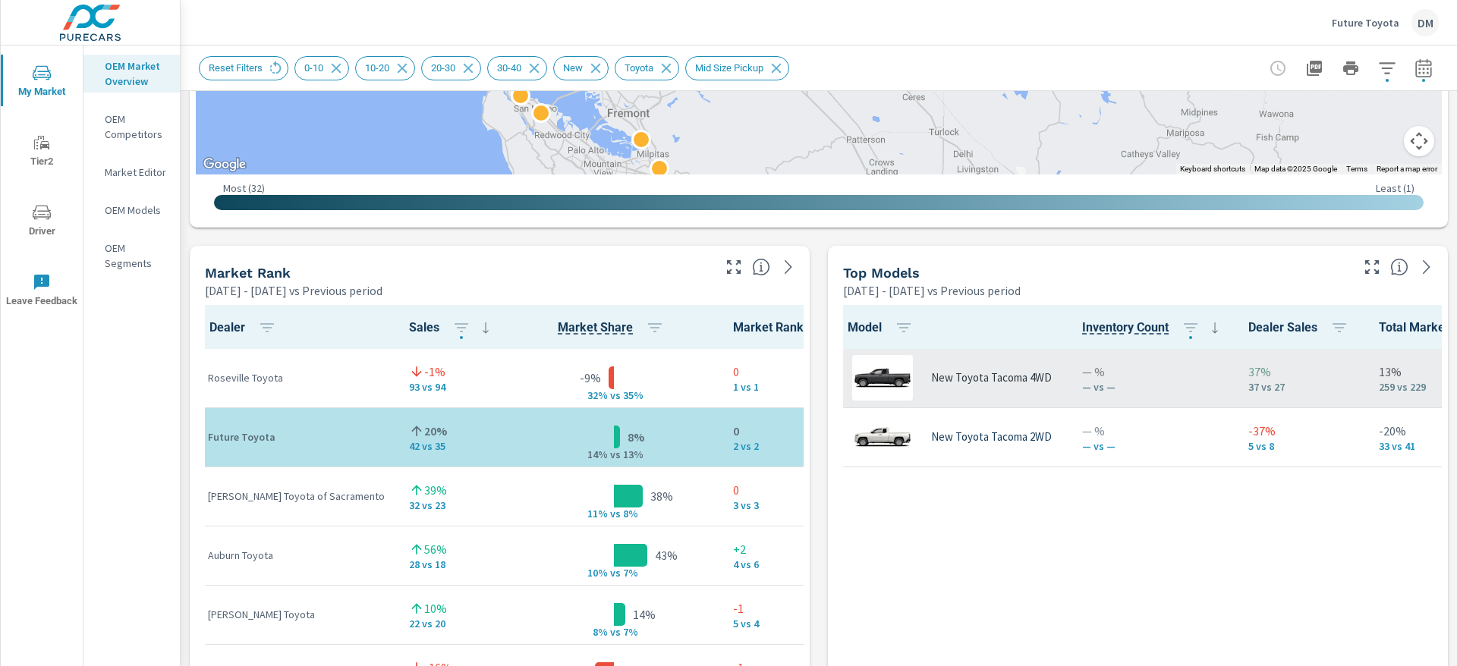
scroll to position [822, 0]
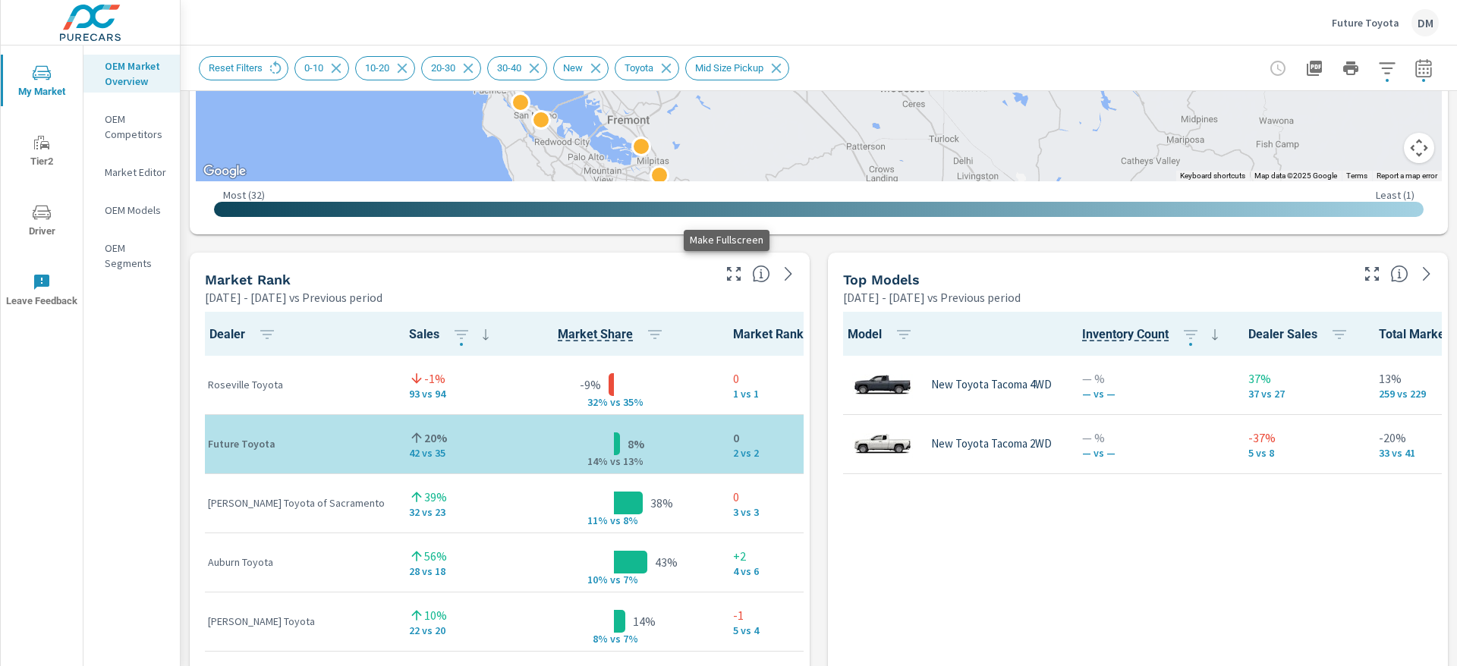
click at [725, 272] on icon "button" at bounding box center [734, 274] width 18 height 18
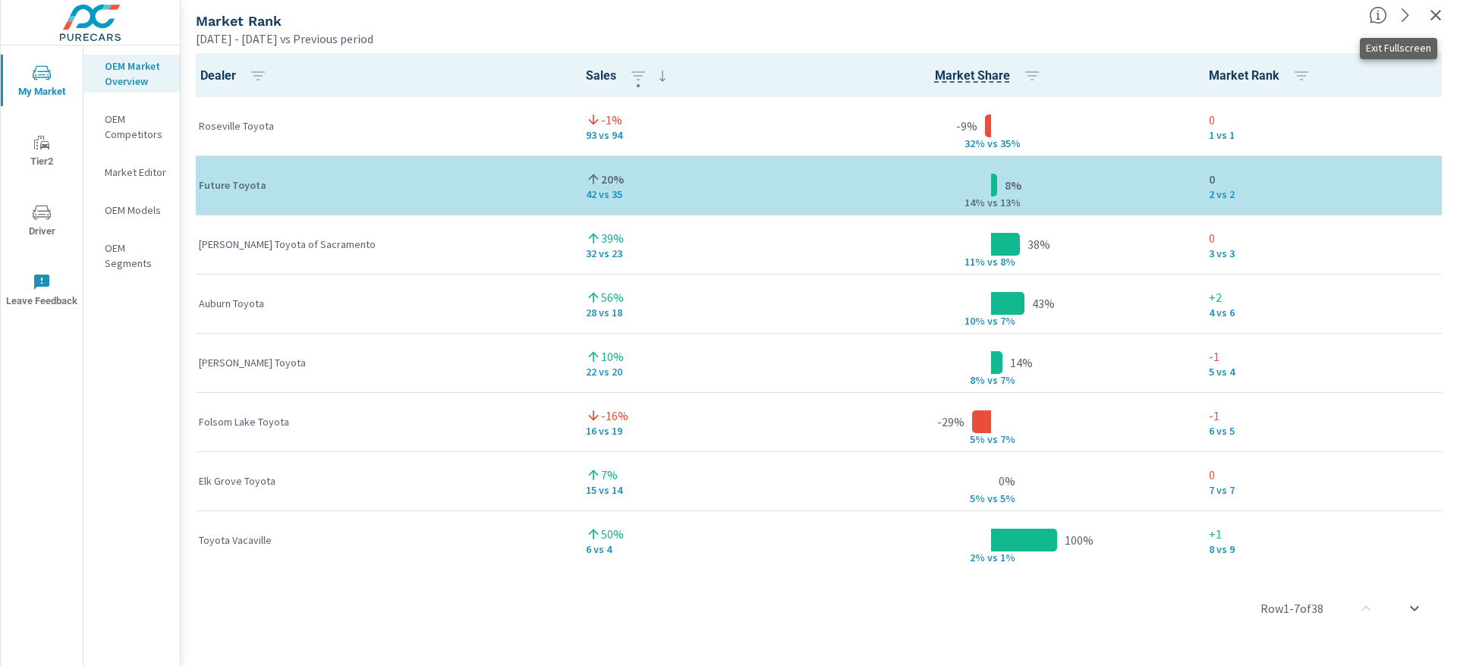
click at [1439, 14] on icon "button" at bounding box center [1436, 15] width 18 height 18
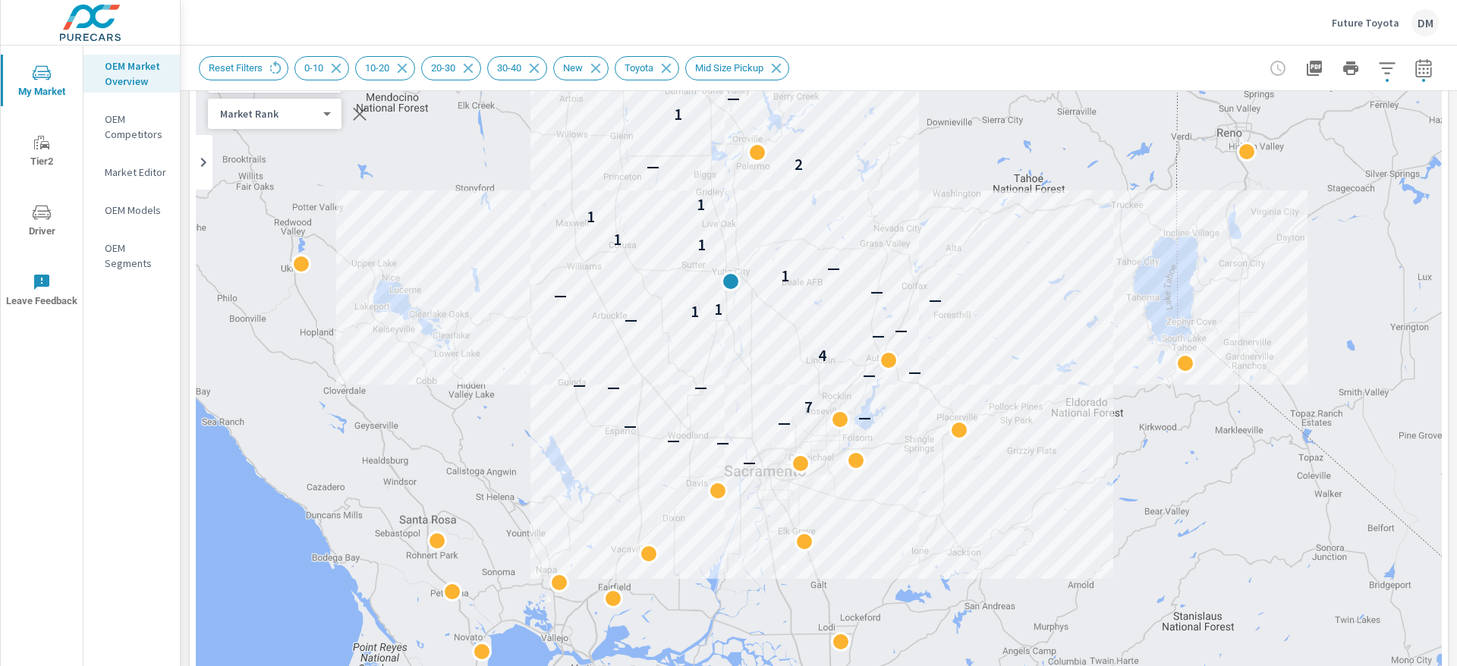
scroll to position [57, 0]
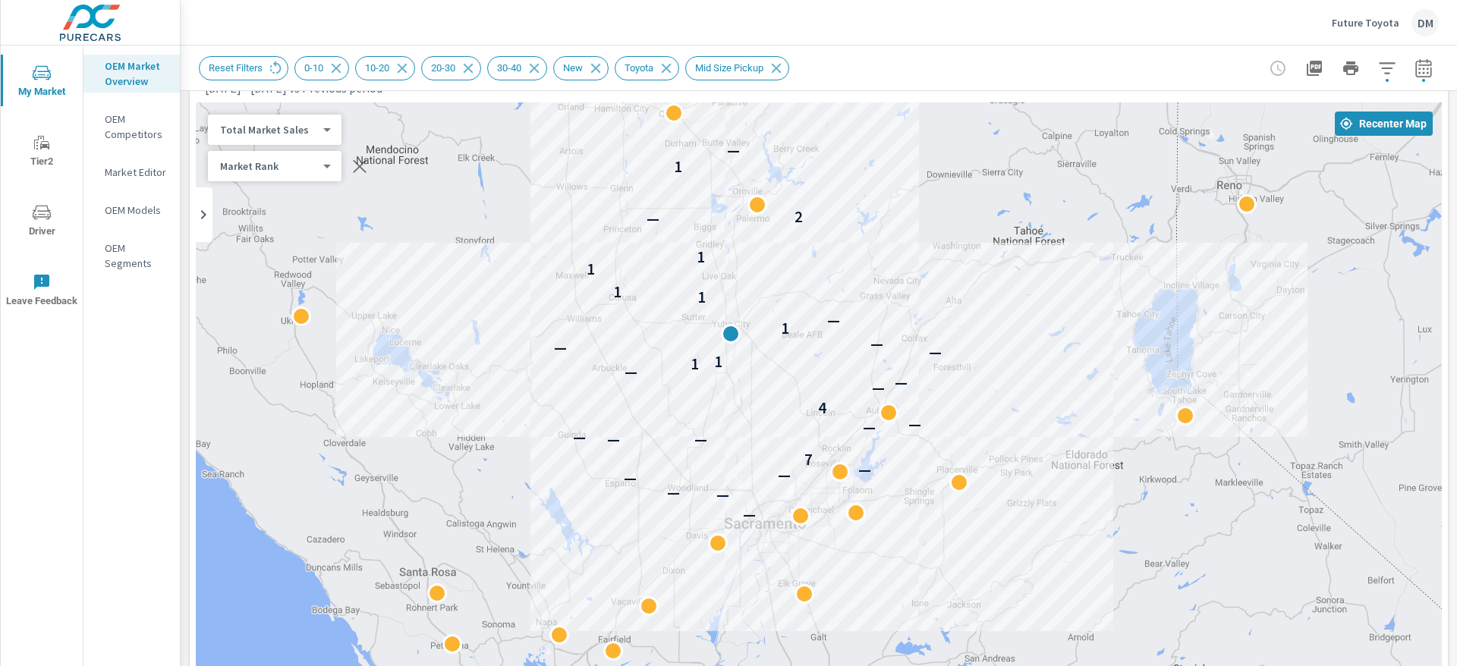
click at [1415, 65] on icon "button" at bounding box center [1423, 67] width 16 height 18
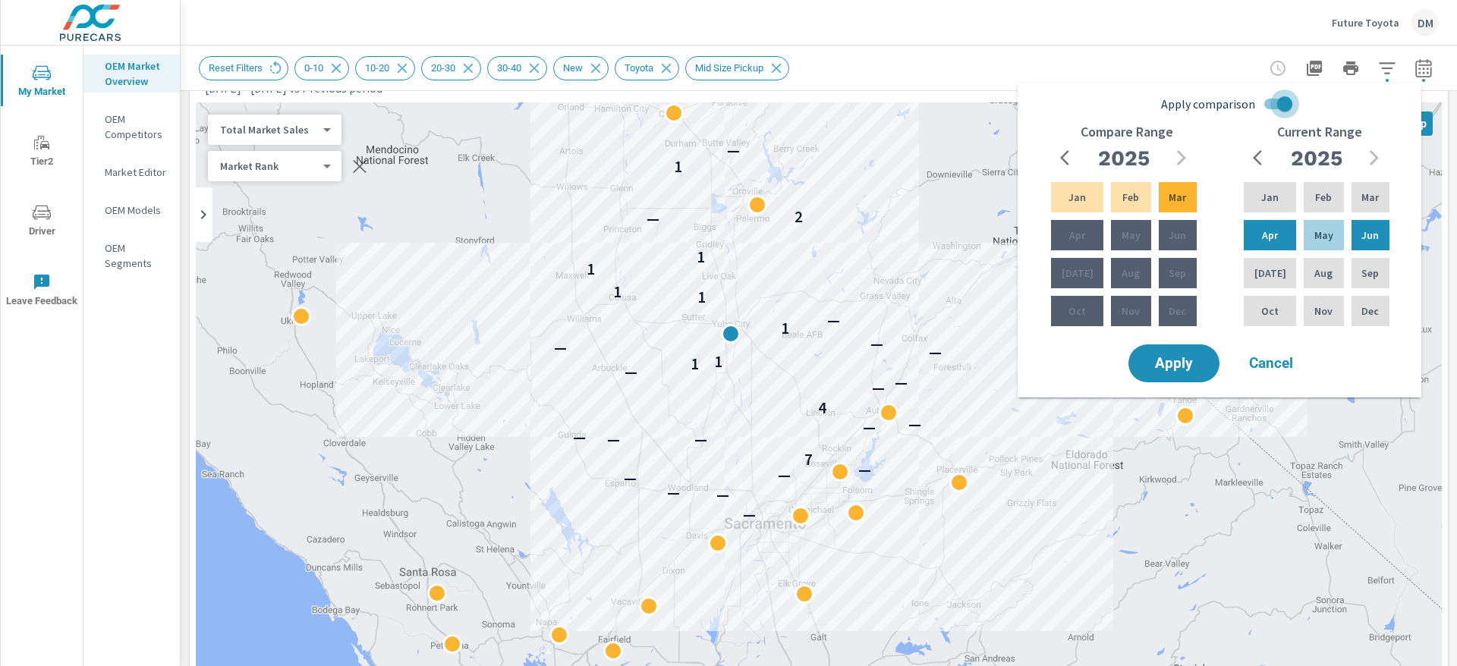
click at [1276, 102] on input "Apply comparison" at bounding box center [1284, 104] width 87 height 29
checkbox input "false"
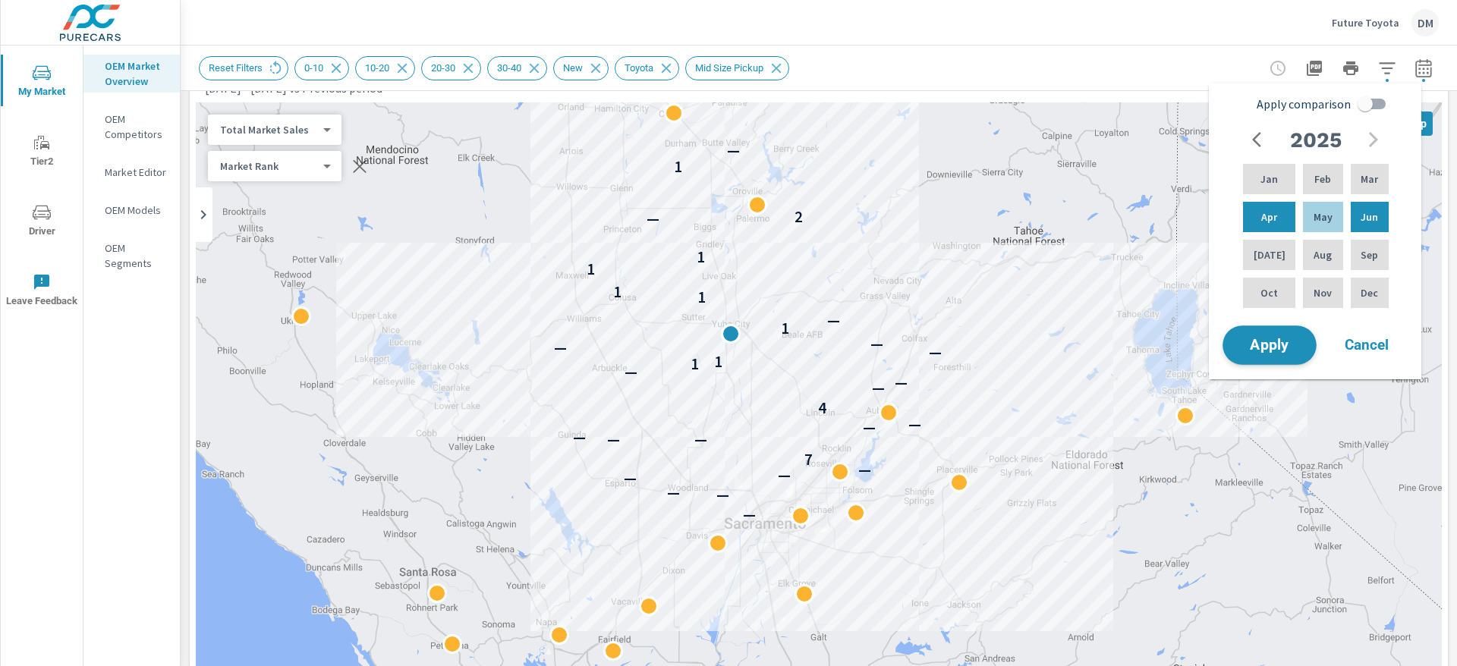
click at [1270, 345] on span "Apply" at bounding box center [1269, 345] width 62 height 14
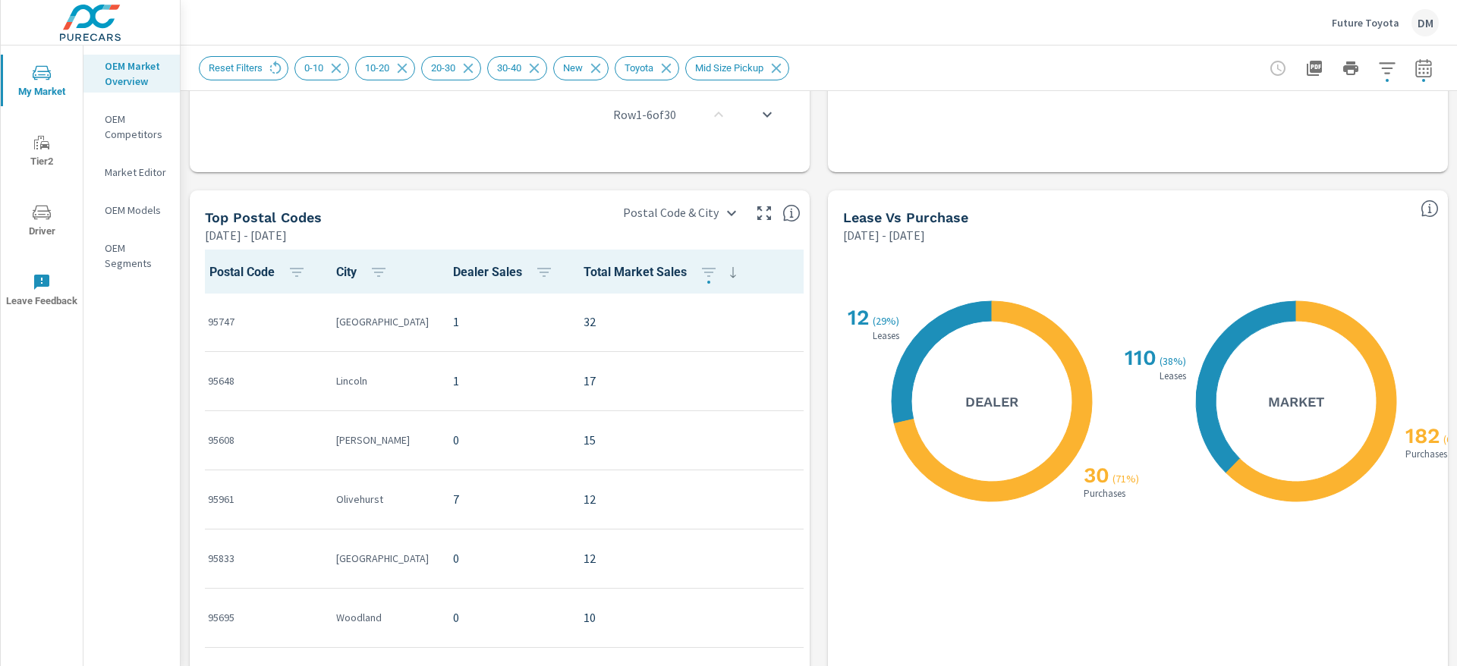
scroll to position [1276, 0]
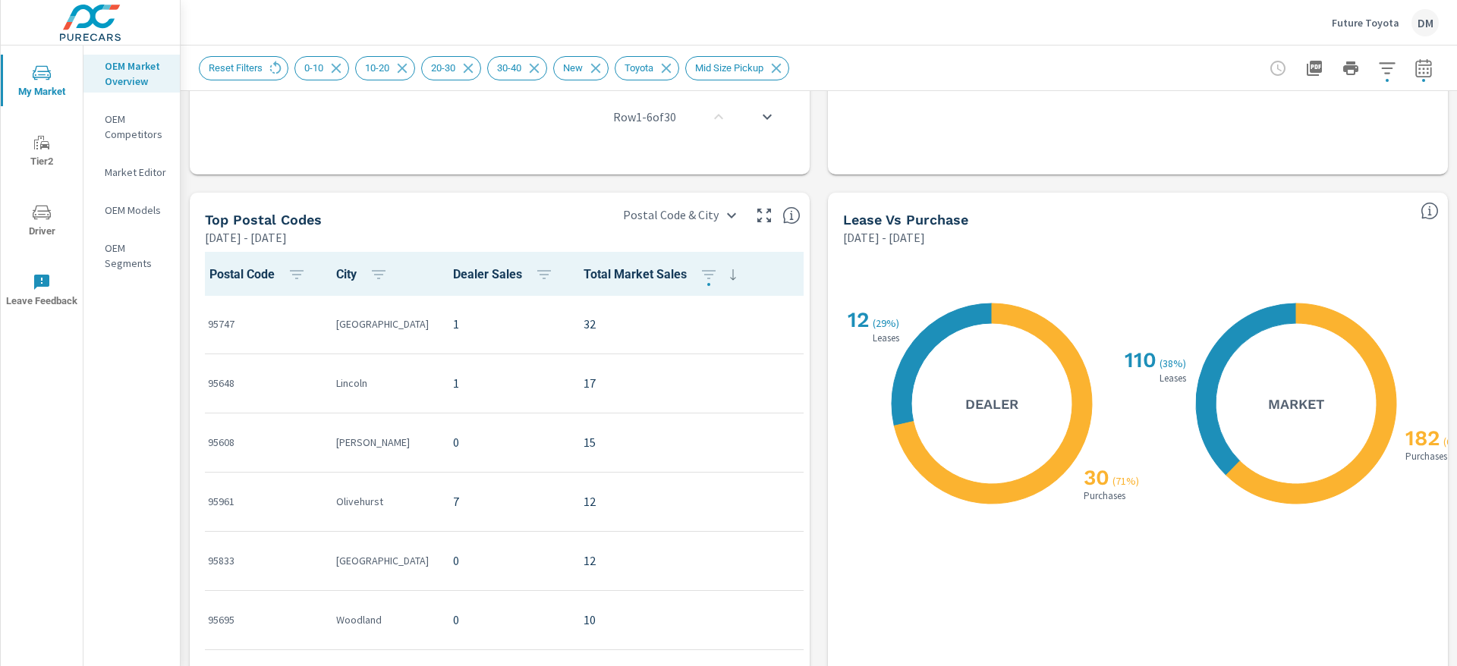
click at [758, 202] on div "Postal Code & City Postal Code & City" at bounding box center [709, 211] width 202 height 36
click at [755, 216] on icon "button" at bounding box center [764, 215] width 18 height 18
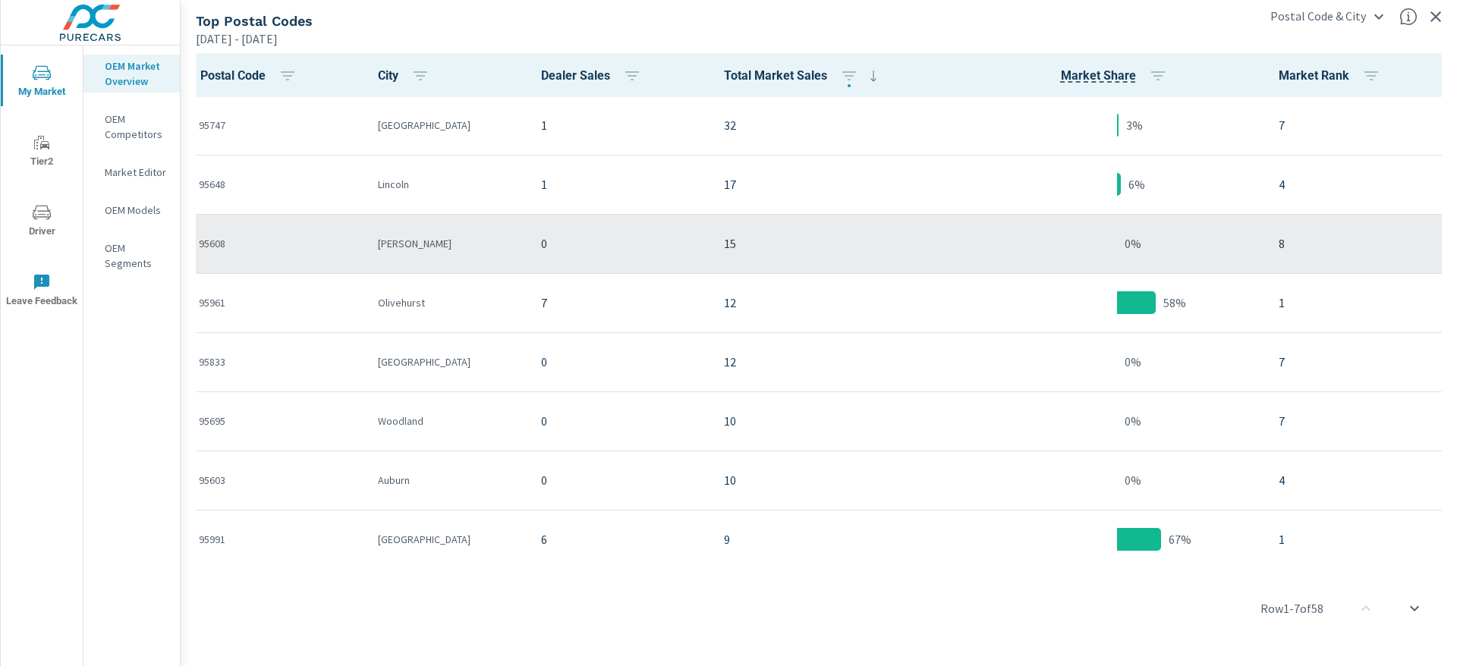
scroll to position [228, 0]
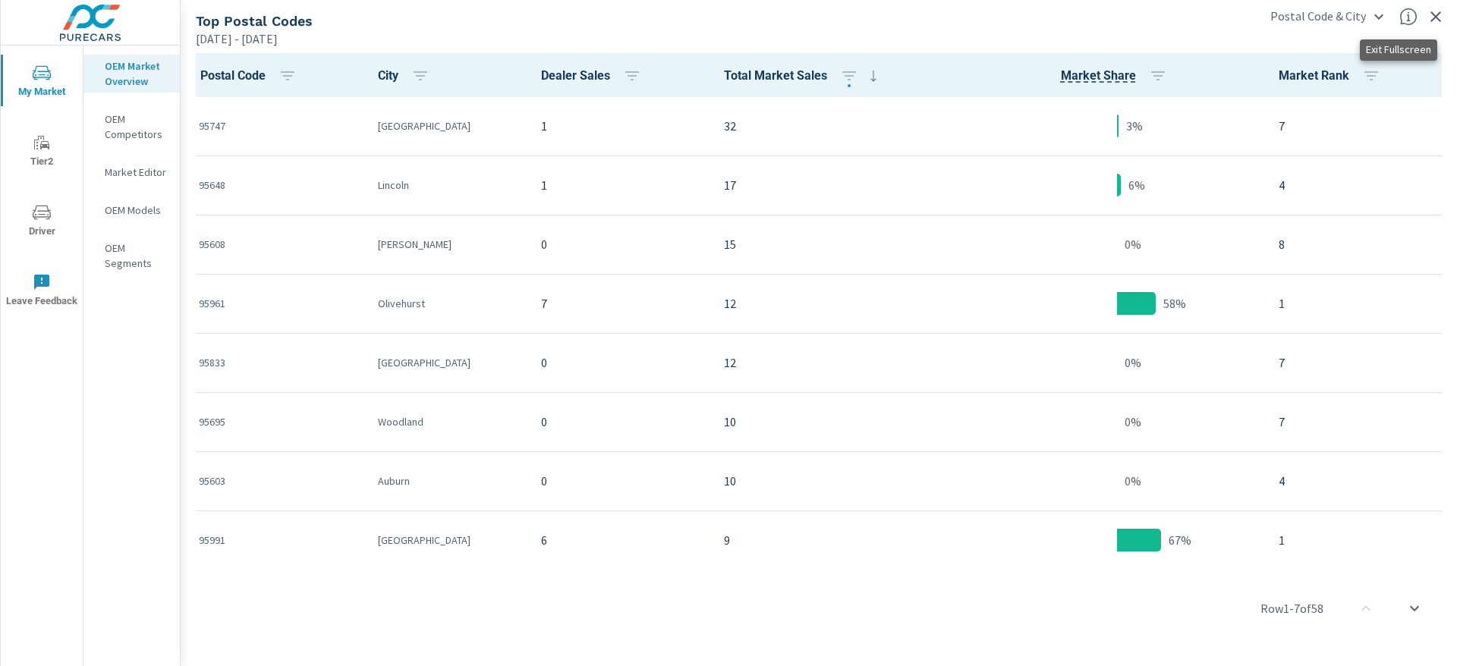
click at [1434, 16] on icon "button" at bounding box center [1436, 17] width 18 height 18
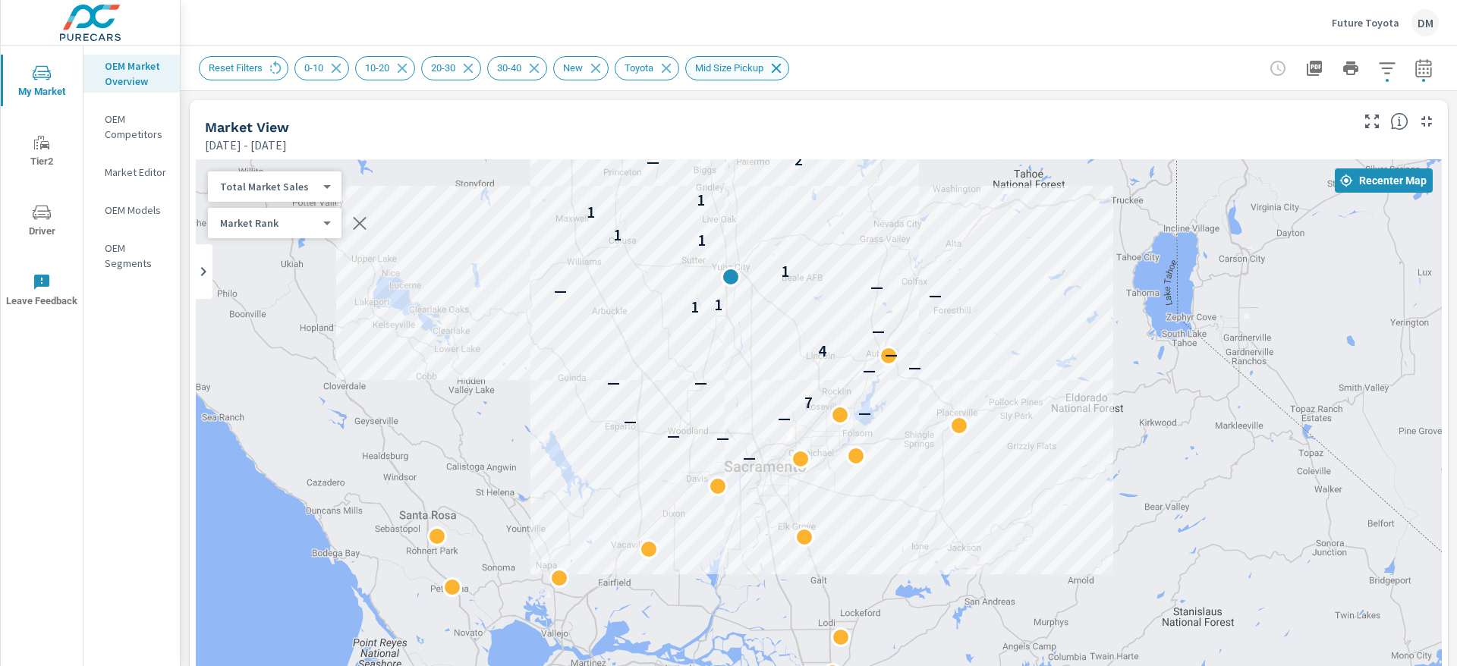
click at [779, 68] on icon at bounding box center [777, 68] width 10 height 10
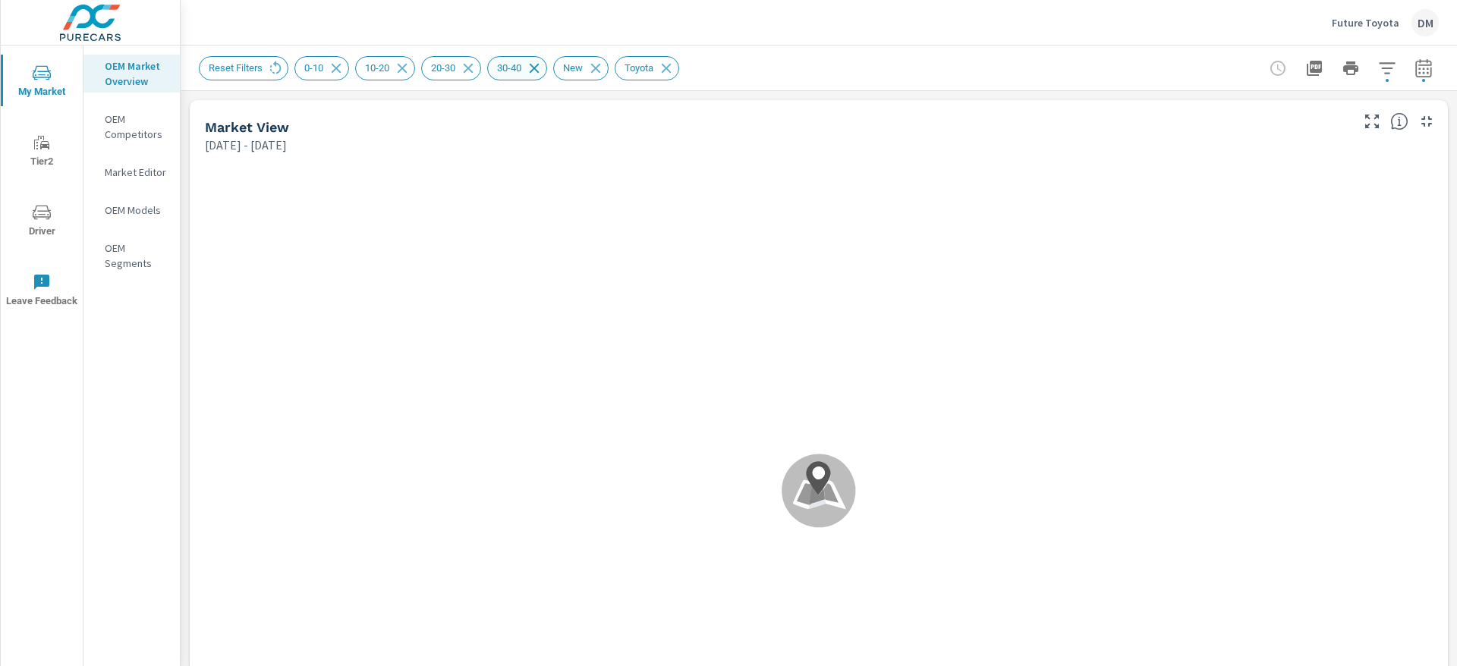
click at [537, 61] on icon at bounding box center [534, 68] width 17 height 17
click at [1378, 67] on icon "button" at bounding box center [1387, 68] width 18 height 18
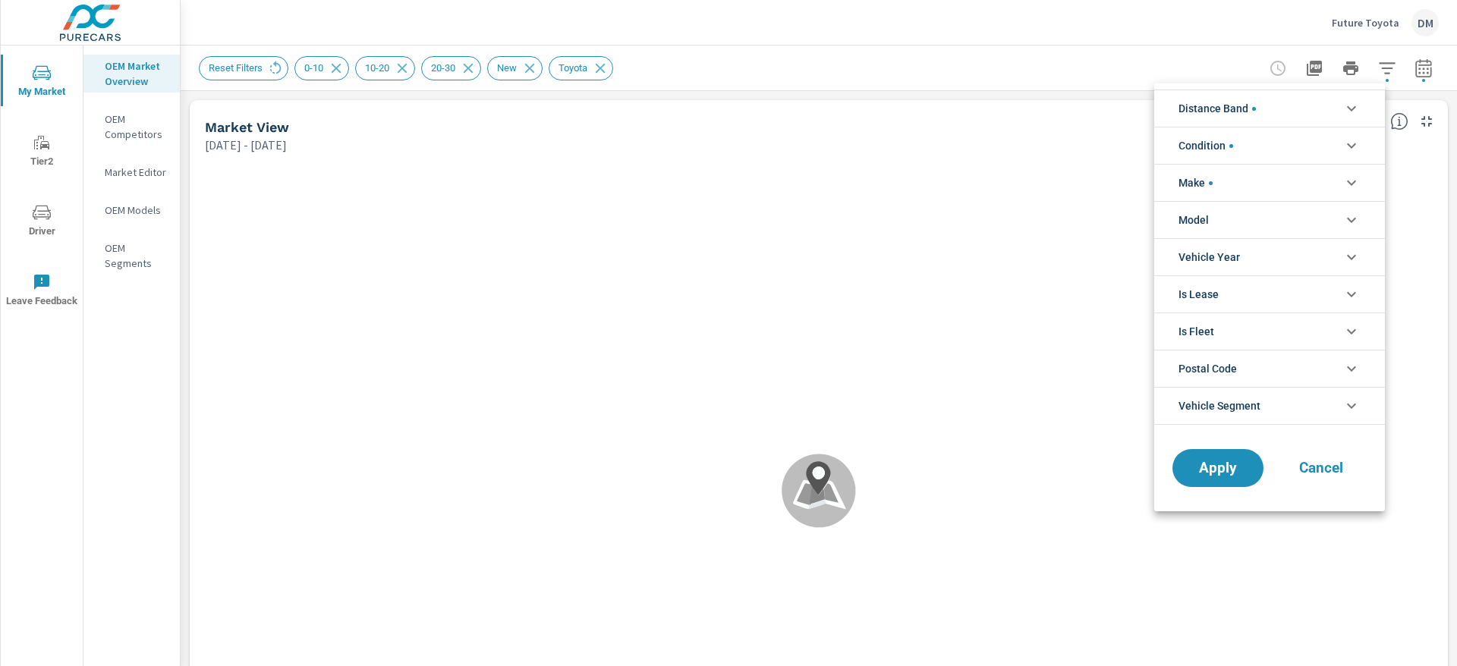
click at [1333, 404] on li "Vehicle Segment" at bounding box center [1269, 406] width 231 height 38
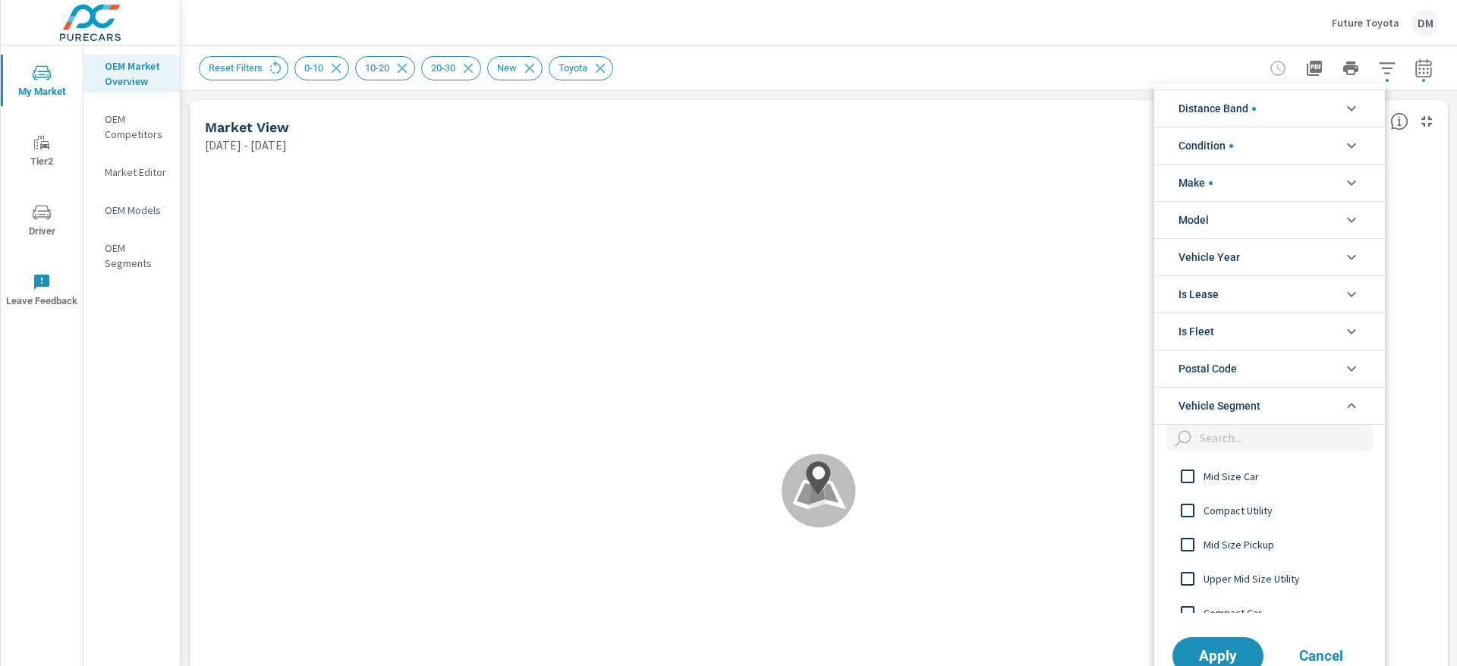
scroll to position [1, 0]
click at [1193, 542] on input "filter options" at bounding box center [1188, 545] width 32 height 32
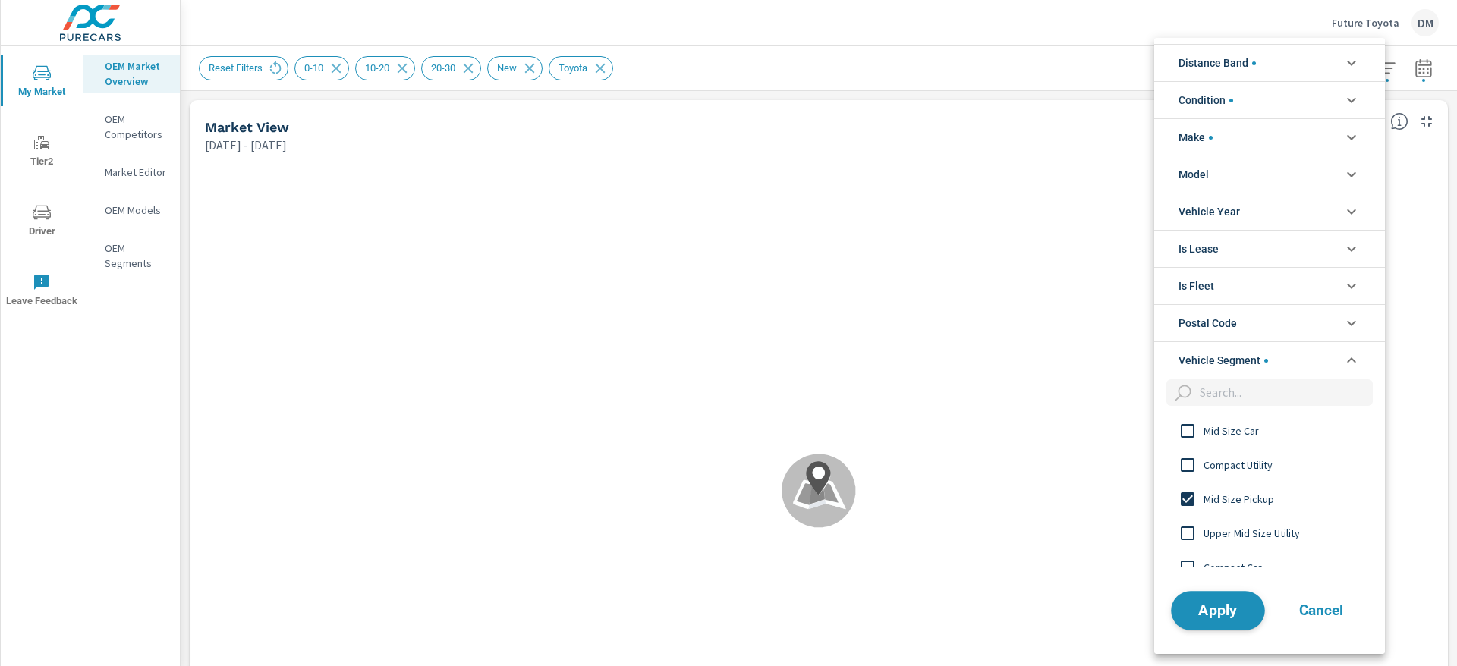
click at [1194, 611] on span "Apply" at bounding box center [1218, 610] width 62 height 14
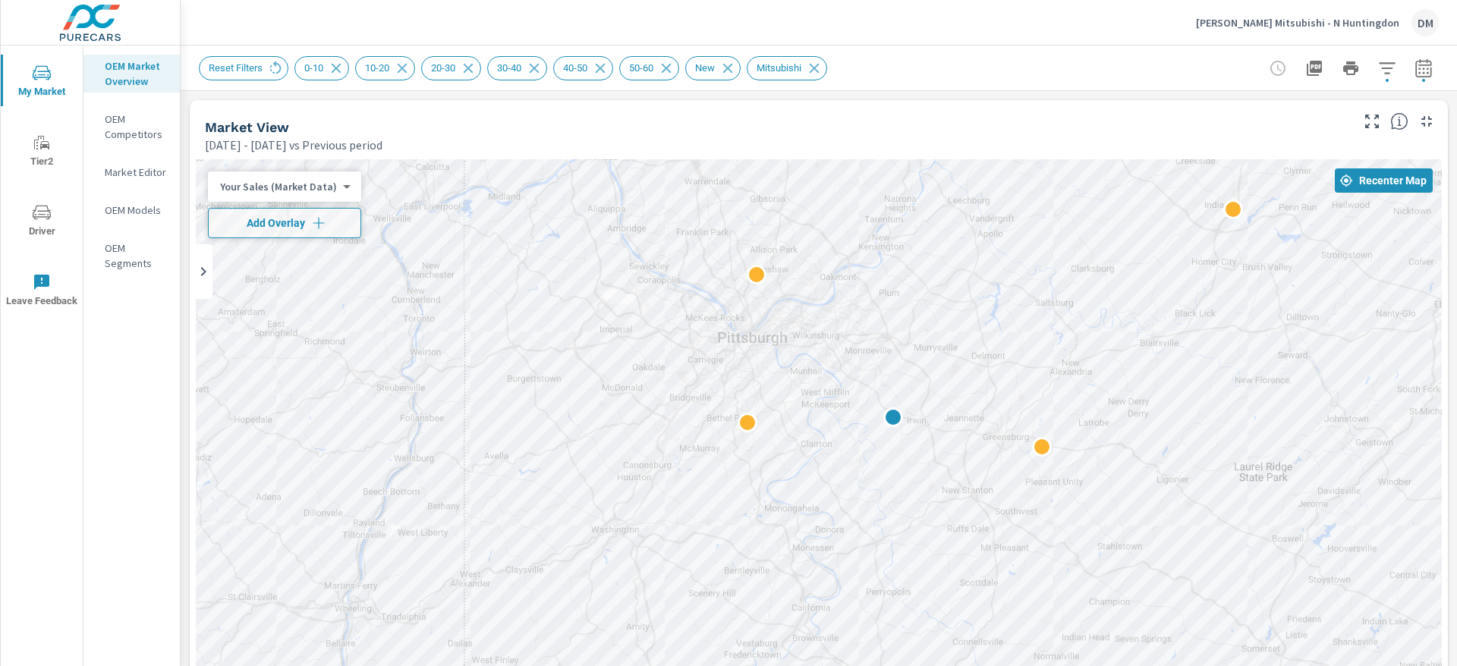
scroll to position [1, 0]
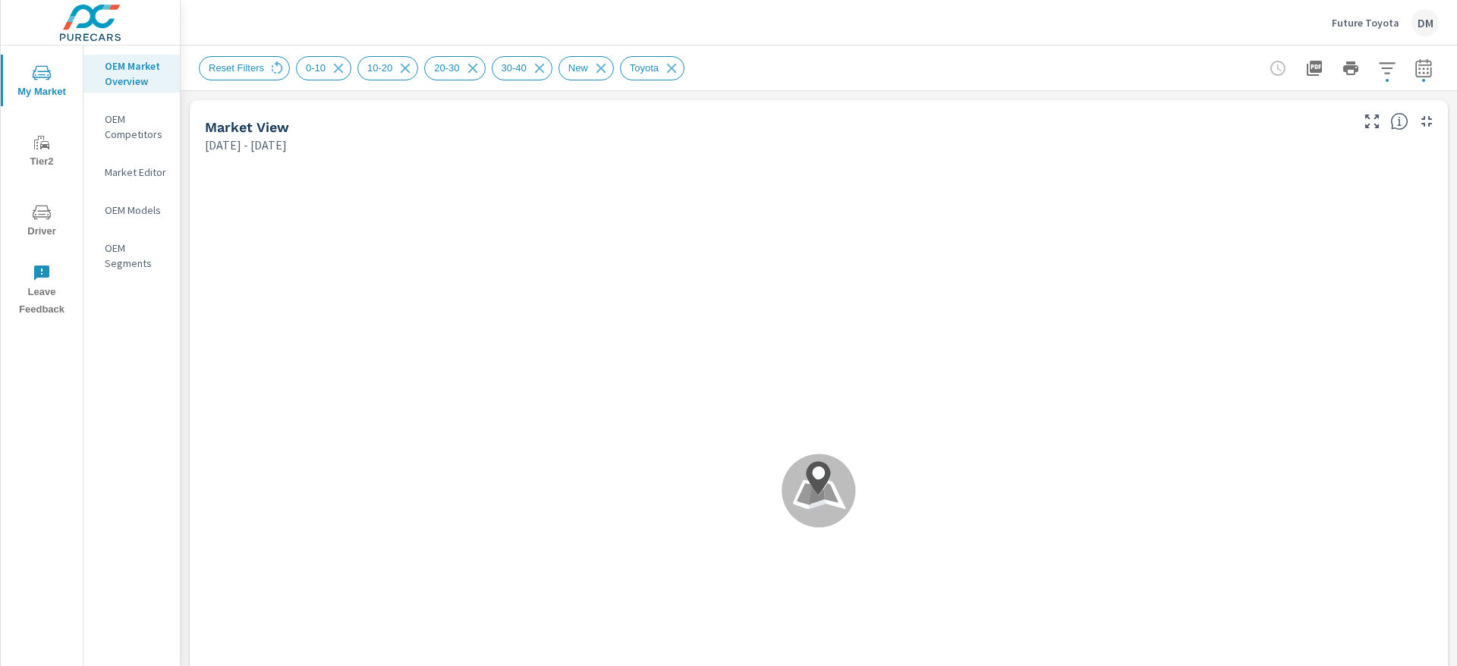
click at [1349, 14] on div "Future Toyota DM" at bounding box center [1385, 22] width 107 height 27
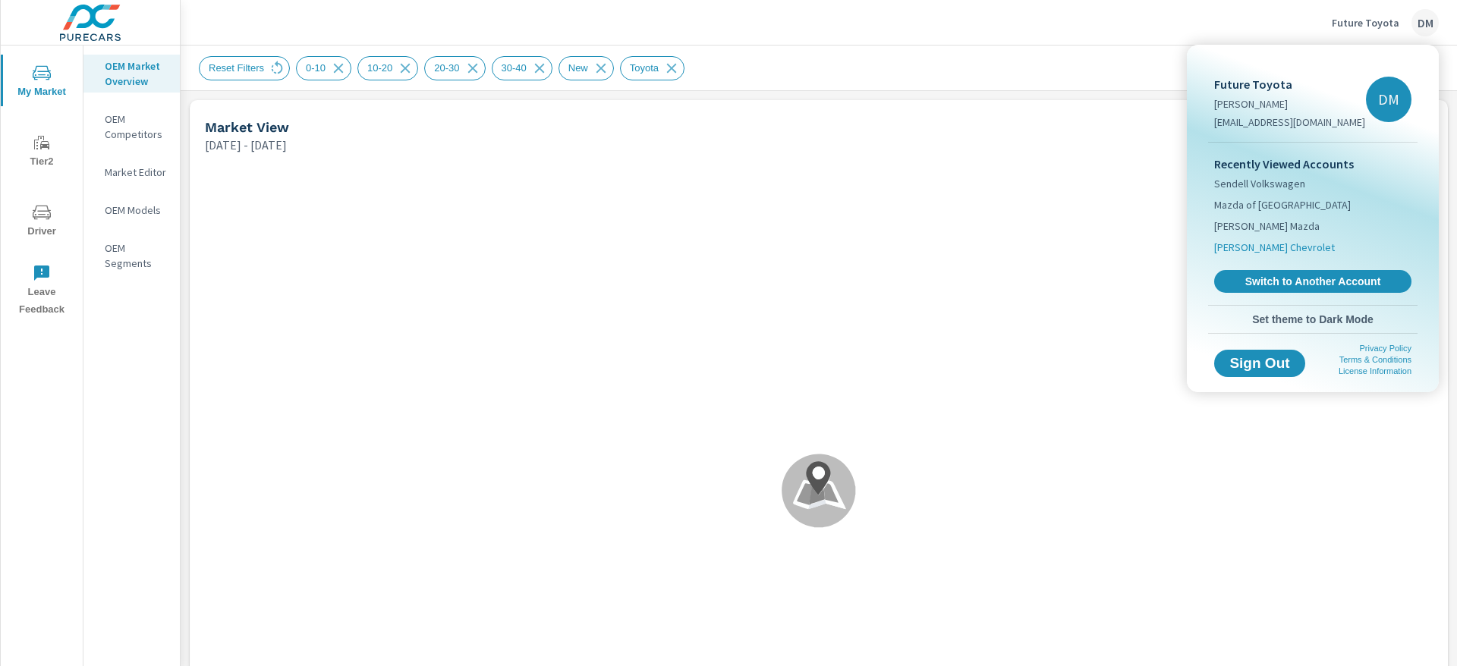
click at [1264, 247] on span "[PERSON_NAME] Chevrolet" at bounding box center [1274, 247] width 121 height 15
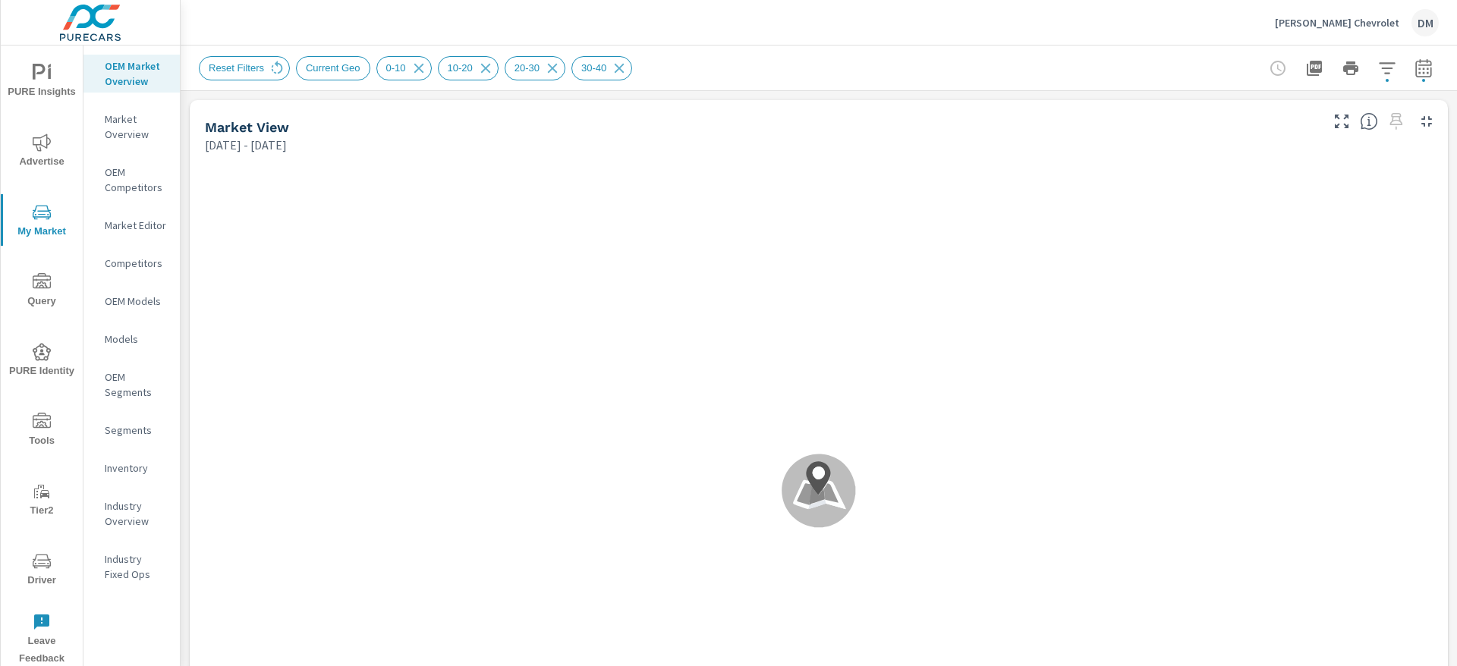
click at [45, 225] on span "My Market" at bounding box center [41, 221] width 73 height 37
click at [133, 464] on p "Inventory" at bounding box center [136, 468] width 63 height 15
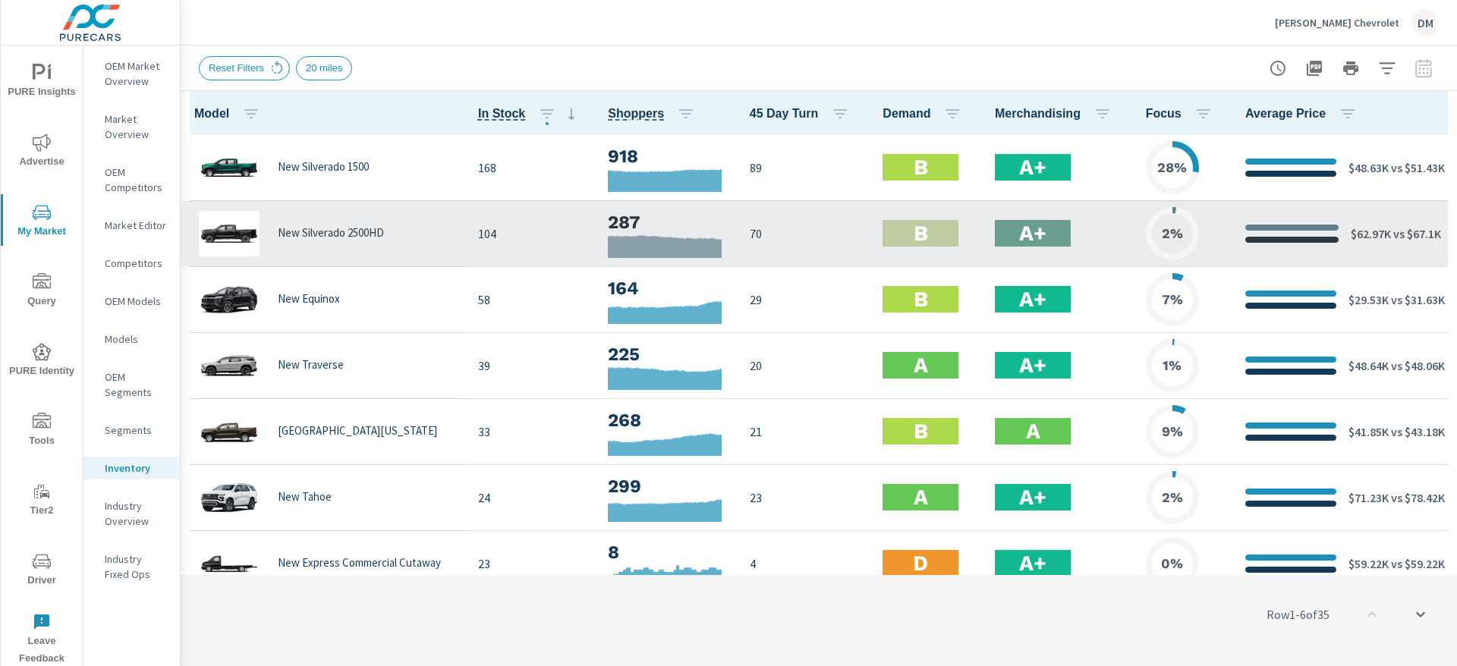
scroll to position [1, 0]
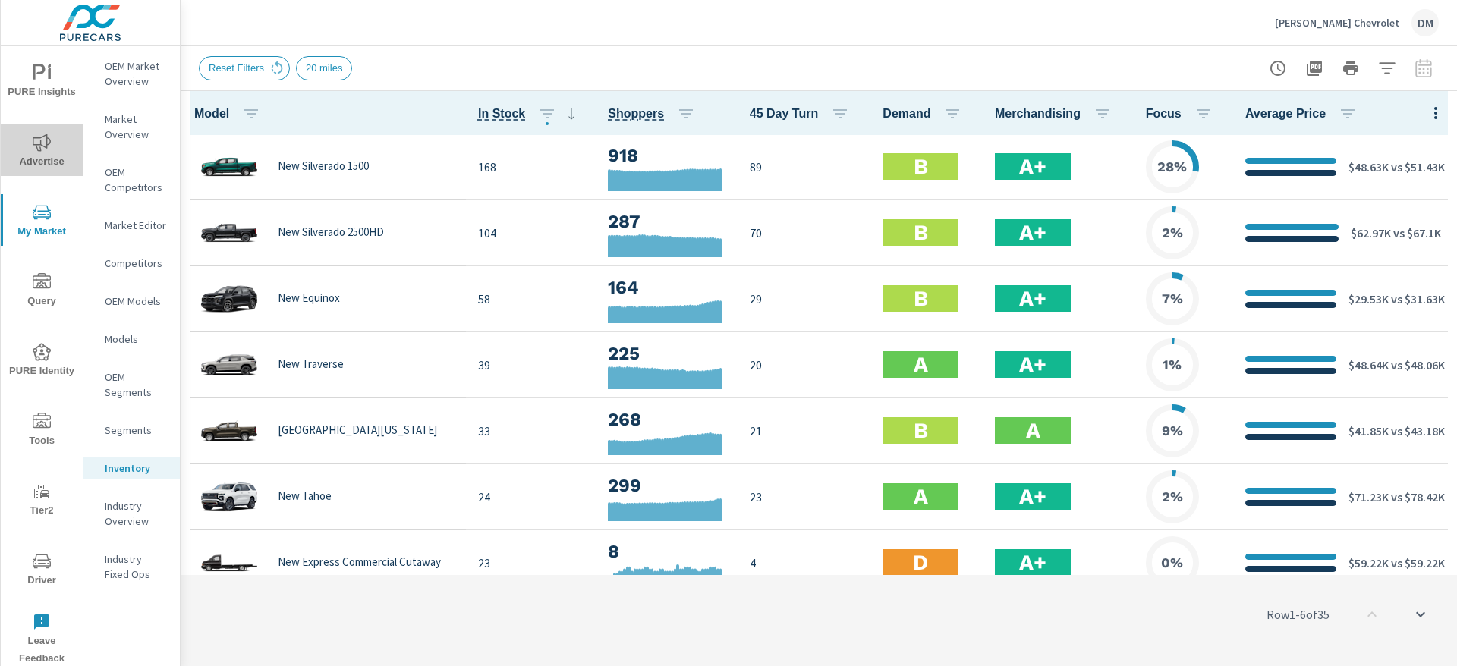
click at [34, 156] on span "Advertise" at bounding box center [41, 152] width 73 height 37
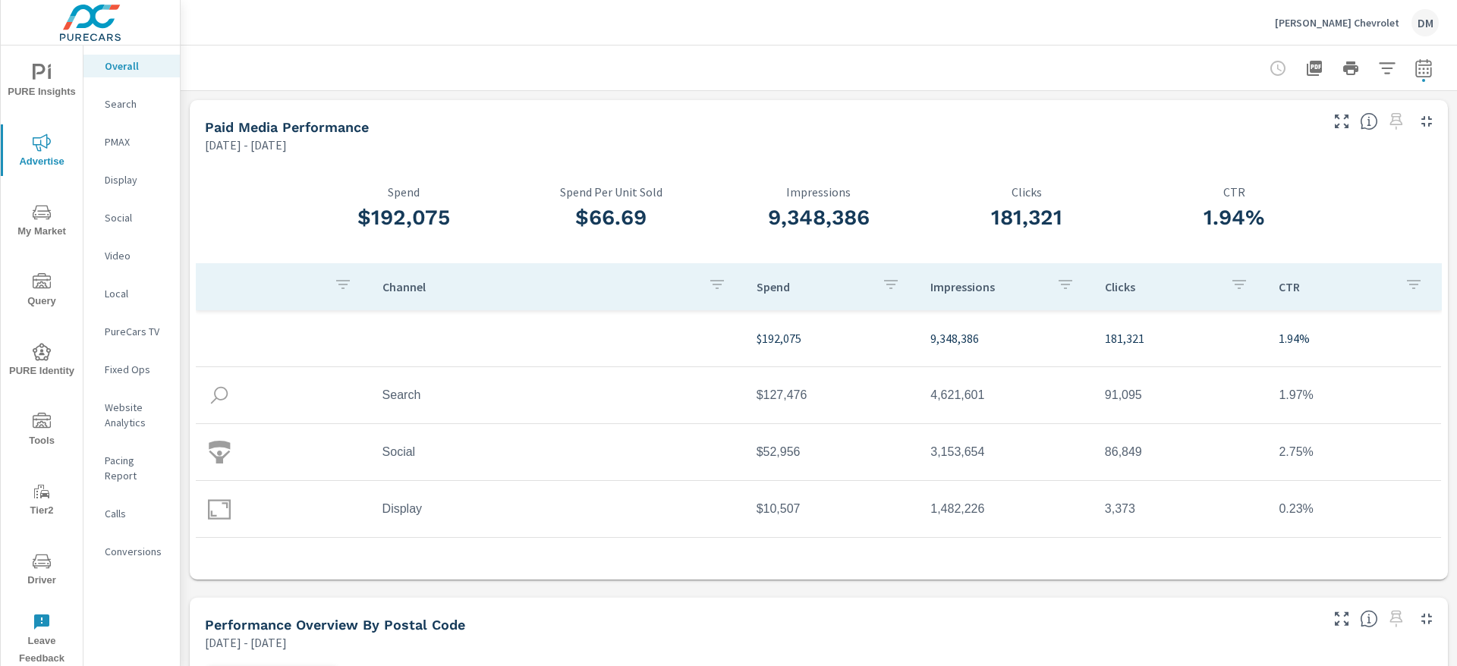
scroll to position [45, 0]
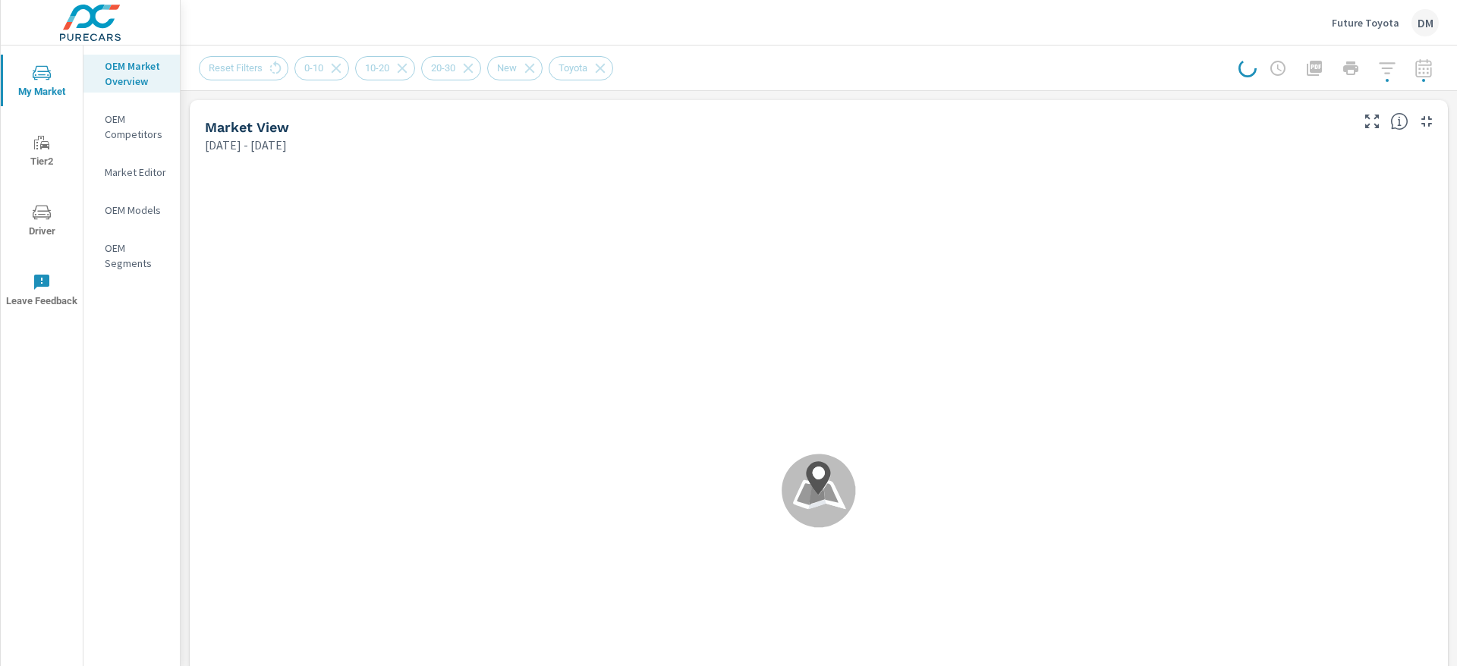
scroll to position [1, 0]
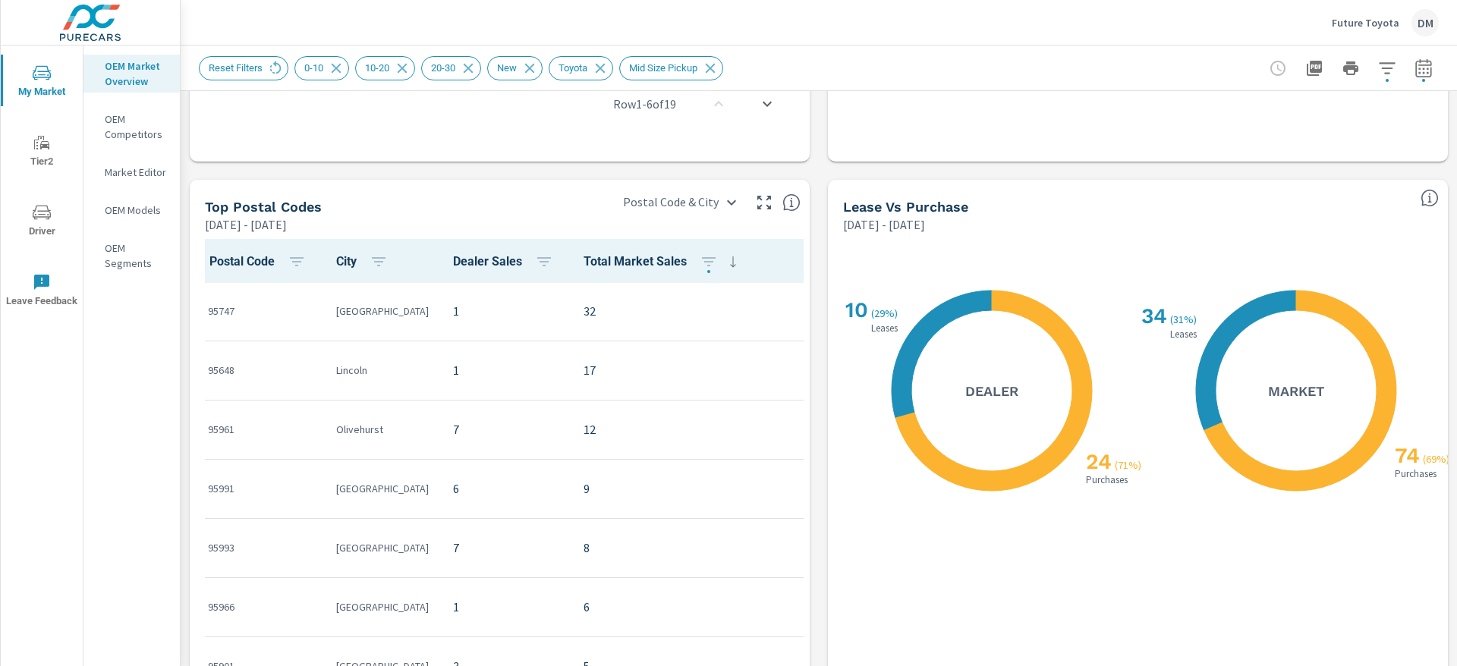
scroll to position [1279, 0]
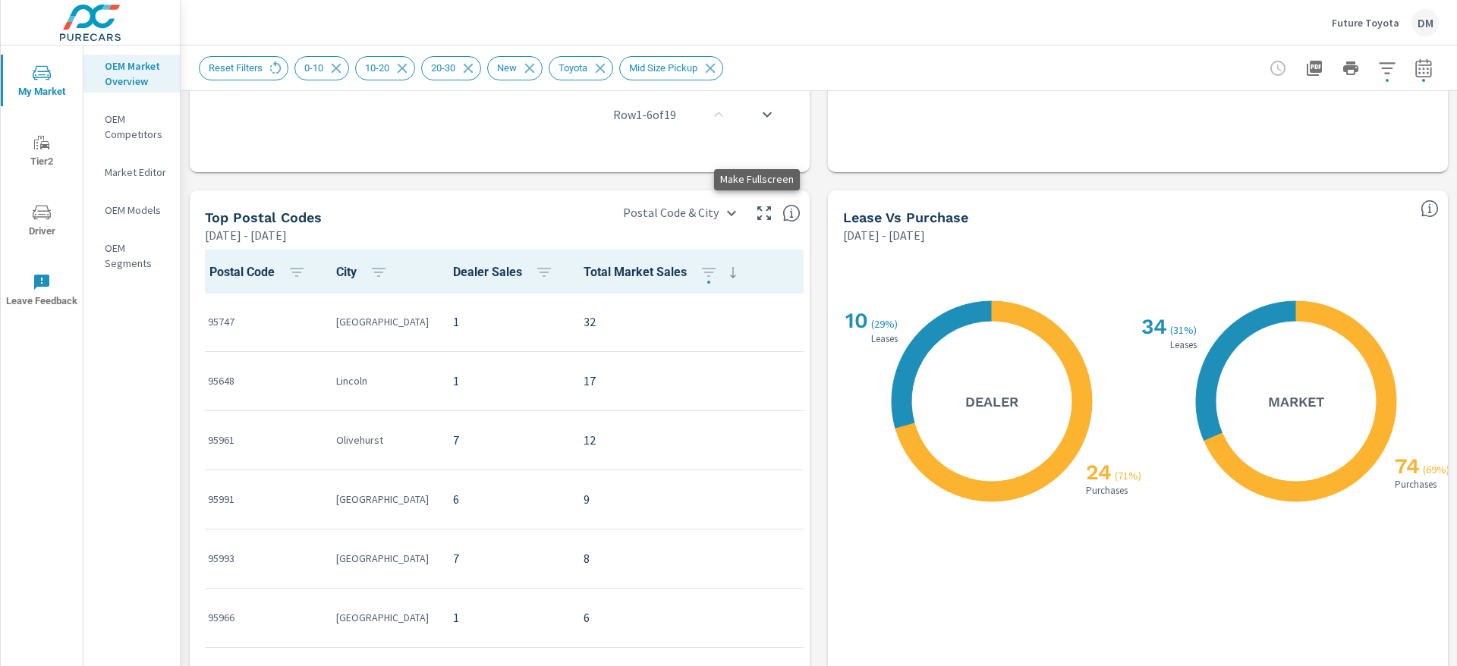
click at [755, 209] on icon "button" at bounding box center [764, 213] width 18 height 18
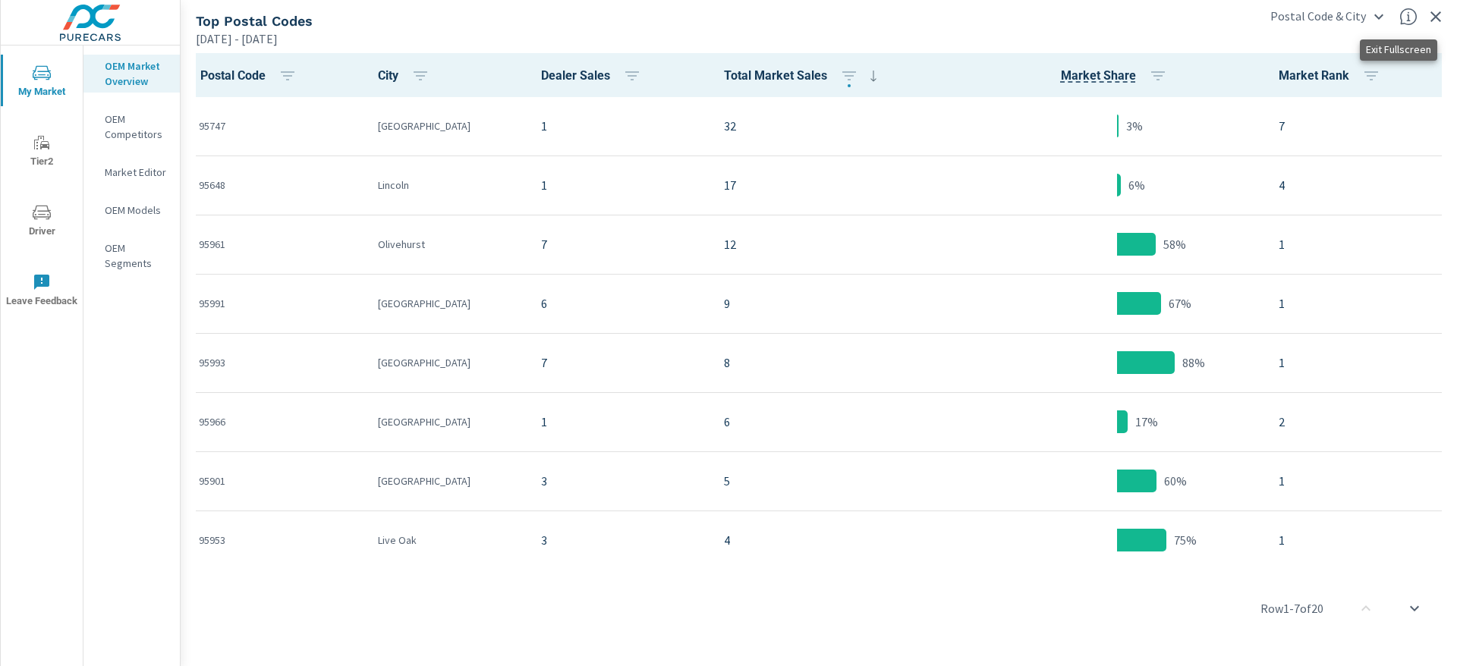
click at [1440, 18] on icon "button" at bounding box center [1436, 17] width 18 height 18
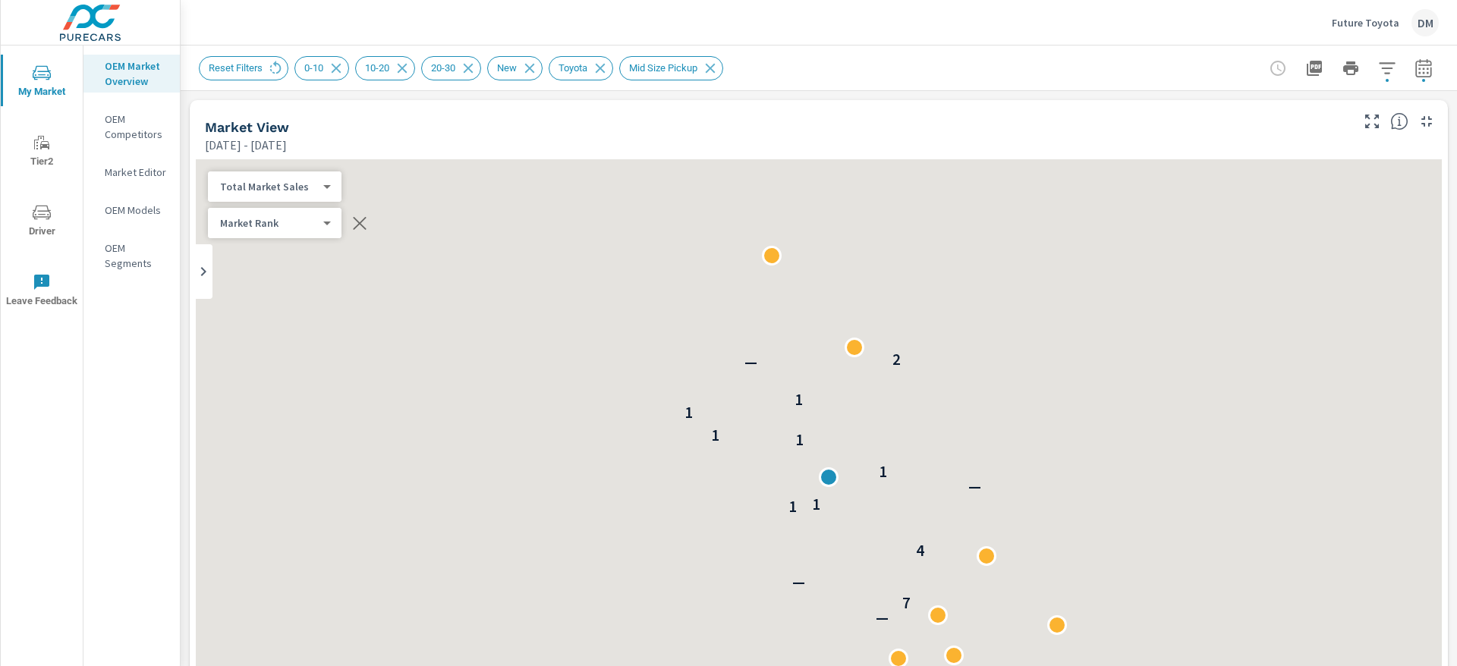
scroll to position [1, 0]
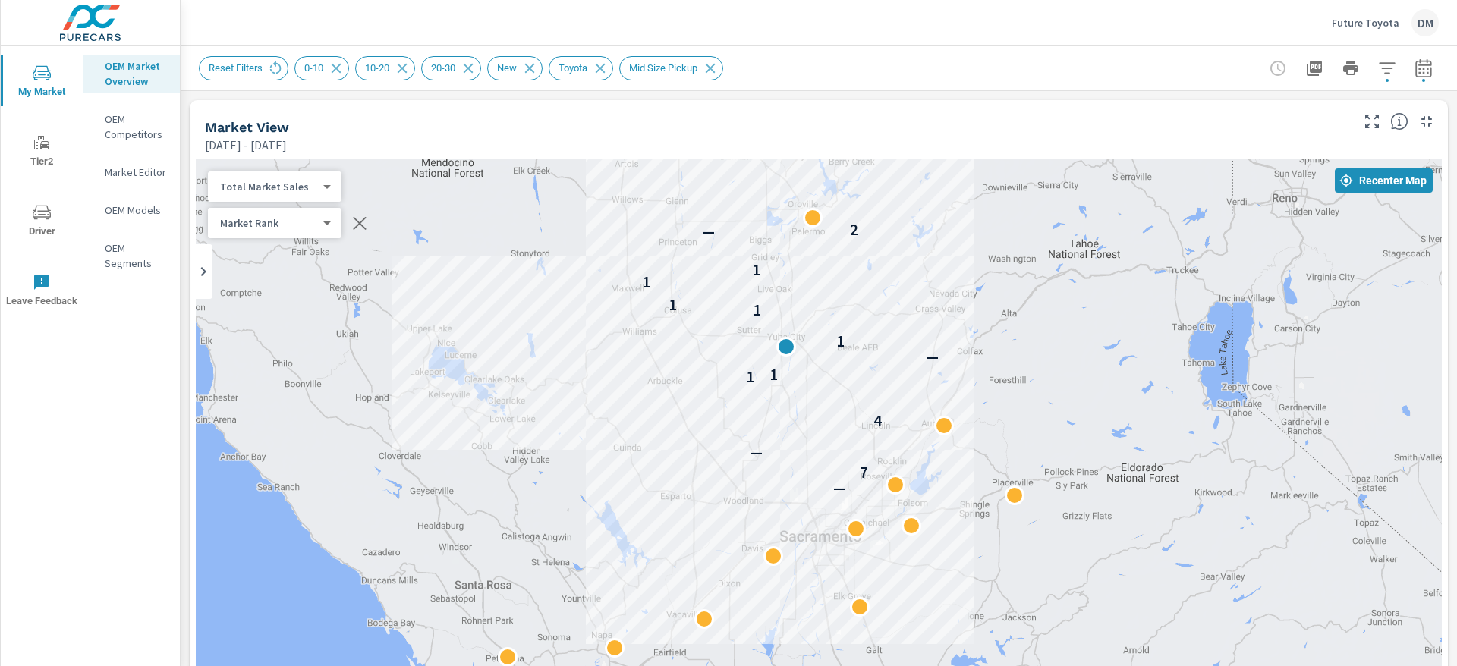
drag, startPoint x: 920, startPoint y: 327, endPoint x: 978, endPoint y: 400, distance: 92.9
click at [978, 400] on div "— 7 — 4 1 1 — 1 1 1 1 1 — 2" at bounding box center [819, 467] width 1246 height 616
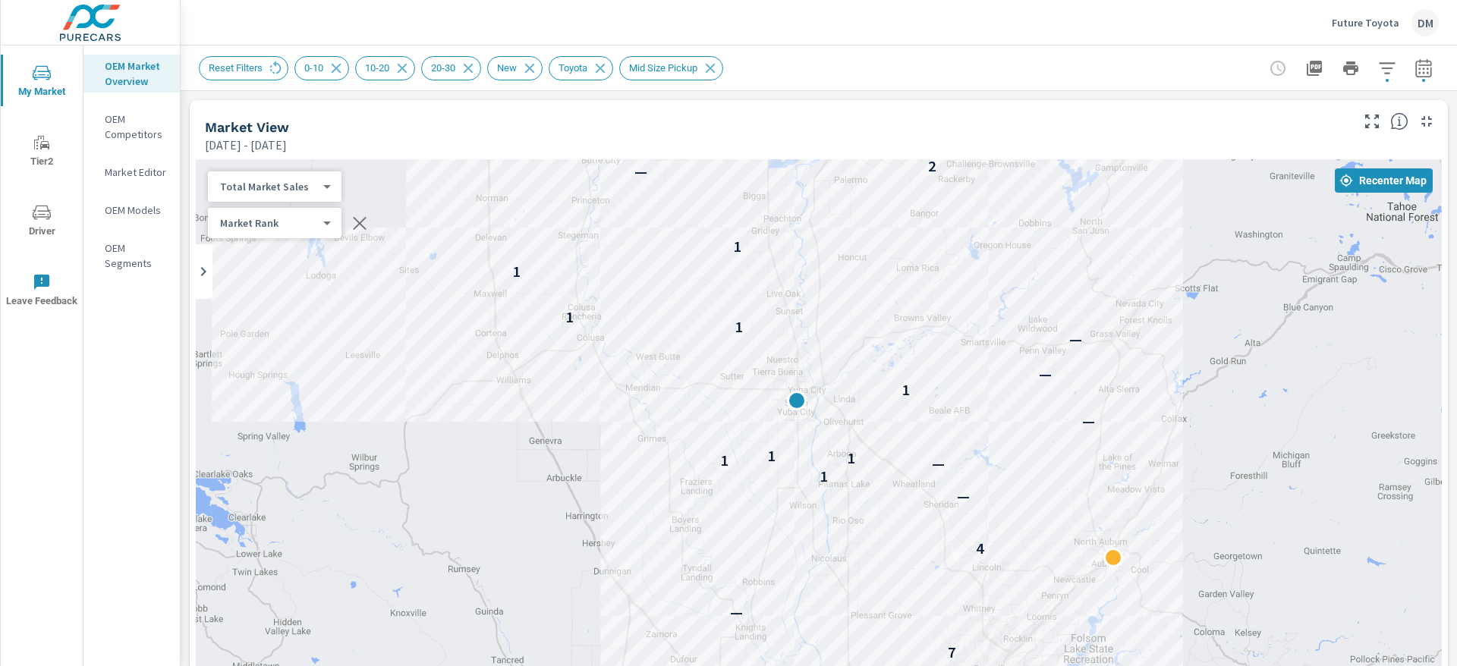
drag, startPoint x: 969, startPoint y: 356, endPoint x: 1123, endPoint y: 447, distance: 178.9
click at [1195, 477] on div "— 7 — 4 — 1 — 1 1 1 — 1 — — 1 1 1 1 — 2" at bounding box center [819, 467] width 1246 height 616
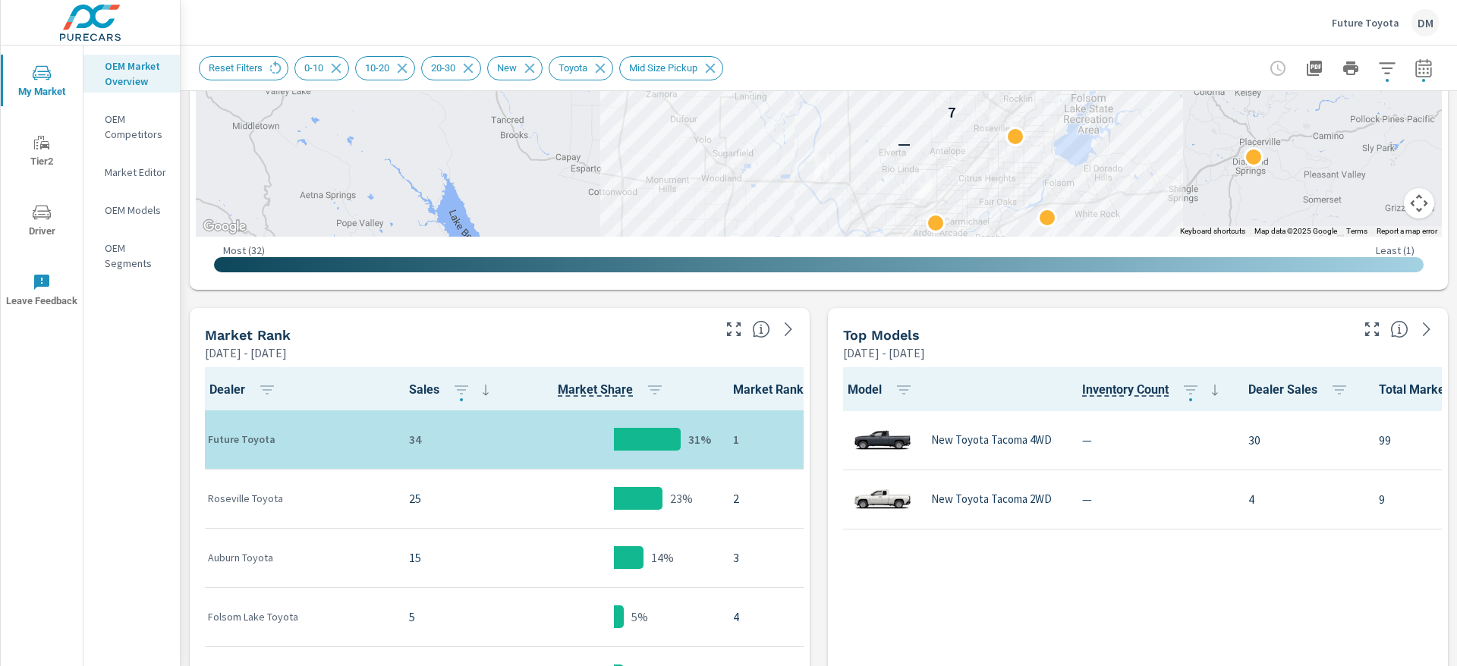
scroll to position [546, 0]
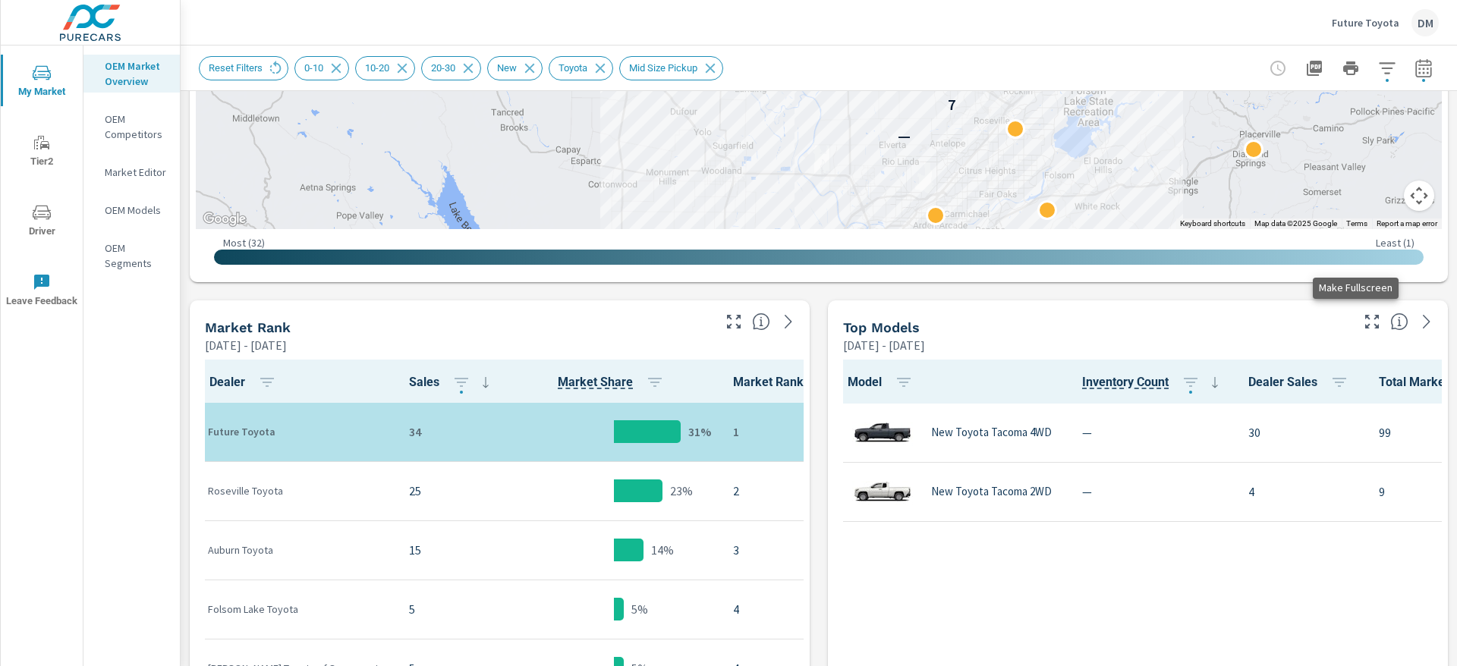
click at [1363, 321] on icon "button" at bounding box center [1372, 322] width 18 height 18
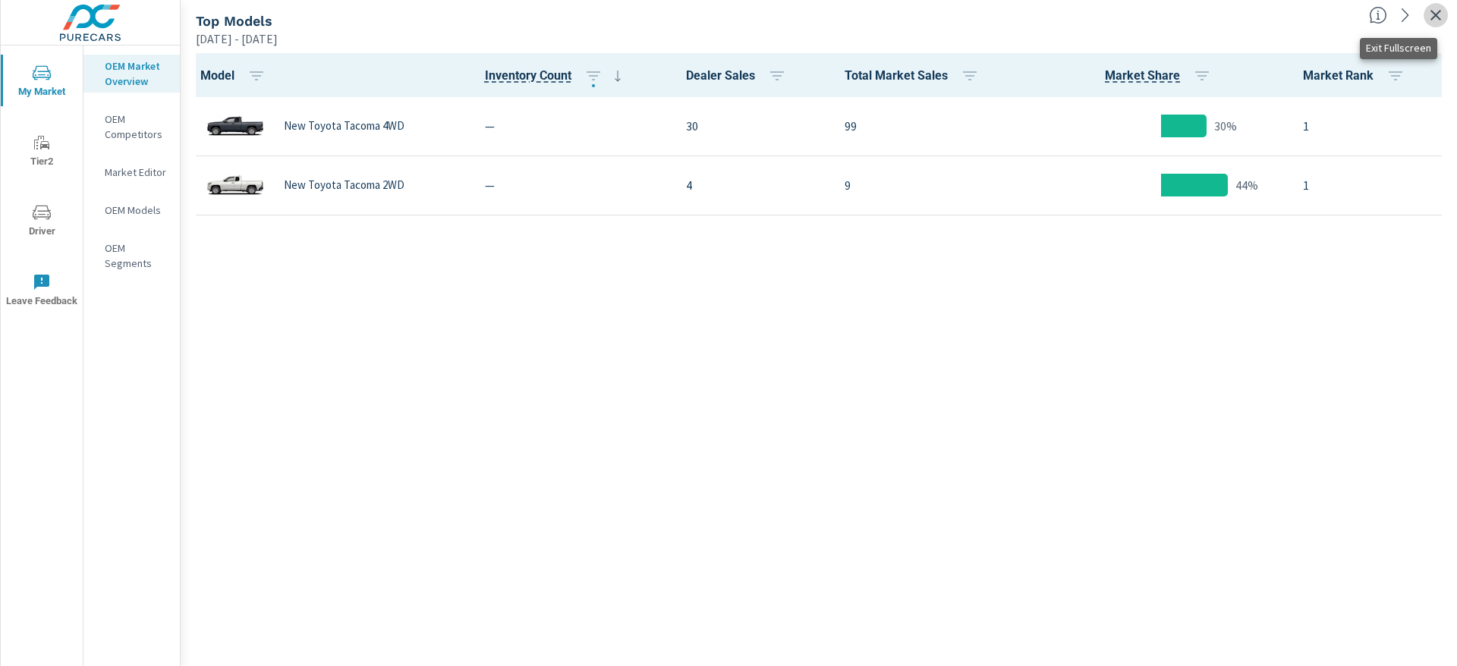
click at [1440, 11] on icon "button" at bounding box center [1436, 15] width 18 height 18
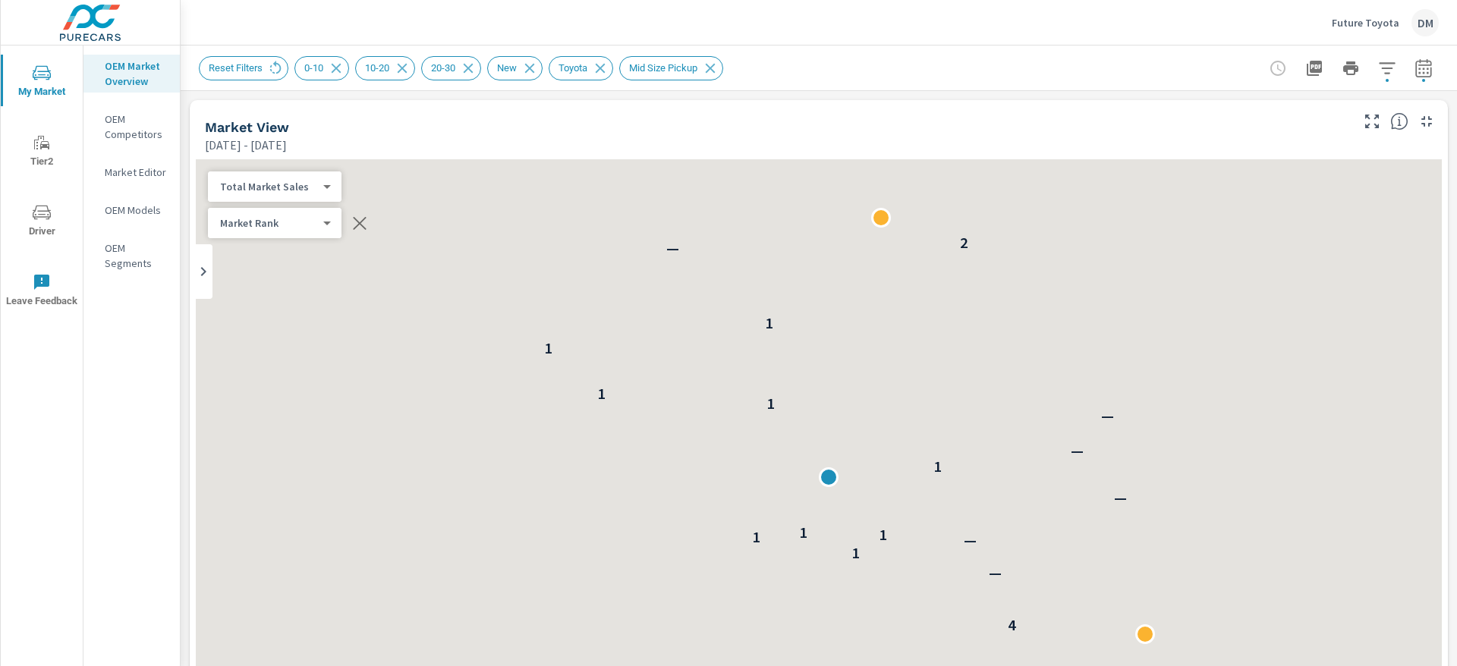
scroll to position [1, 0]
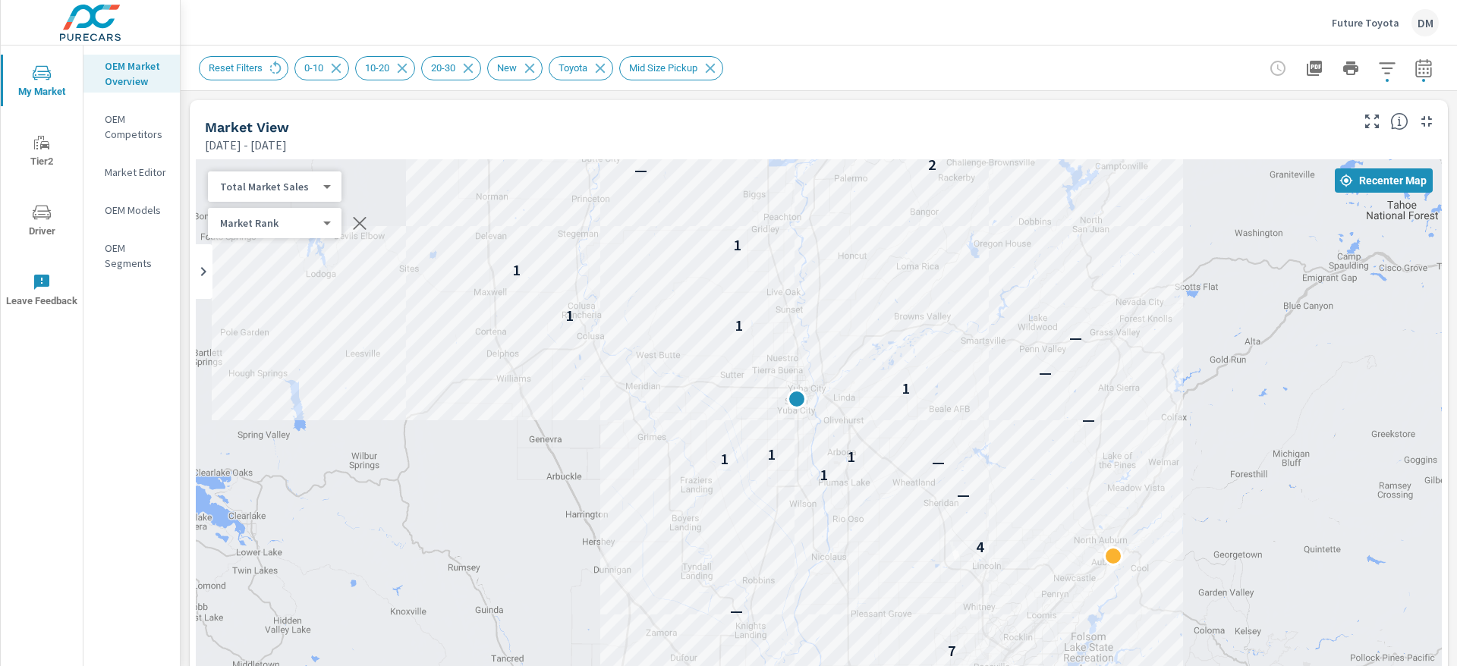
click at [119, 203] on p "OEM Models" at bounding box center [136, 210] width 63 height 15
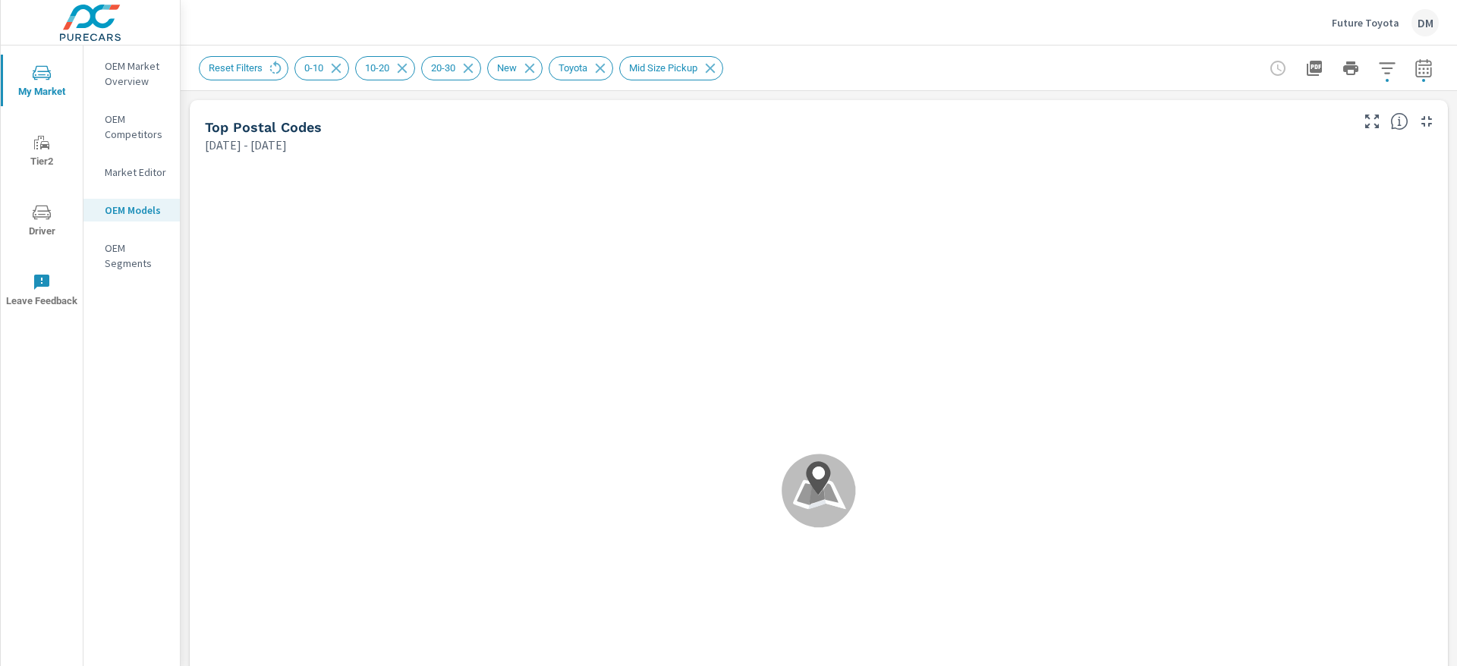
scroll to position [1, 0]
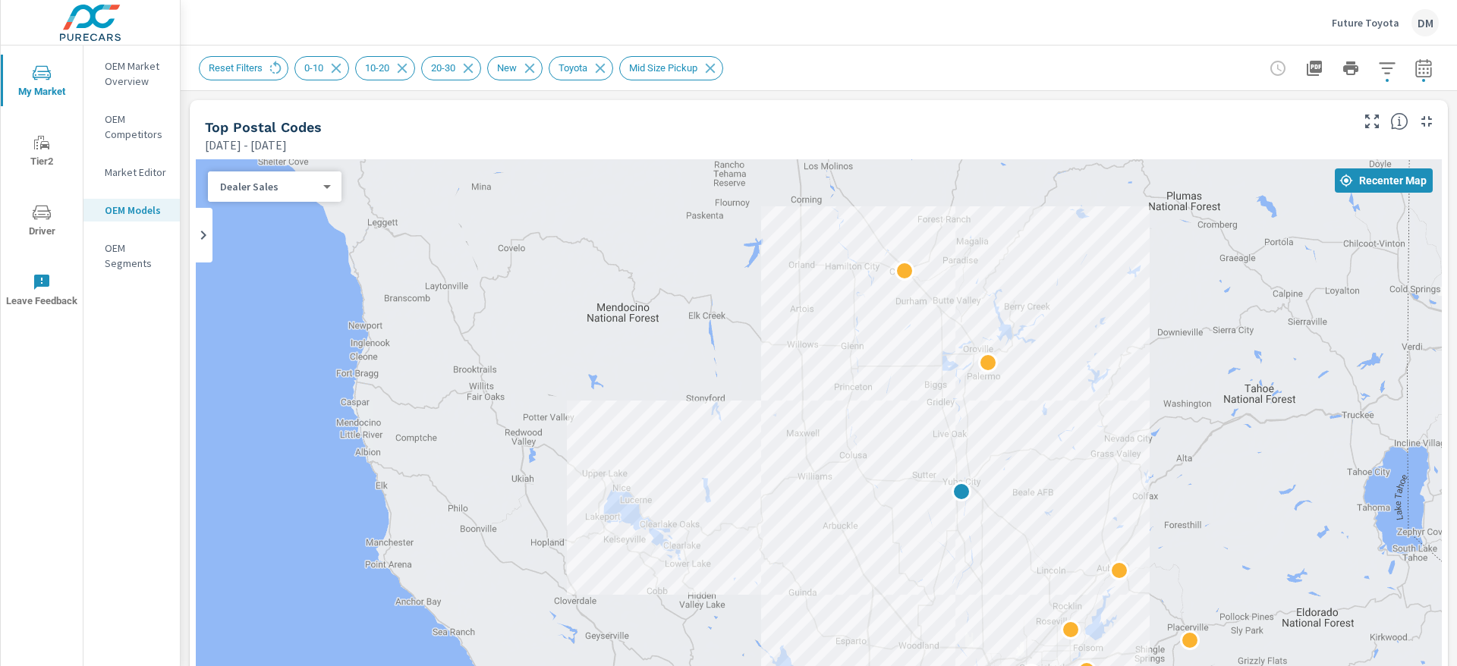
drag, startPoint x: 1358, startPoint y: 507, endPoint x: 1211, endPoint y: 465, distance: 152.3
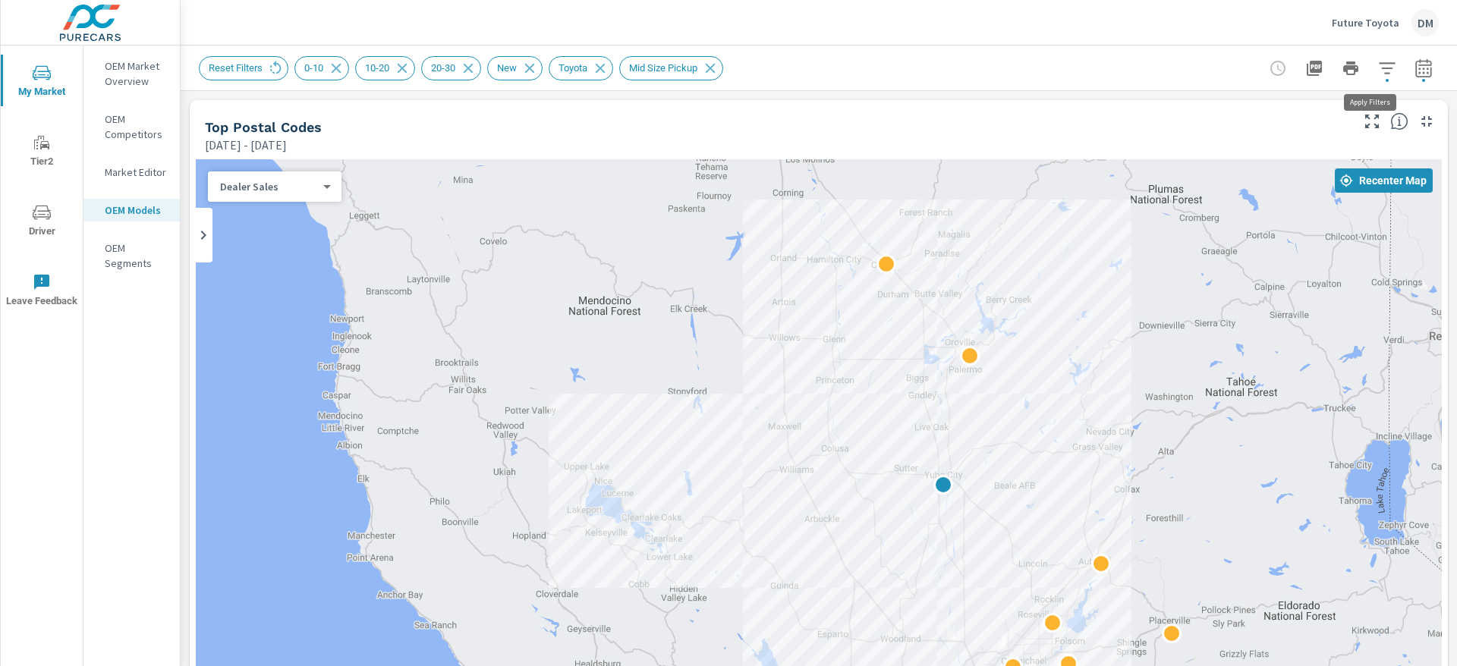
click at [1379, 67] on icon "button" at bounding box center [1387, 67] width 16 height 11
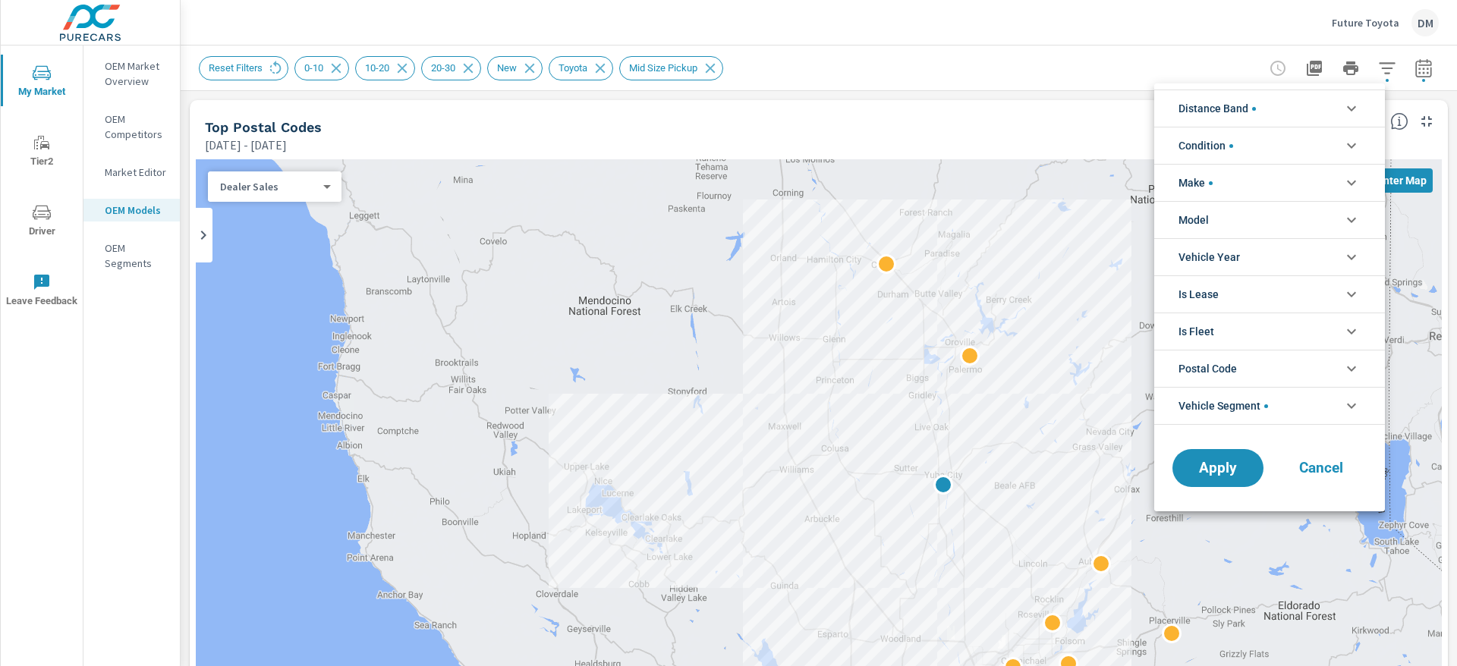
scroll to position [102, 0]
click at [1316, 213] on li "Model" at bounding box center [1269, 219] width 231 height 37
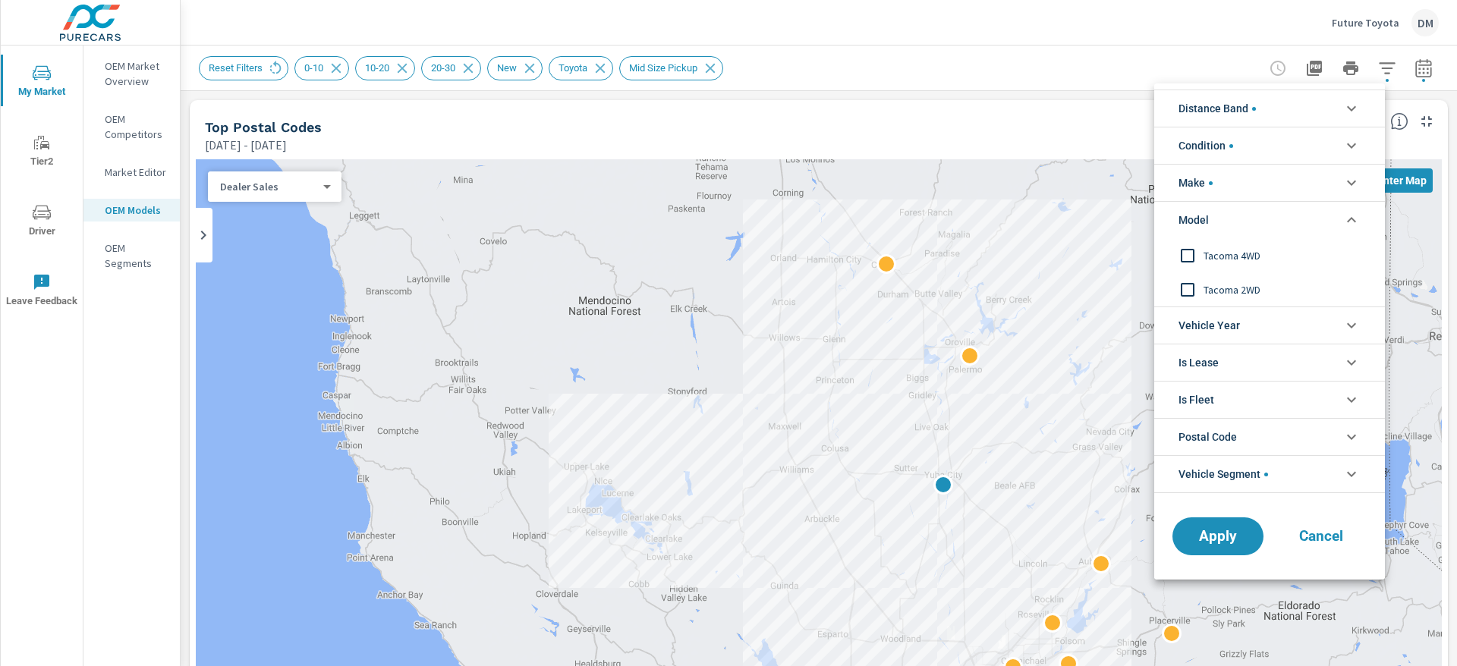
click at [1185, 251] on input "filter options" at bounding box center [1188, 256] width 32 height 32
click at [1189, 289] on input "filter options" at bounding box center [1188, 290] width 32 height 32
click at [1203, 537] on span "Apply" at bounding box center [1218, 537] width 62 height 14
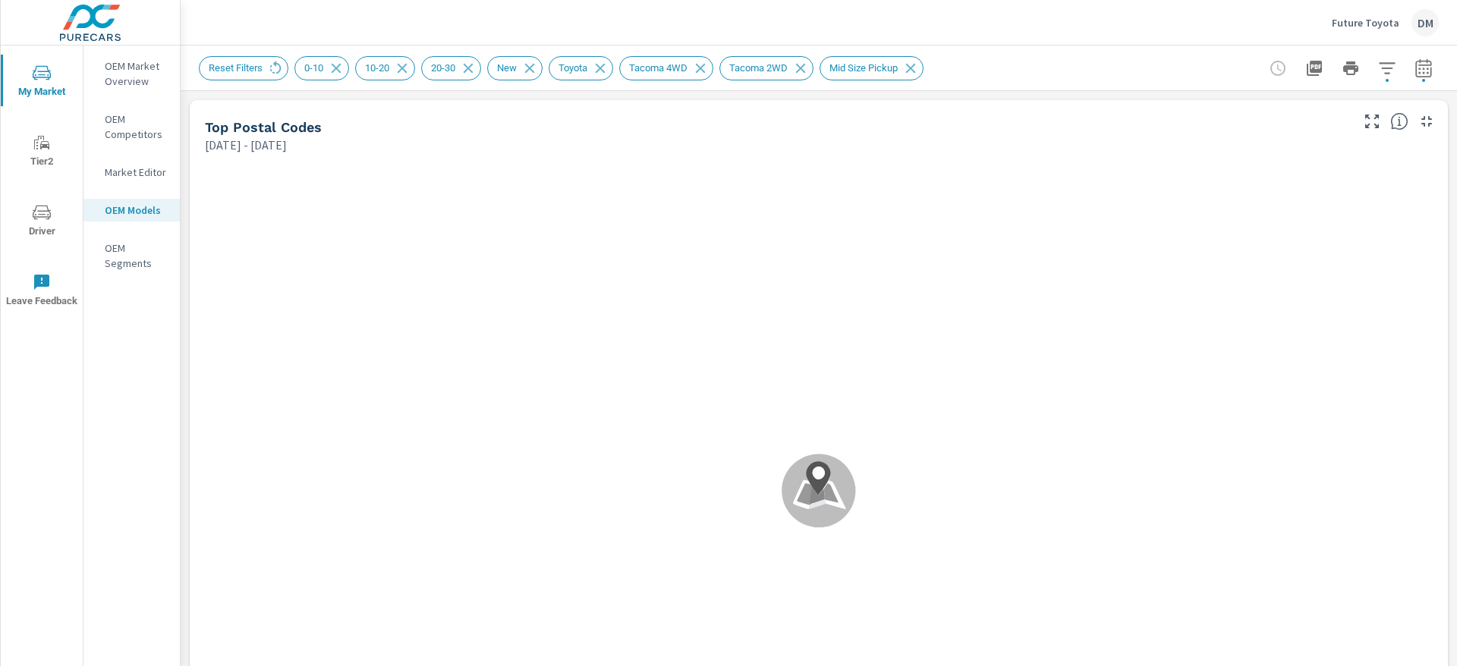
scroll to position [1, 0]
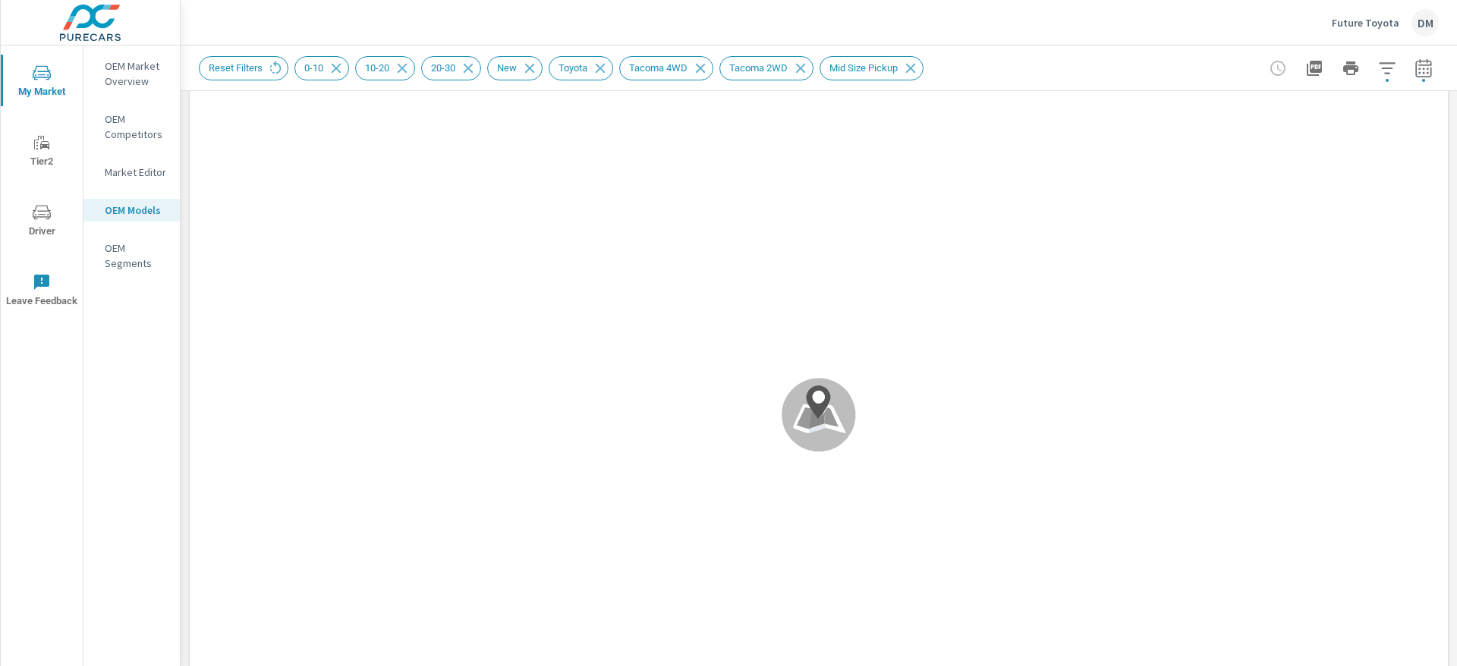
scroll to position [95, 0]
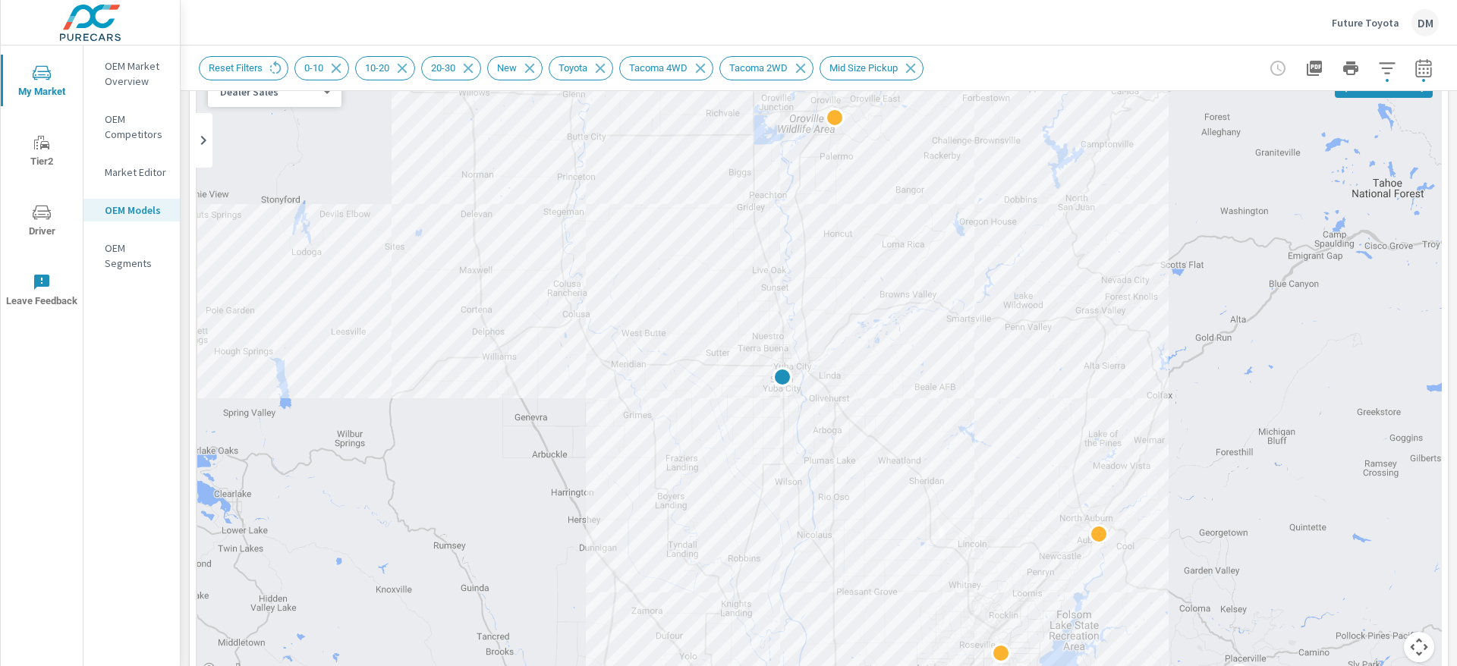
drag, startPoint x: 997, startPoint y: 417, endPoint x: 1088, endPoint y: 433, distance: 92.6
click at [1088, 433] on div at bounding box center [1393, 662] width 971 height 546
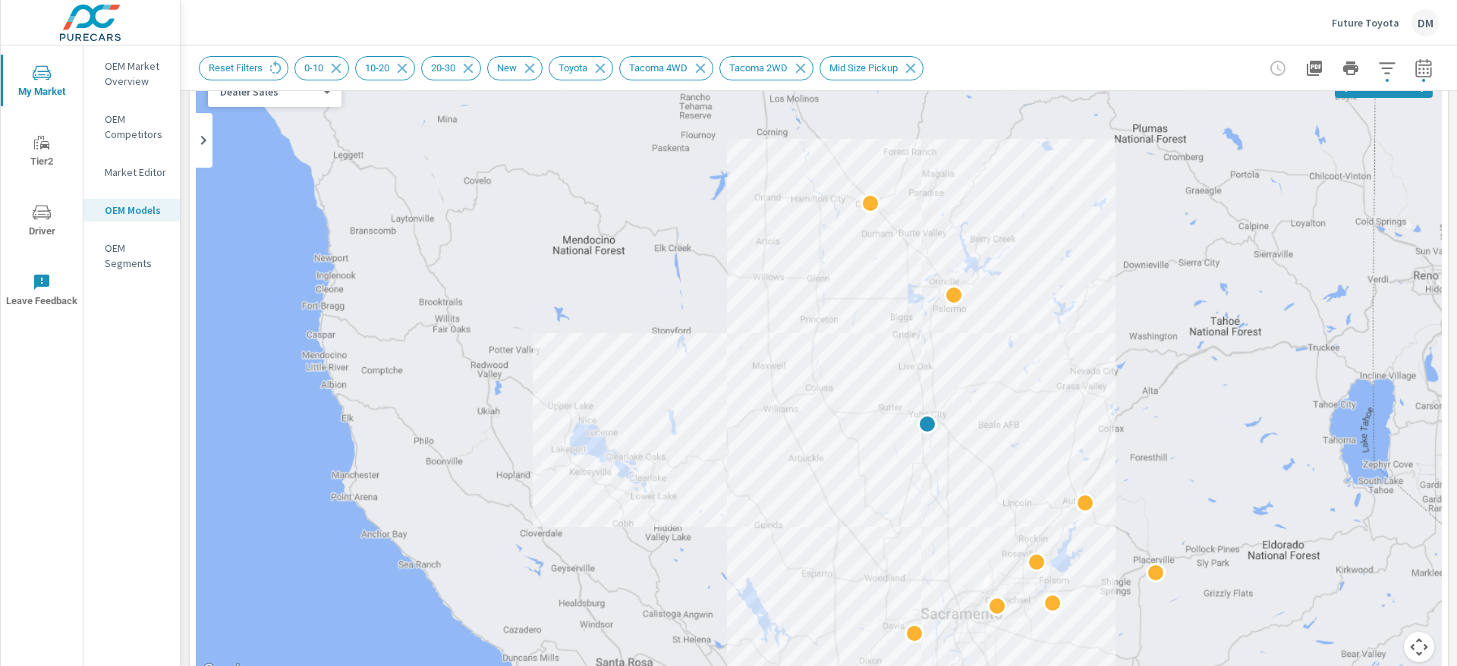
drag, startPoint x: 1287, startPoint y: 450, endPoint x: 1203, endPoint y: 442, distance: 84.6
click at [1191, 443] on div at bounding box center [1214, 641] width 971 height 546
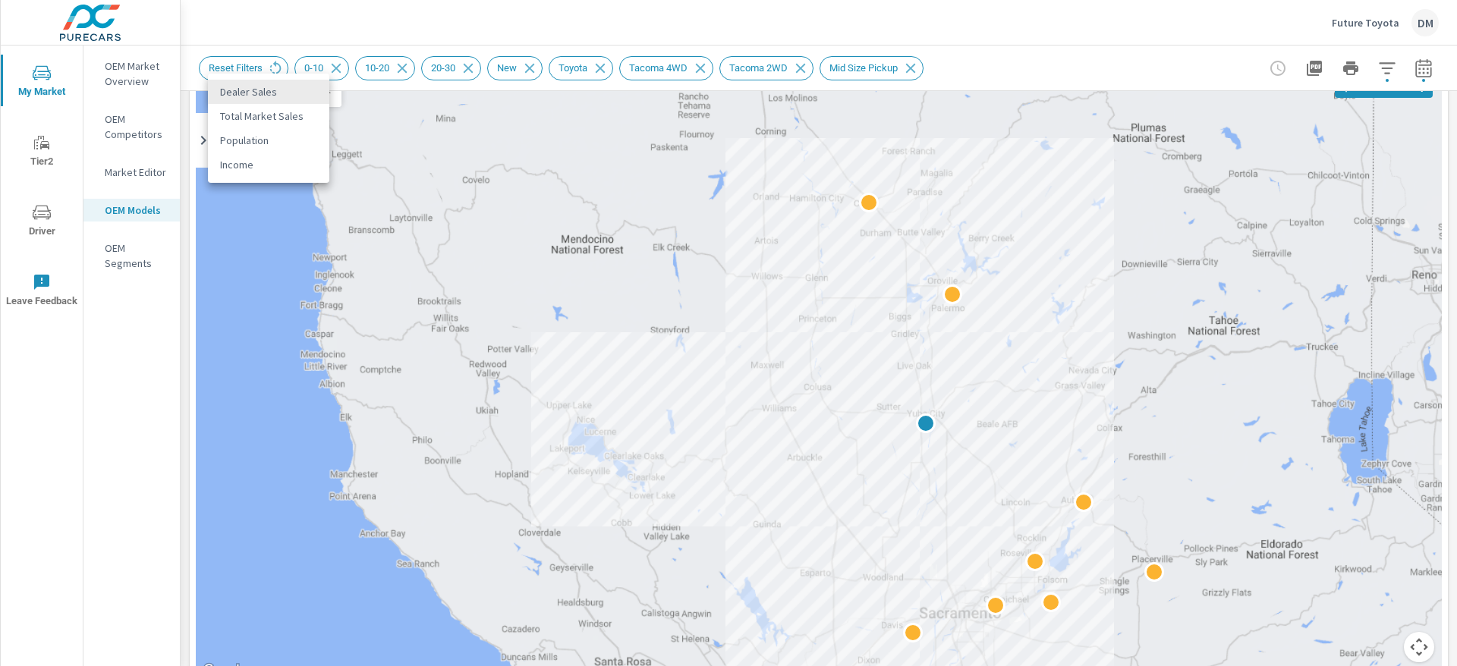
click at [318, 95] on body "My Market Tier2 Driver Leave Feedback OEM Market Overview OEM Competitors Marke…" at bounding box center [728, 333] width 1457 height 666
click at [246, 114] on li "Total Market Sales" at bounding box center [268, 116] width 121 height 24
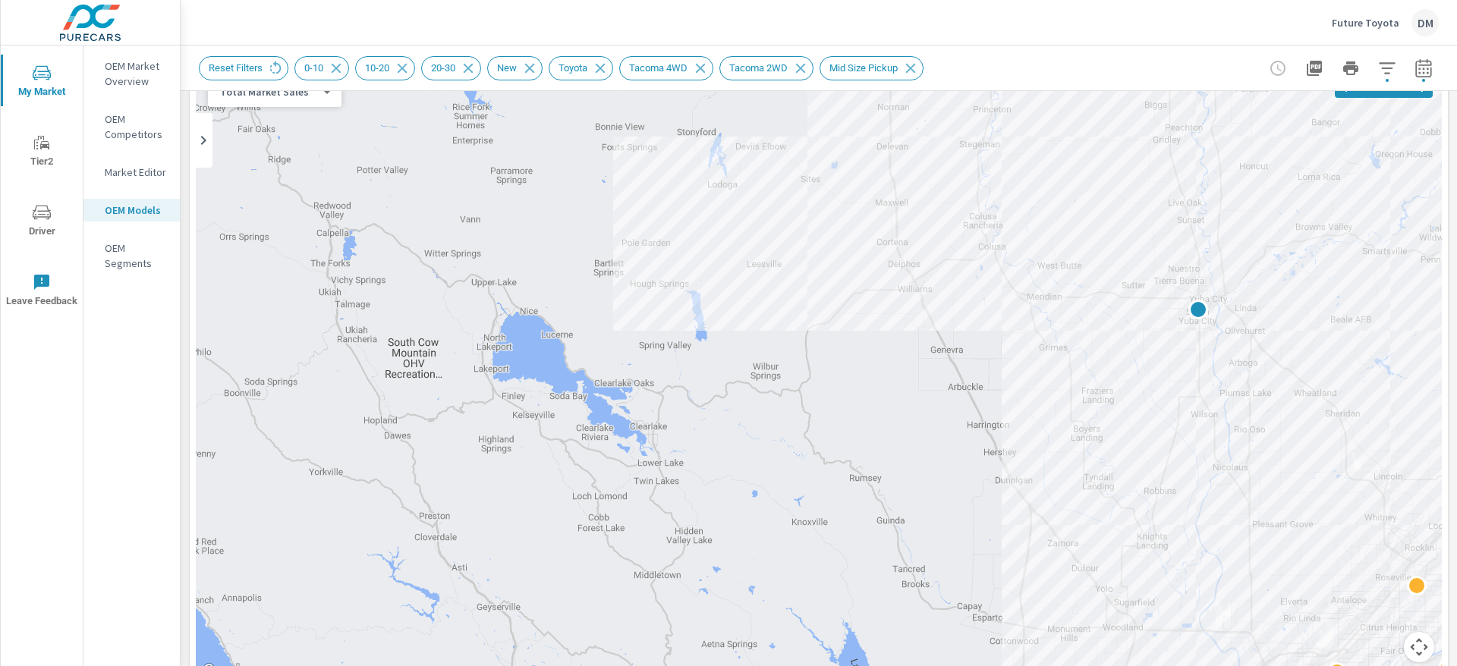
drag, startPoint x: 452, startPoint y: 206, endPoint x: 266, endPoint y: 7, distance: 272.2
click at [266, 2] on div "Future Toyota DM Market Models Future Toyota Report date range: Apr 01, 2025 - …" at bounding box center [819, 333] width 1276 height 666
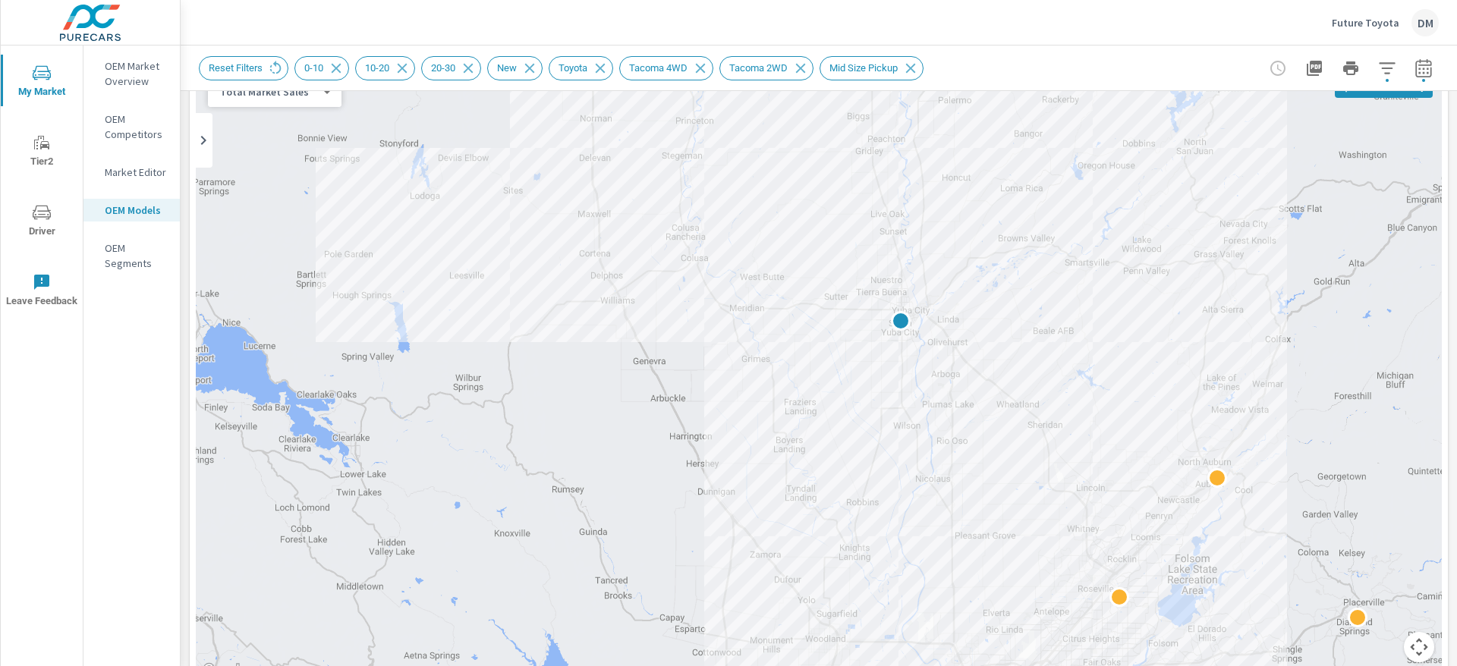
drag, startPoint x: 995, startPoint y: 274, endPoint x: 699, endPoint y: 288, distance: 296.3
click at [699, 288] on div at bounding box center [819, 373] width 1246 height 616
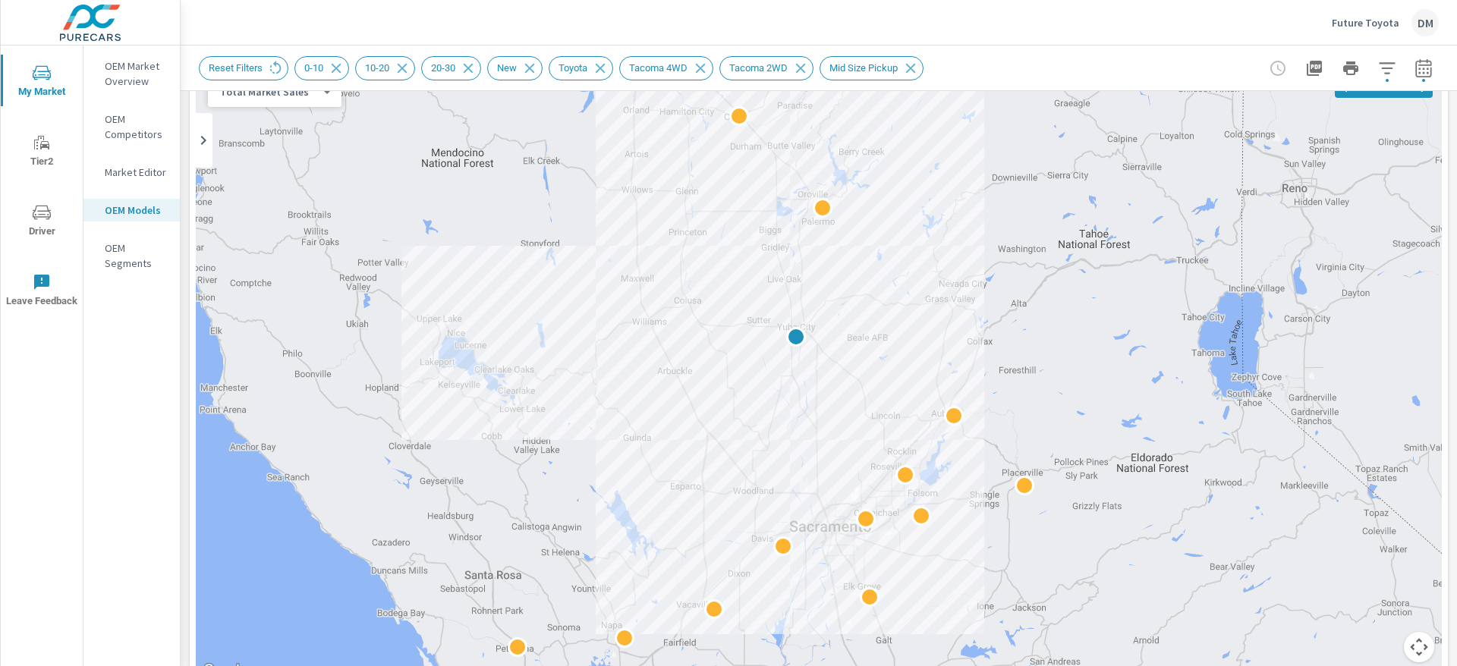
drag, startPoint x: 1257, startPoint y: 335, endPoint x: 1071, endPoint y: 354, distance: 186.9
click at [1071, 354] on div at bounding box center [819, 373] width 1246 height 616
click at [1414, 66] on icon "button" at bounding box center [1423, 68] width 18 height 18
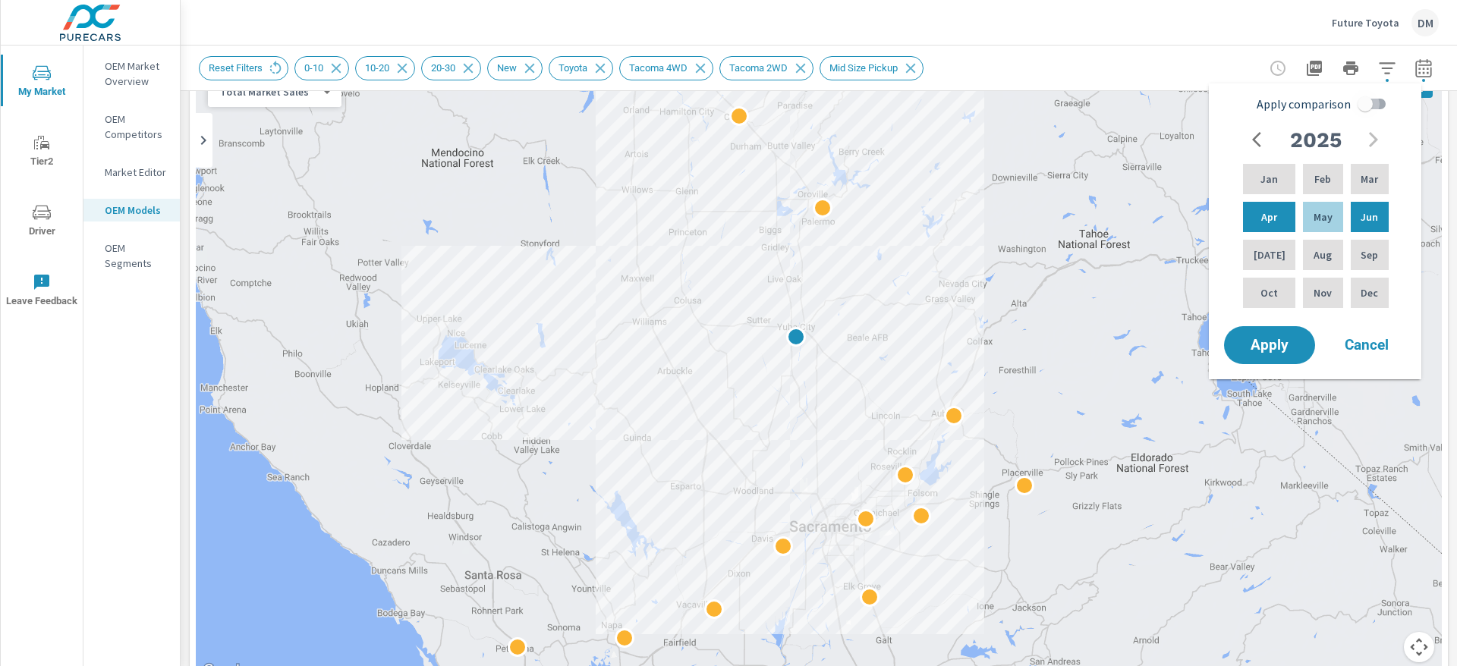
click at [1380, 107] on input "Apply comparison" at bounding box center [1365, 104] width 87 height 29
checkbox input "true"
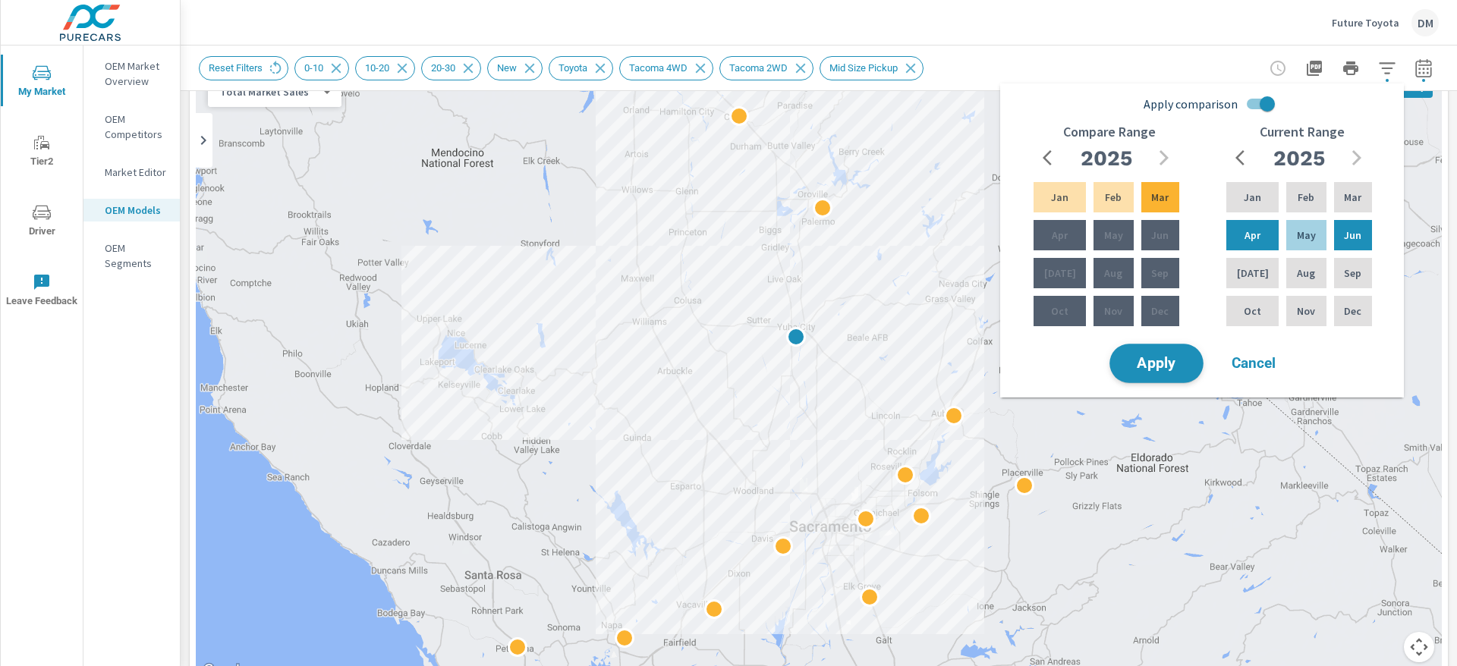
click at [1151, 376] on button "Apply" at bounding box center [1156, 363] width 94 height 39
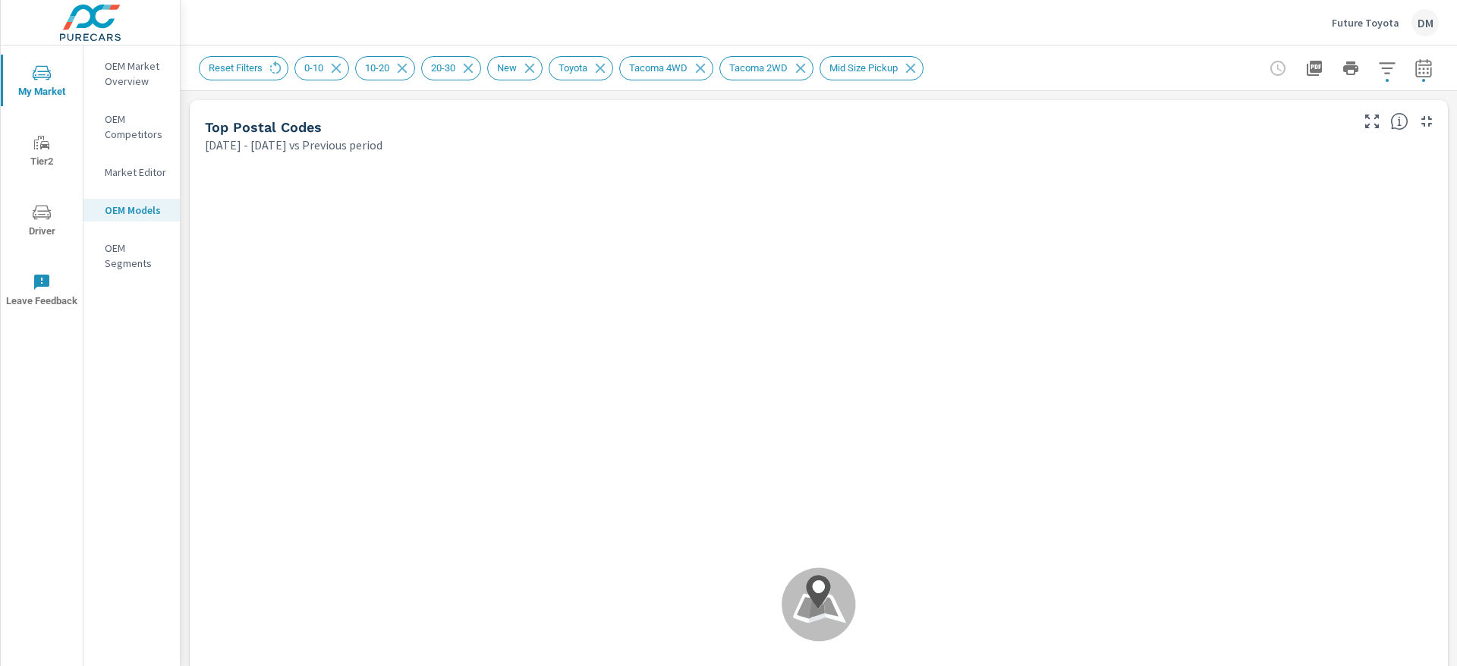
scroll to position [1, 0]
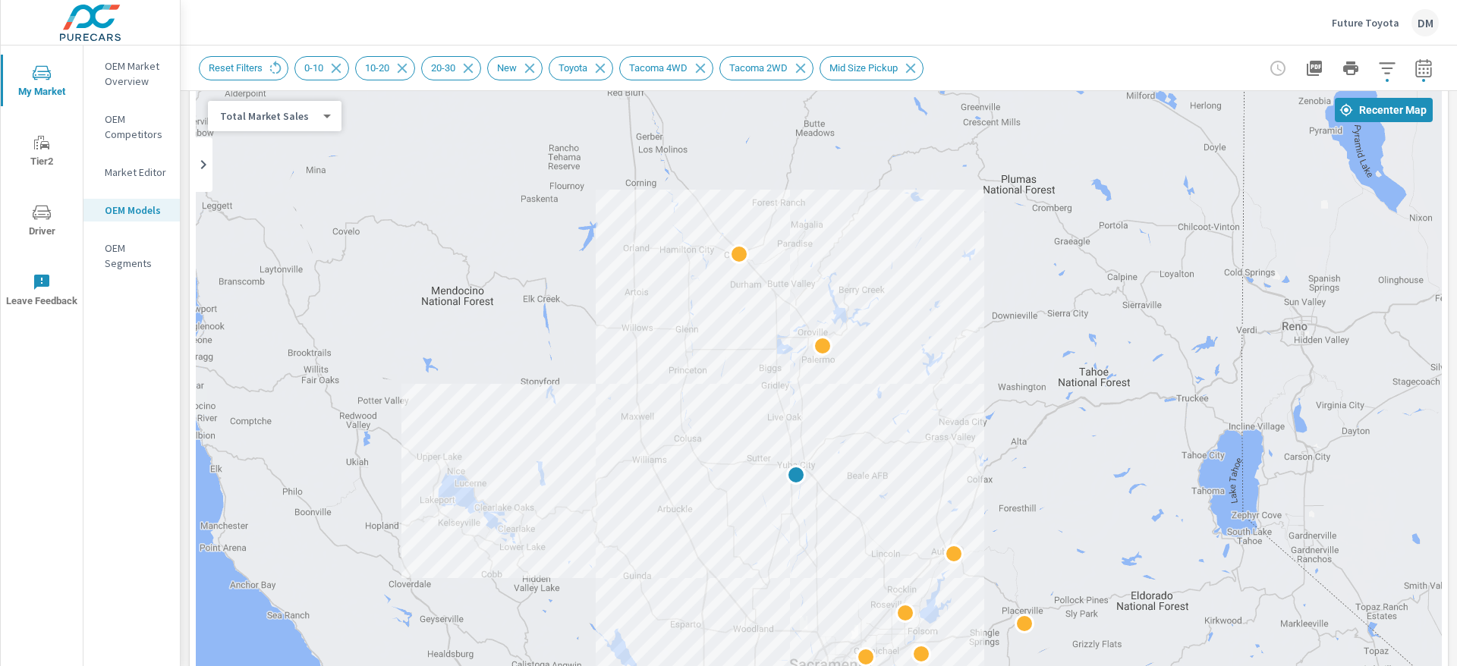
scroll to position [178, 0]
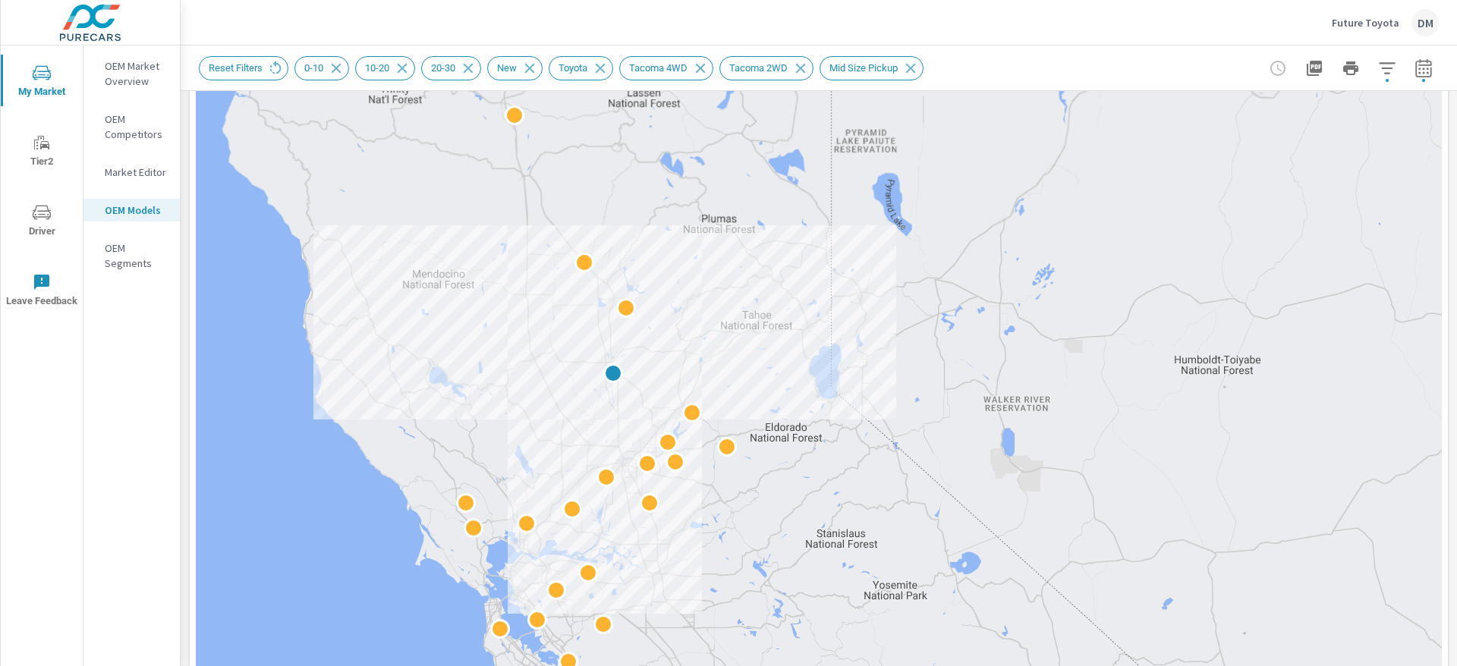
drag, startPoint x: 244, startPoint y: 168, endPoint x: 209, endPoint y: 142, distance: 43.9
click at [333, 271] on div at bounding box center [819, 403] width 1246 height 844
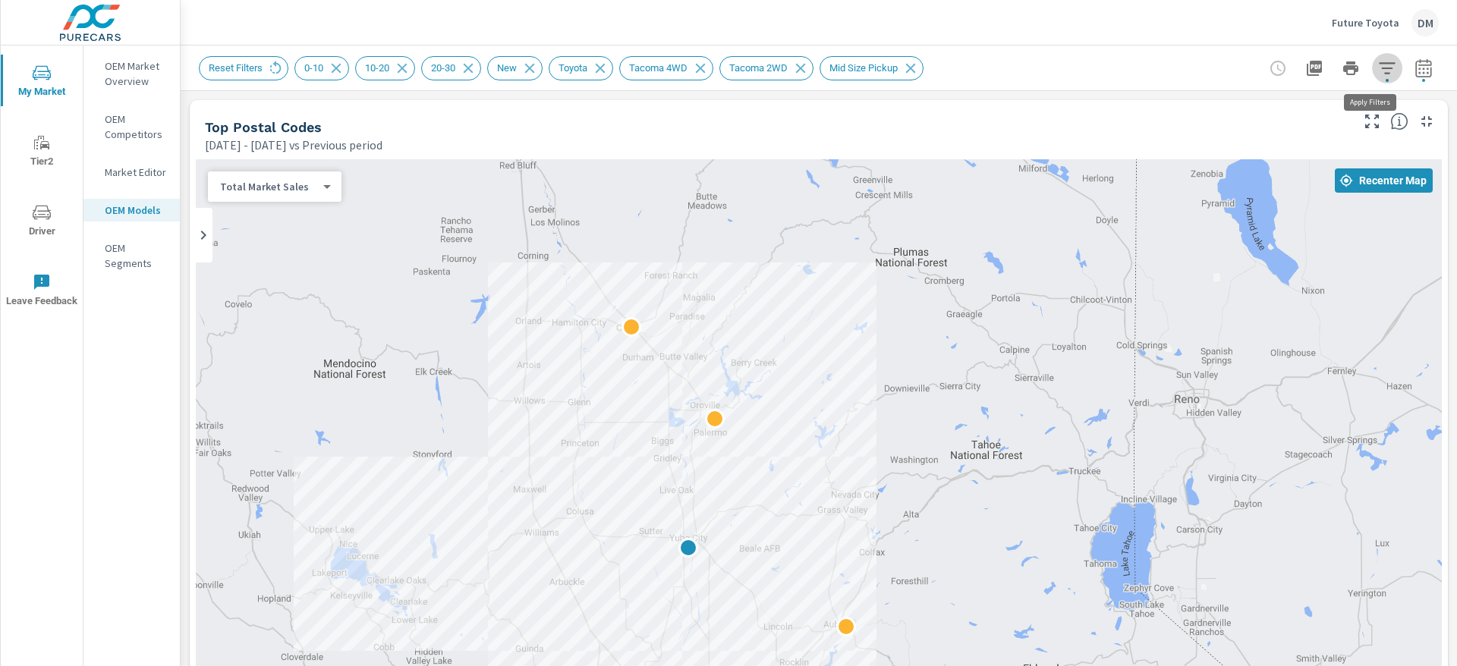
click at [1378, 70] on icon "button" at bounding box center [1387, 68] width 18 height 18
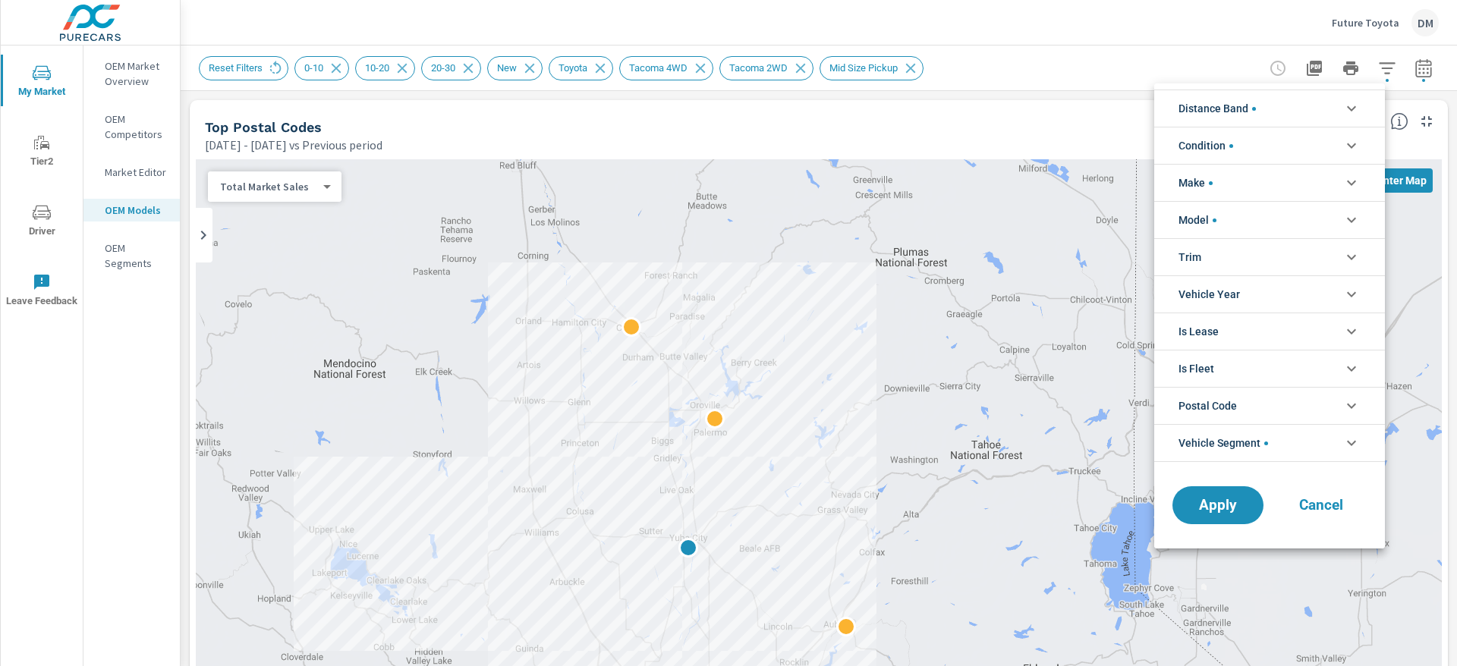
click at [1343, 109] on icon "filter options" at bounding box center [1351, 108] width 18 height 18
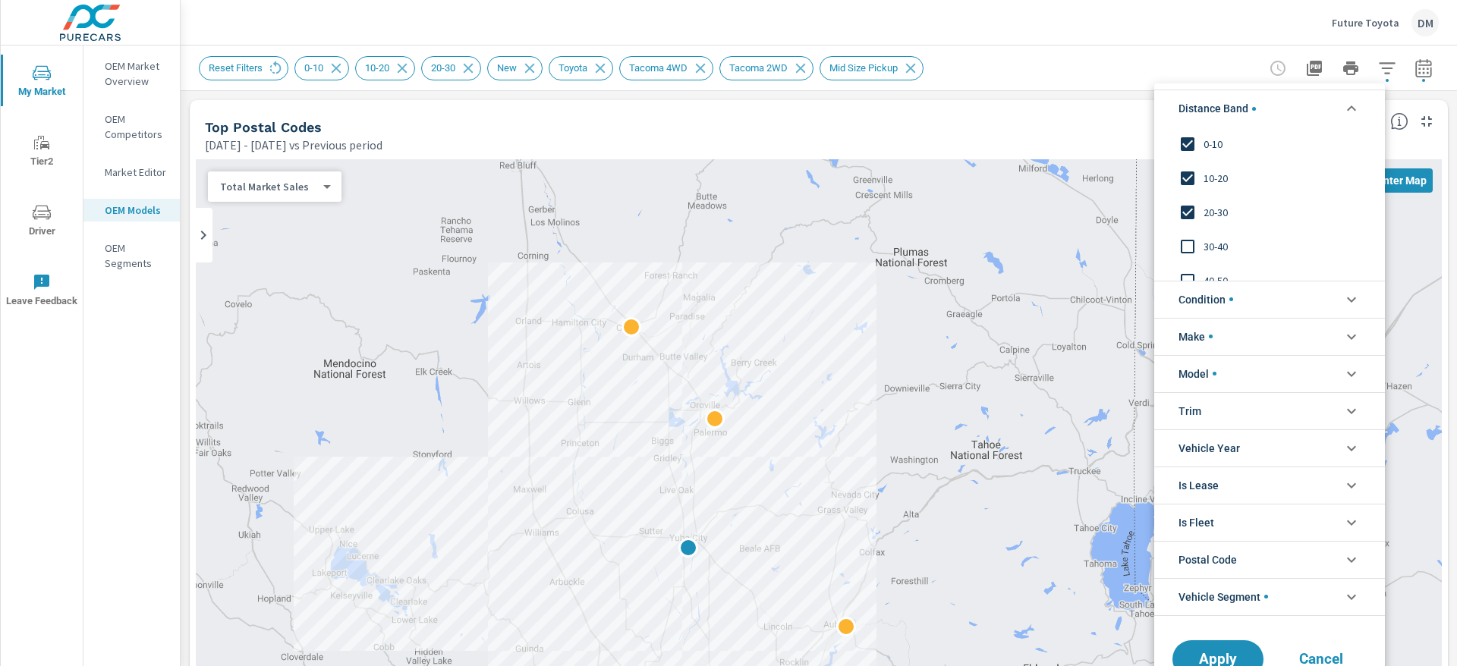
click at [1190, 244] on input "filter options" at bounding box center [1188, 247] width 32 height 32
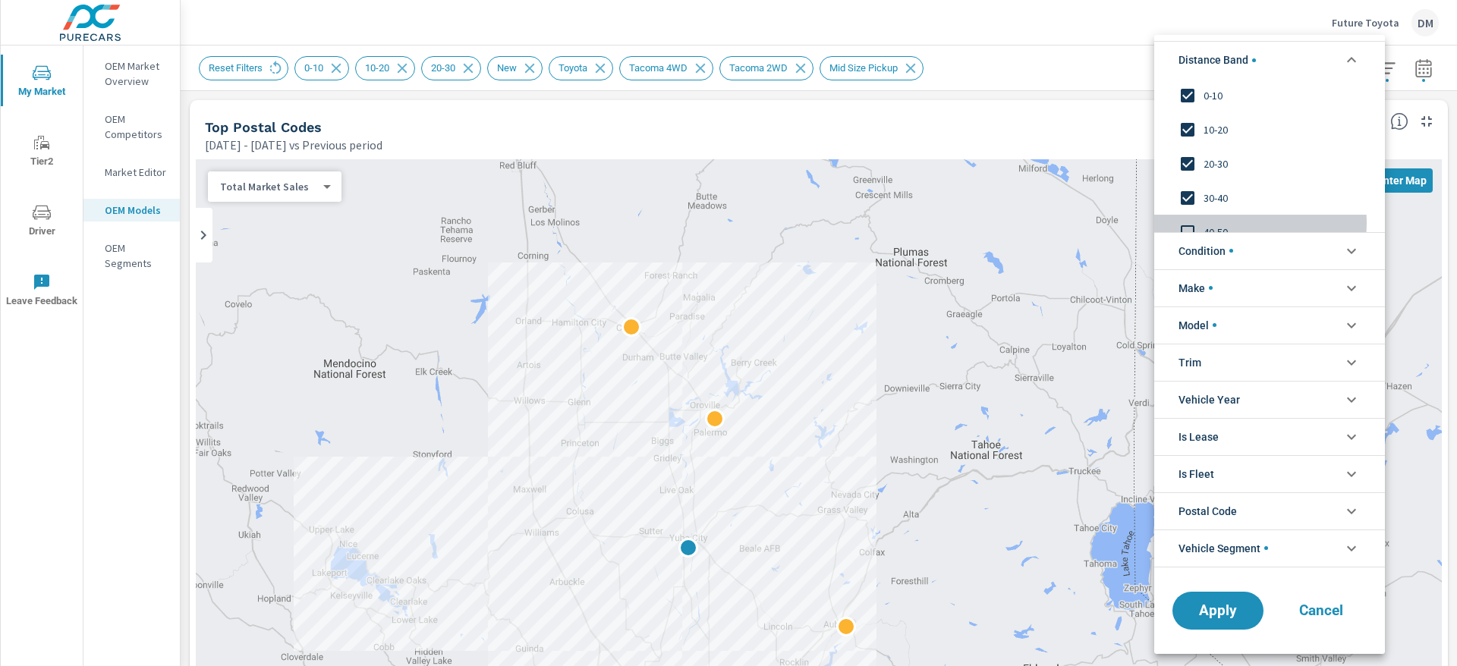
click at [1187, 224] on input "filter options" at bounding box center [1188, 232] width 32 height 32
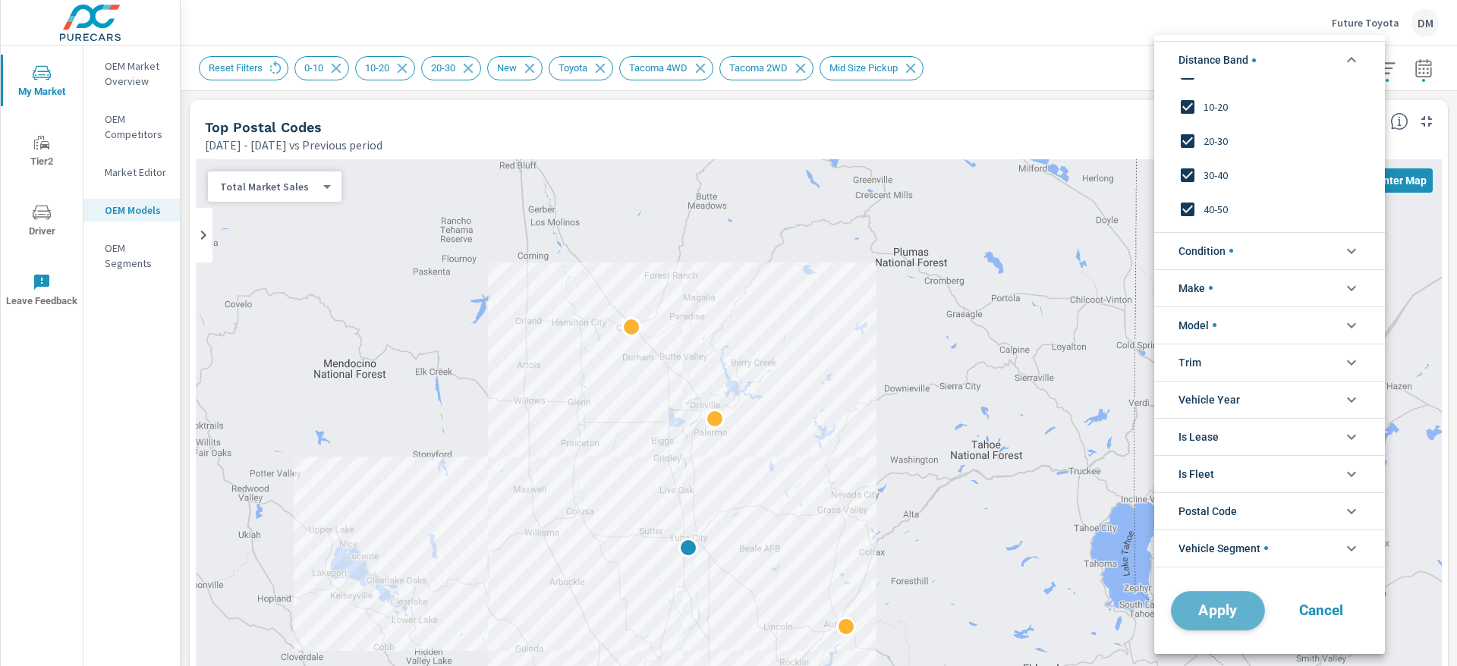
click at [1229, 614] on span "Apply" at bounding box center [1218, 610] width 62 height 14
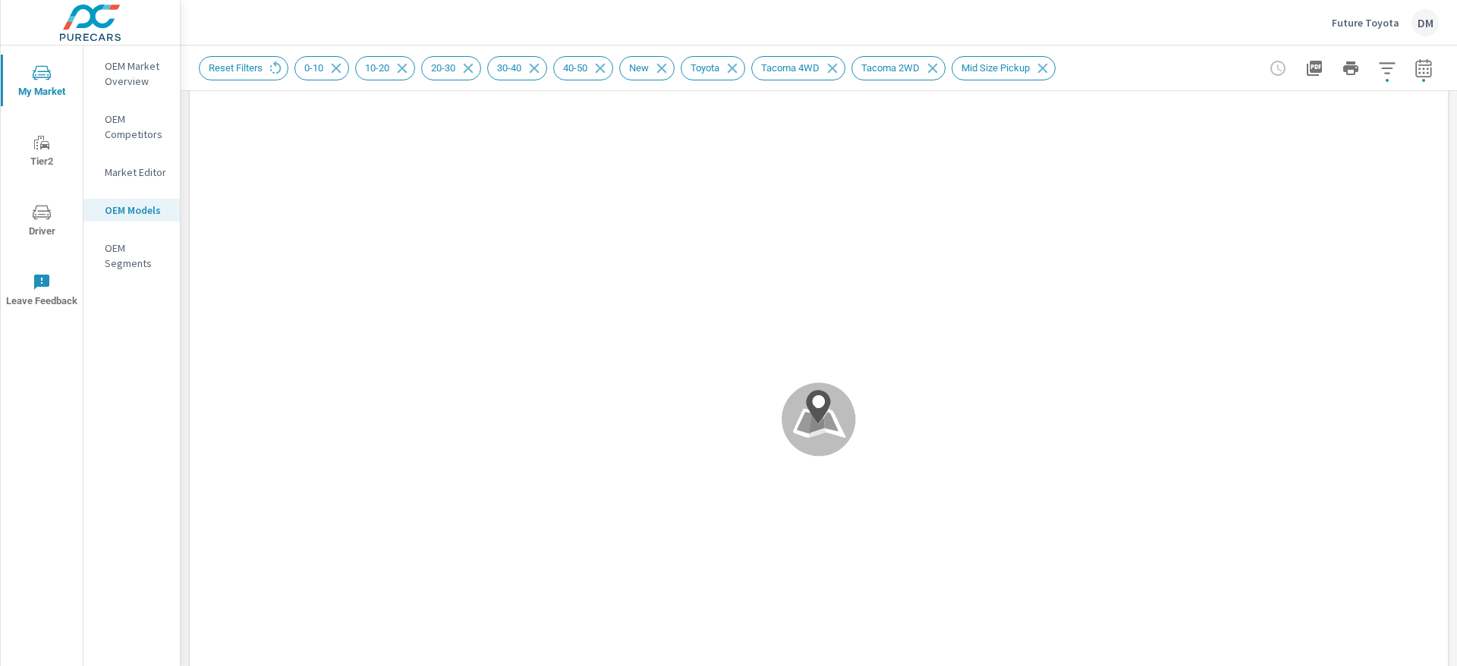
scroll to position [223, 0]
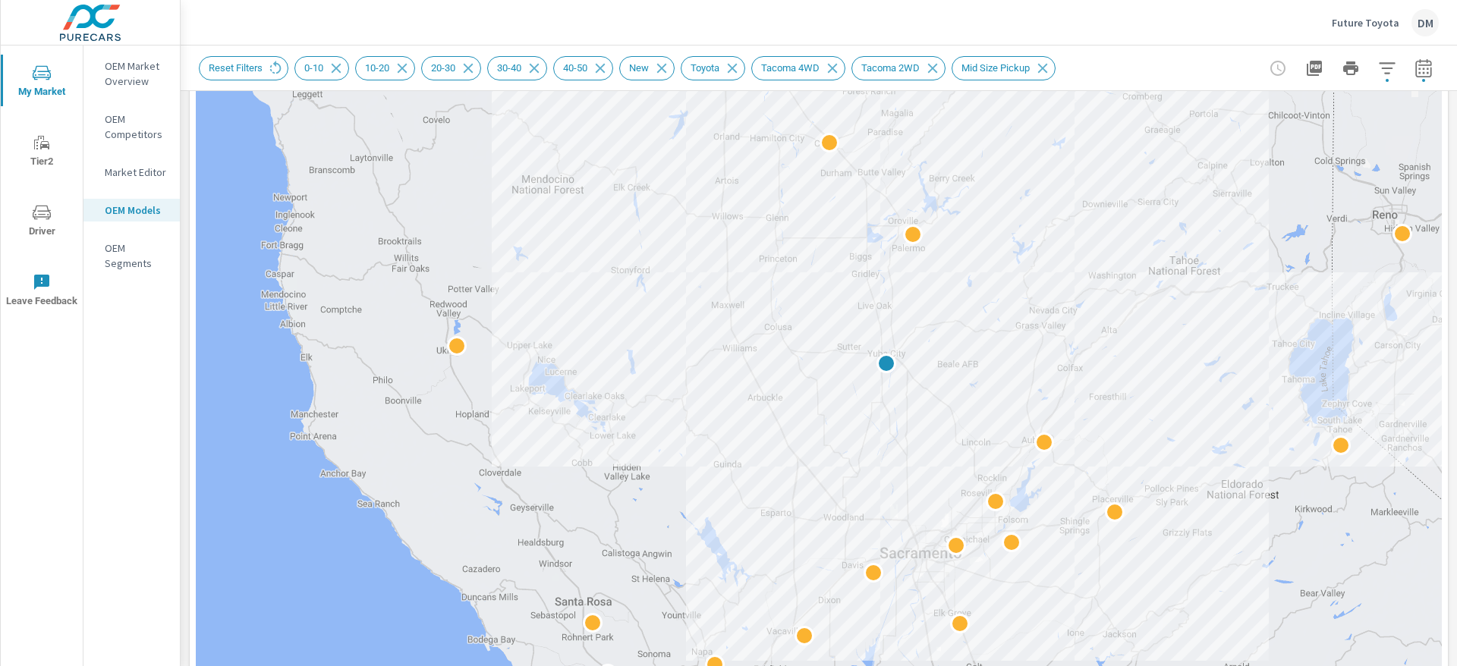
drag, startPoint x: 964, startPoint y: 373, endPoint x: 1164, endPoint y: 411, distance: 203.3
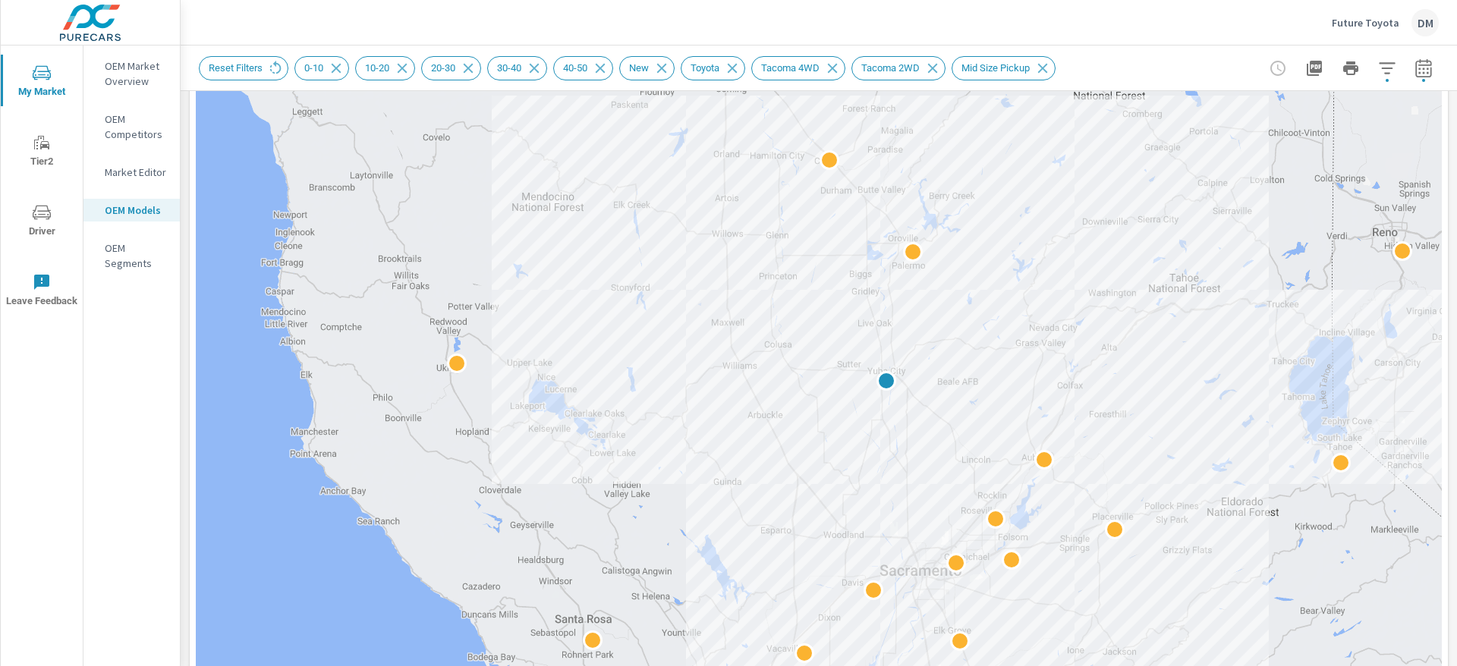
scroll to position [247, 0]
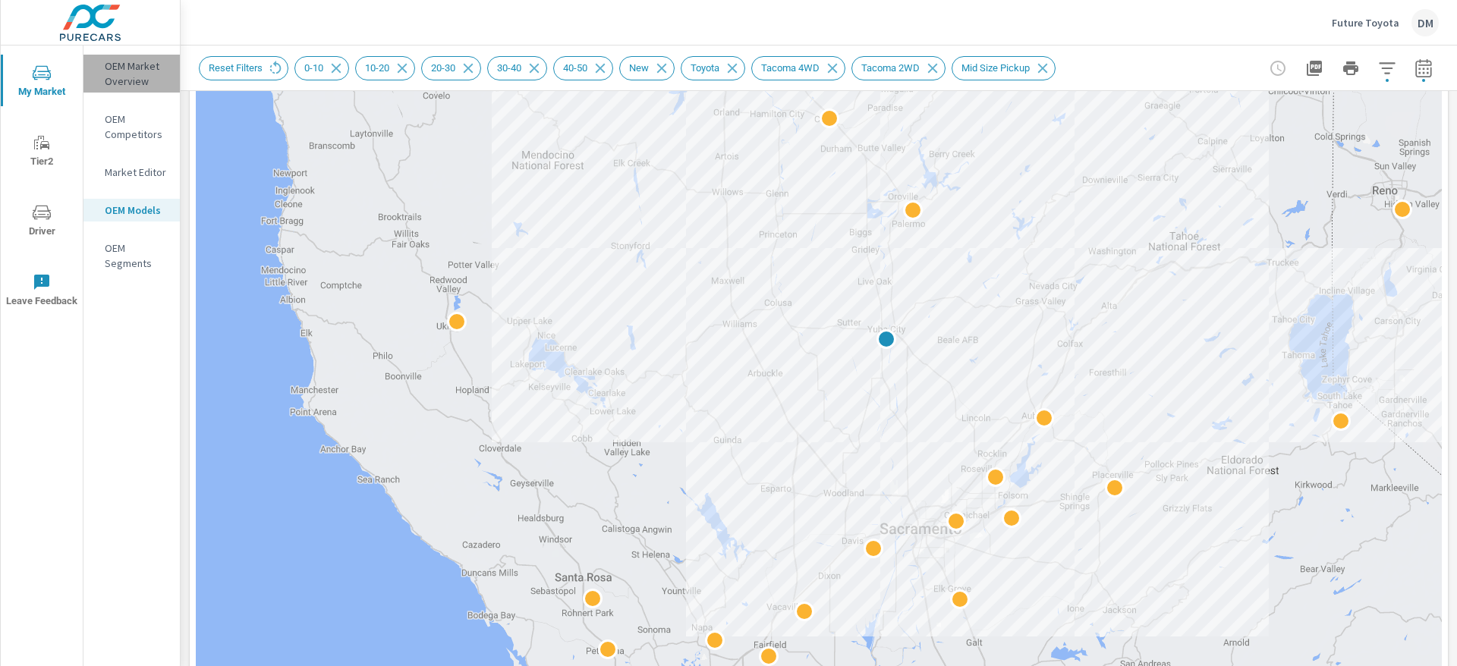
click at [124, 65] on p "OEM Market Overview" at bounding box center [136, 73] width 63 height 30
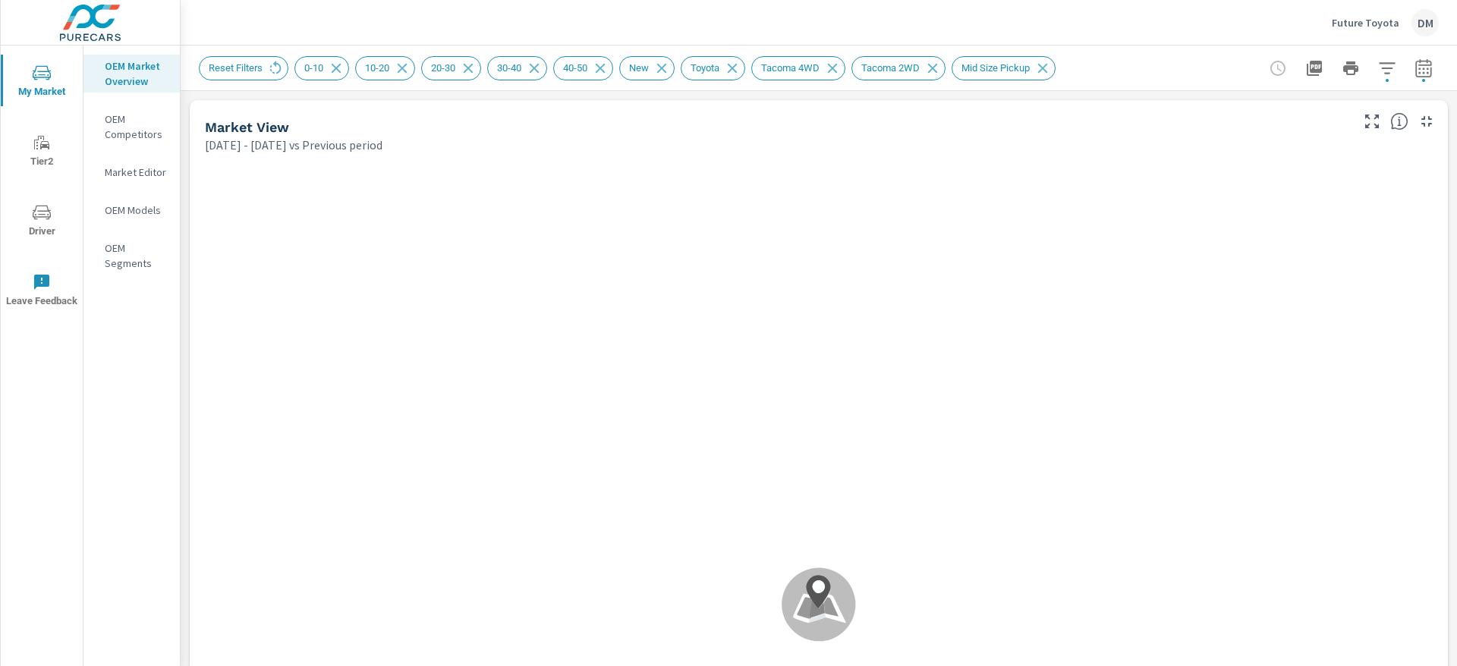
scroll to position [1, 0]
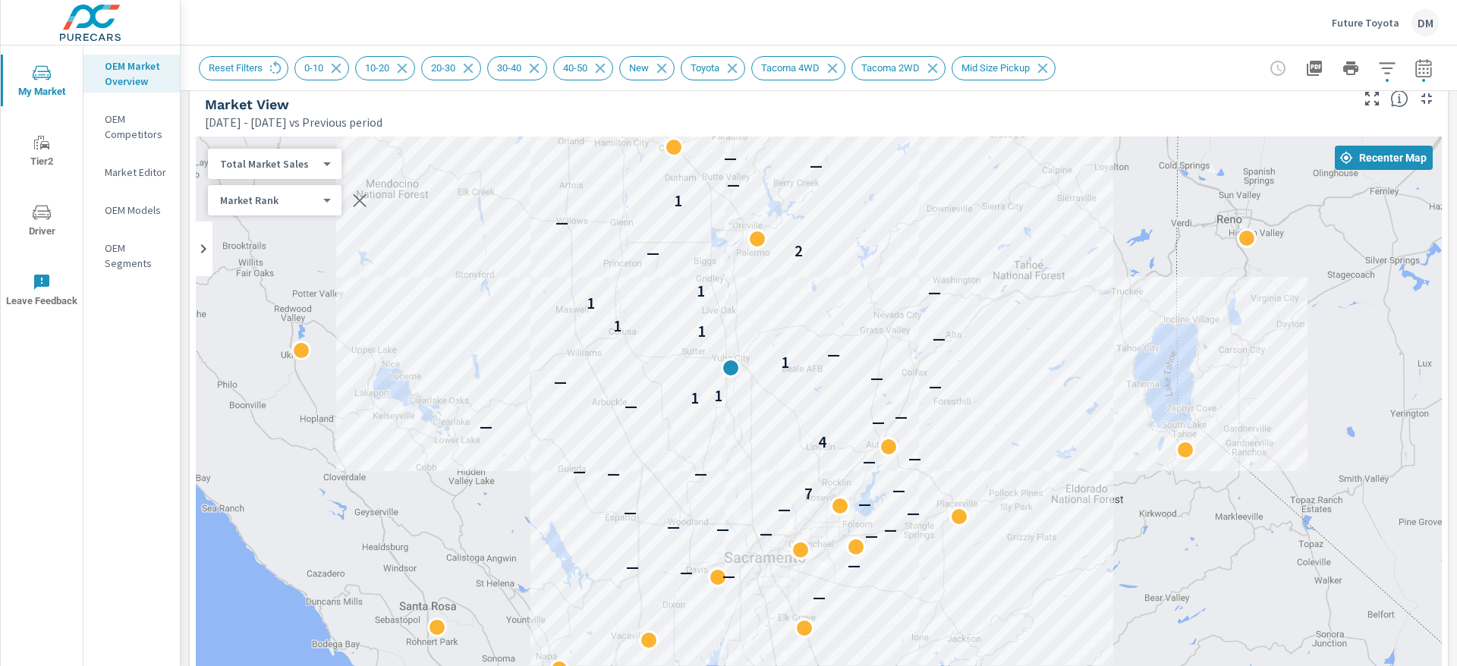
scroll to position [30, 0]
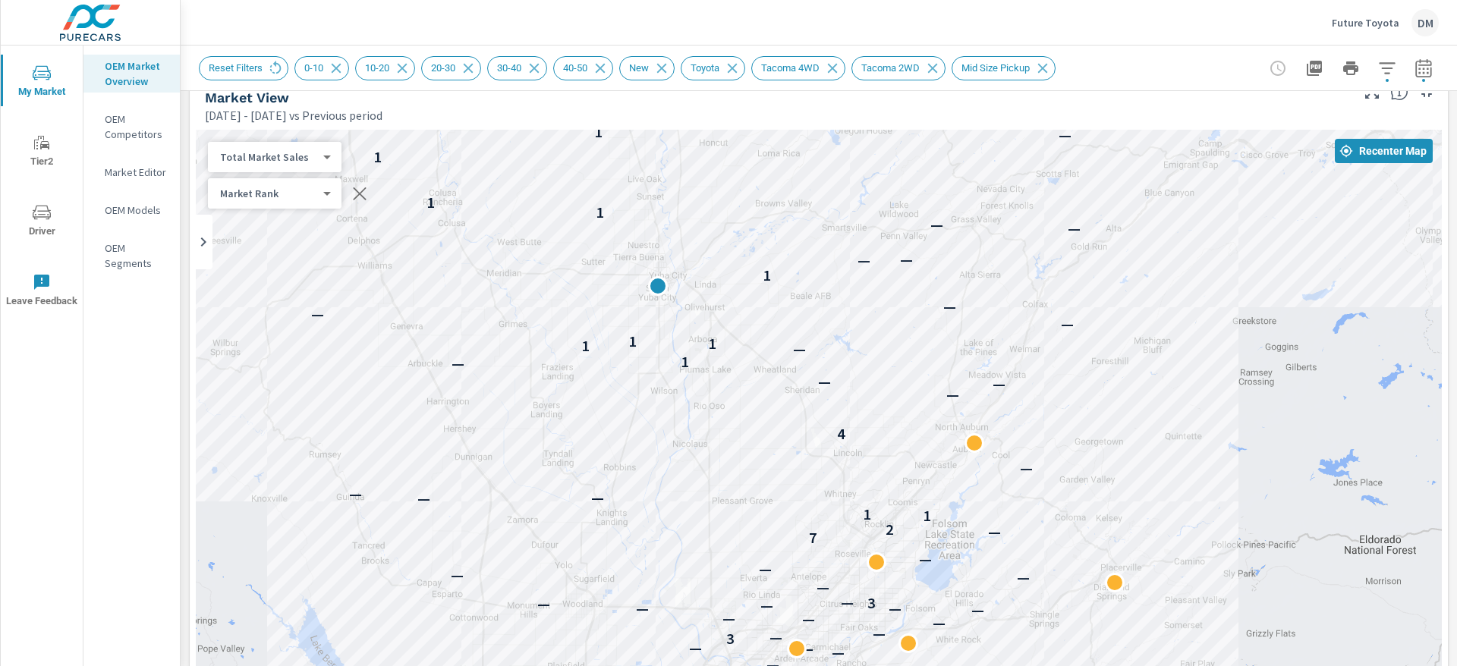
drag, startPoint x: 923, startPoint y: 413, endPoint x: 1267, endPoint y: 460, distance: 347.7
click at [1267, 460] on div "— — — — — — — — — — — — — — — — — — 3 — — — — — — — — — — 3 — — — — — — 7 — 2 1…" at bounding box center [819, 552] width 1246 height 844
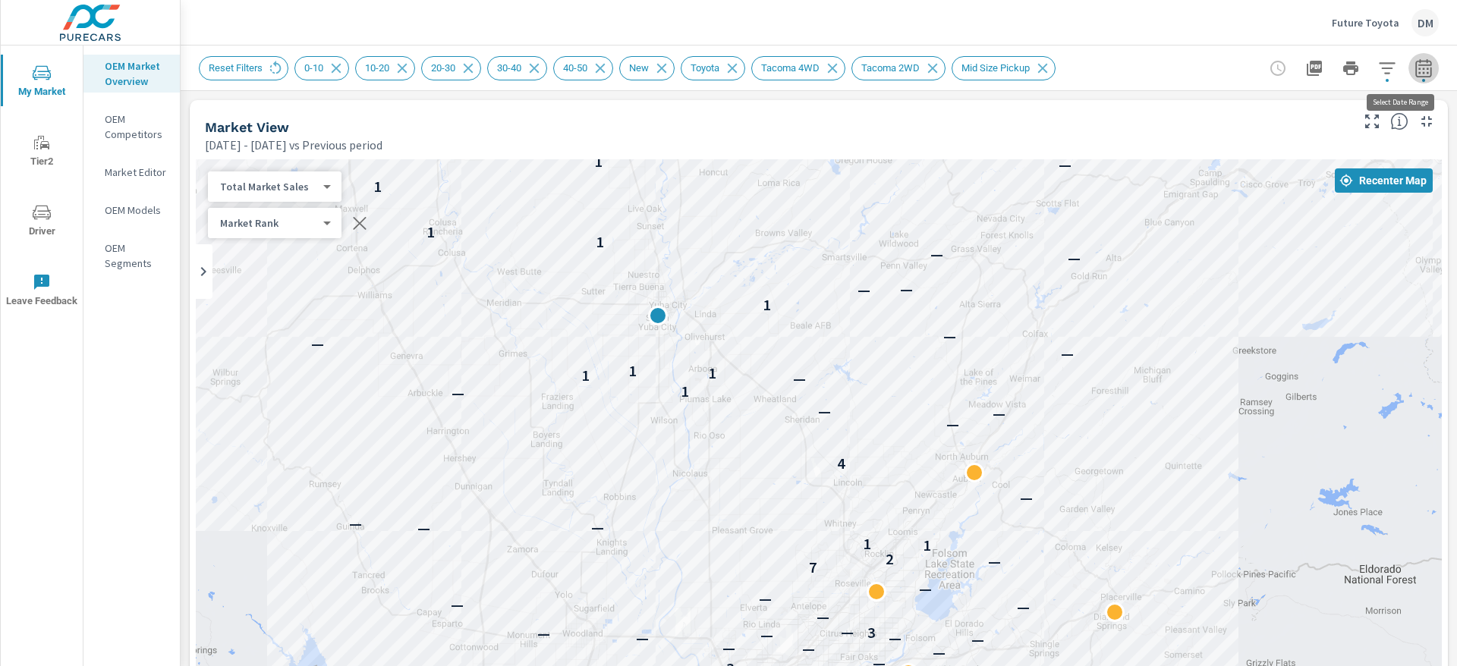
click at [1414, 68] on icon "button" at bounding box center [1423, 68] width 18 height 18
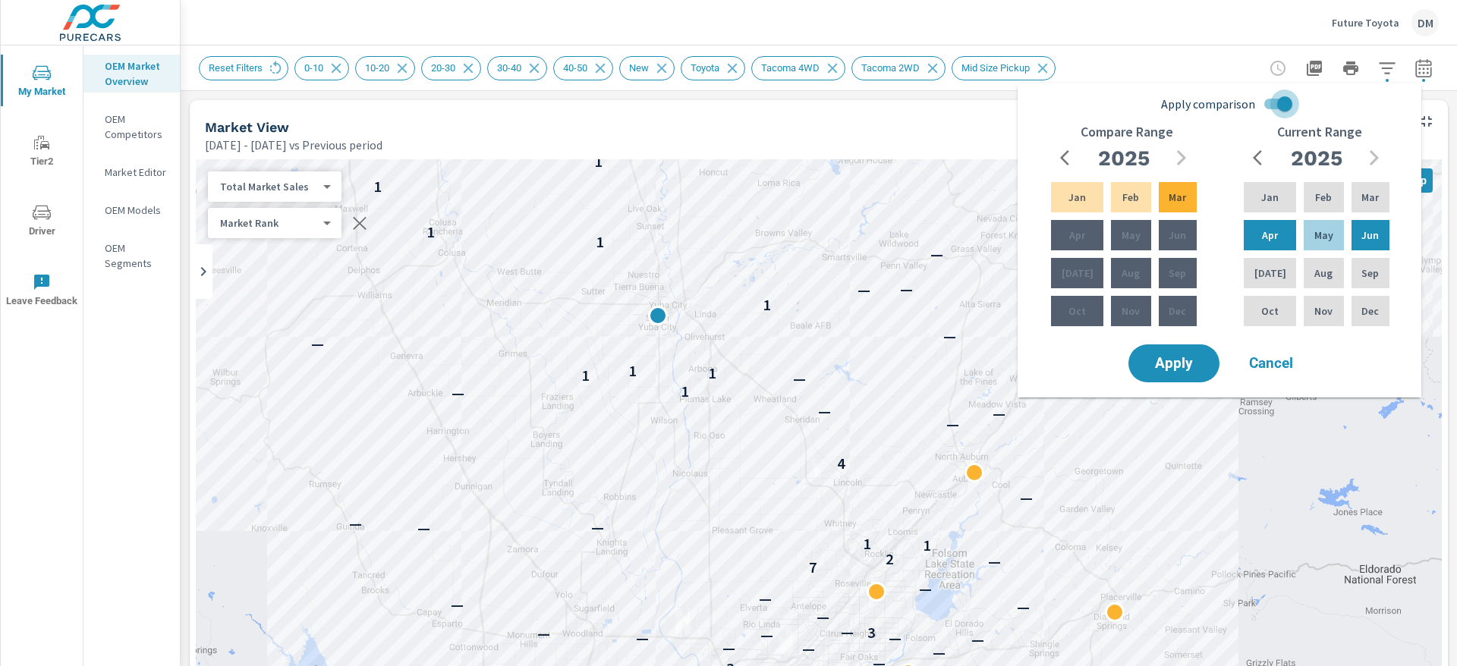
click at [1271, 104] on input "Apply comparison" at bounding box center [1284, 104] width 87 height 29
checkbox input "false"
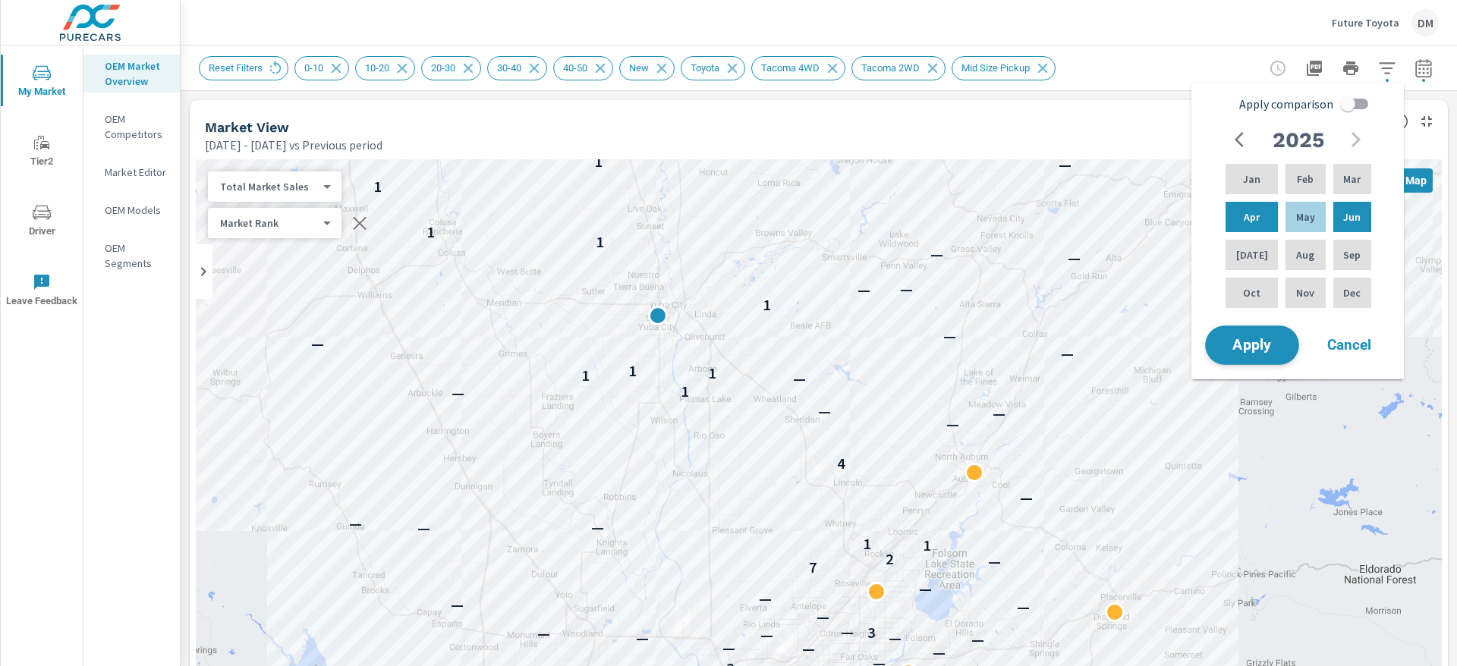
click at [1254, 342] on span "Apply" at bounding box center [1252, 345] width 62 height 14
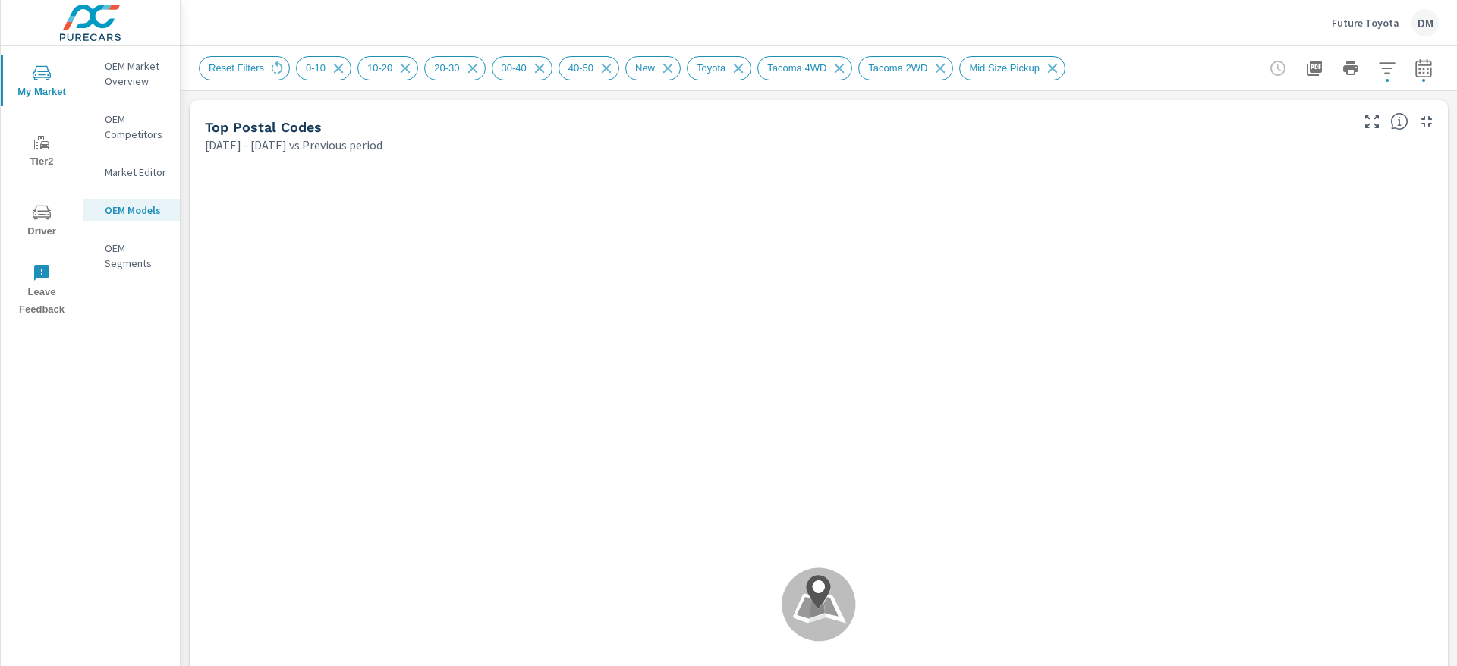
scroll to position [19, 0]
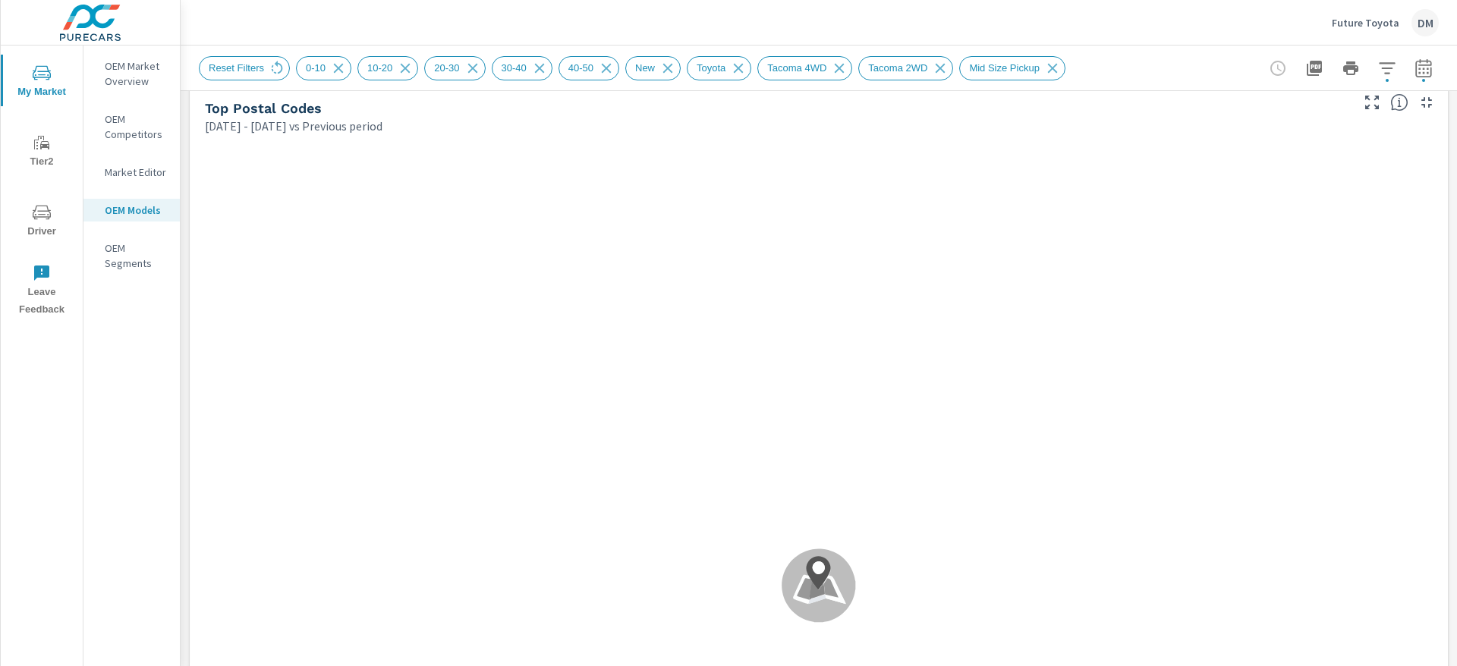
scroll to position [78, 0]
